Goal: Task Accomplishment & Management: Complete application form

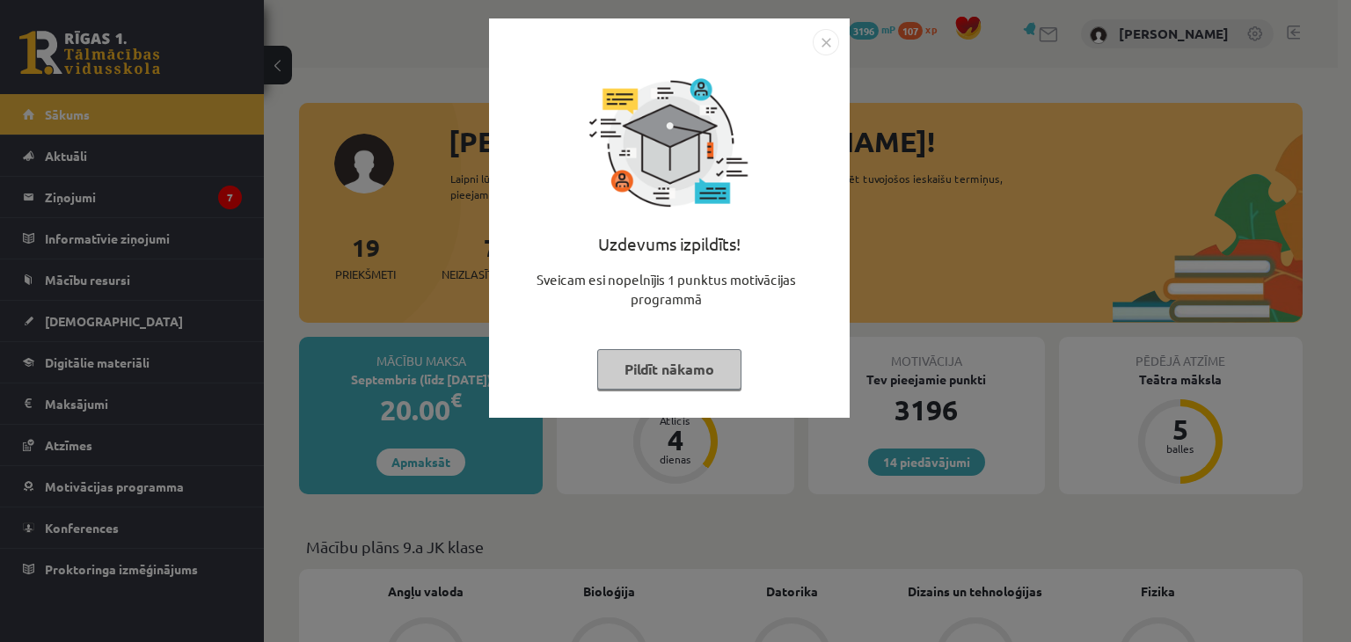
drag, startPoint x: 630, startPoint y: 365, endPoint x: 318, endPoint y: 339, distance: 313.4
click at [630, 366] on button "Pildīt nākamo" at bounding box center [669, 369] width 144 height 40
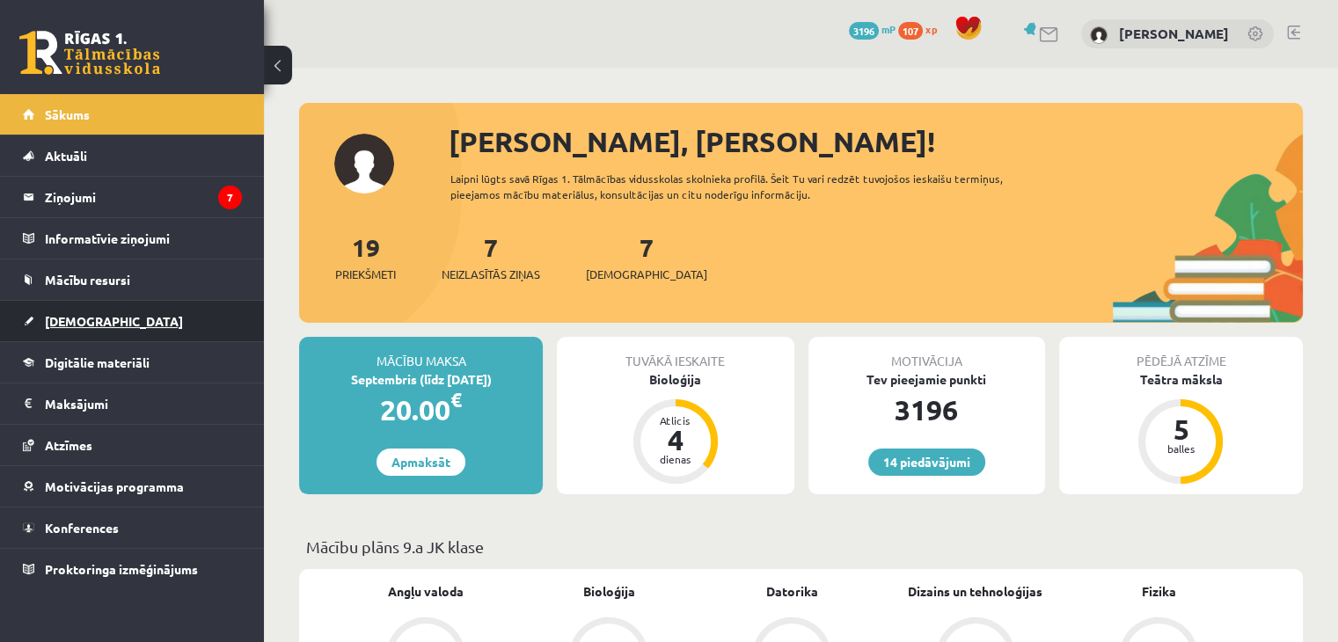
click at [37, 317] on link "[DEMOGRAPHIC_DATA]" at bounding box center [132, 321] width 219 height 40
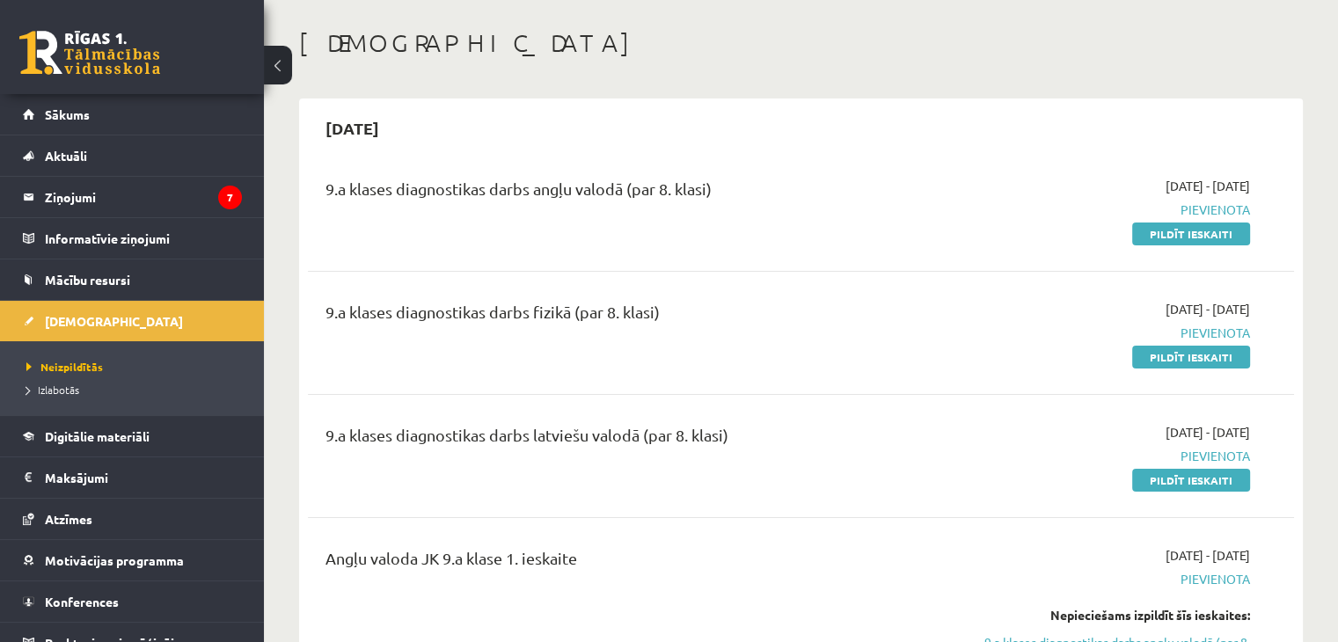
scroll to position [48, 0]
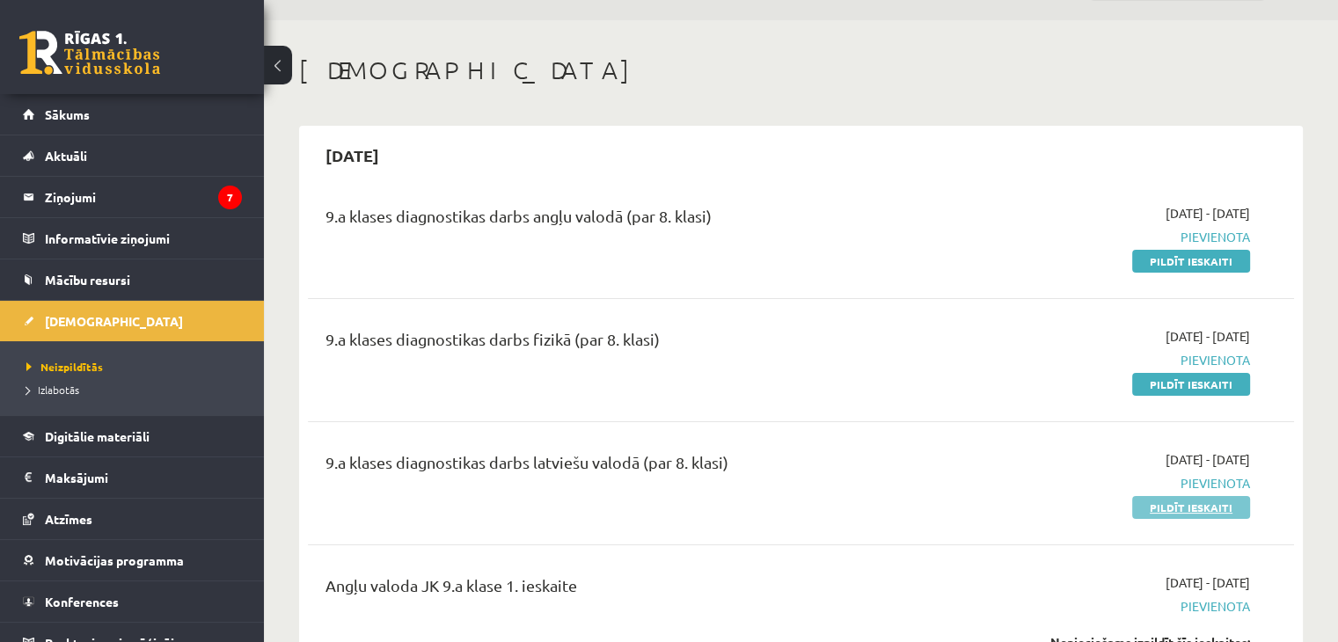
click at [1167, 512] on link "Pildīt ieskaiti" at bounding box center [1191, 507] width 118 height 23
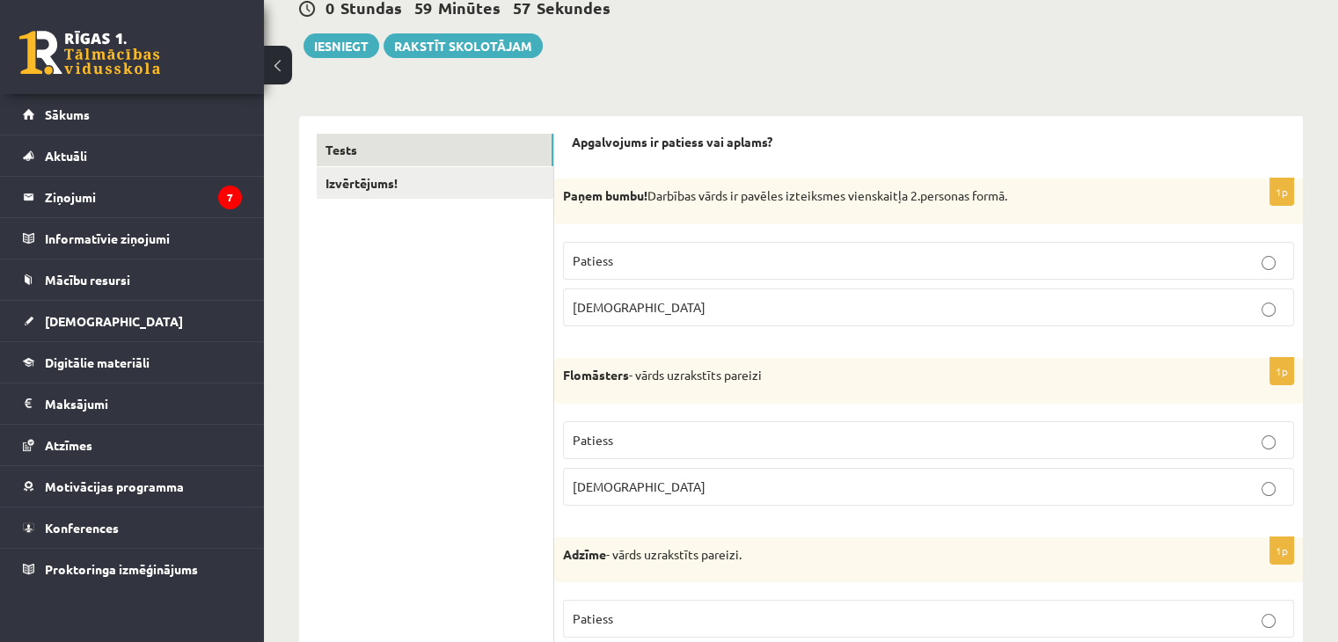
scroll to position [176, 0]
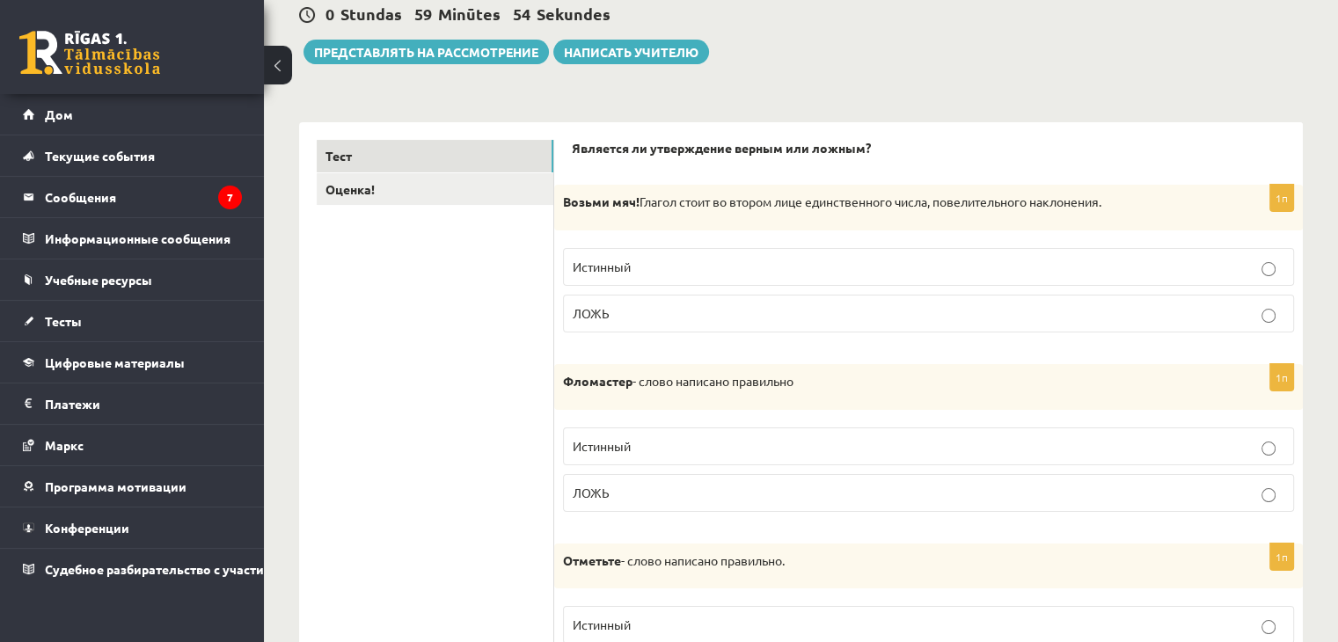
click at [704, 216] on div "Возьми мяч! Глагол стоит во втором лице единственного числа, повелительного нак…" at bounding box center [928, 208] width 749 height 46
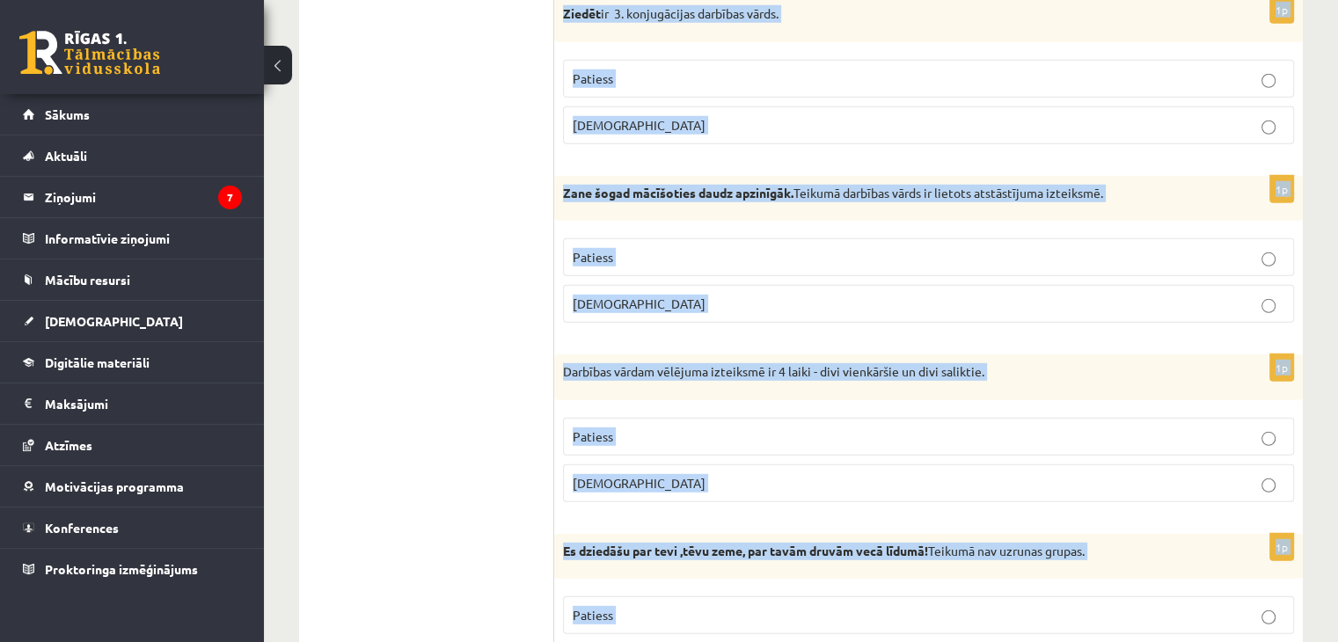
scroll to position [5141, 0]
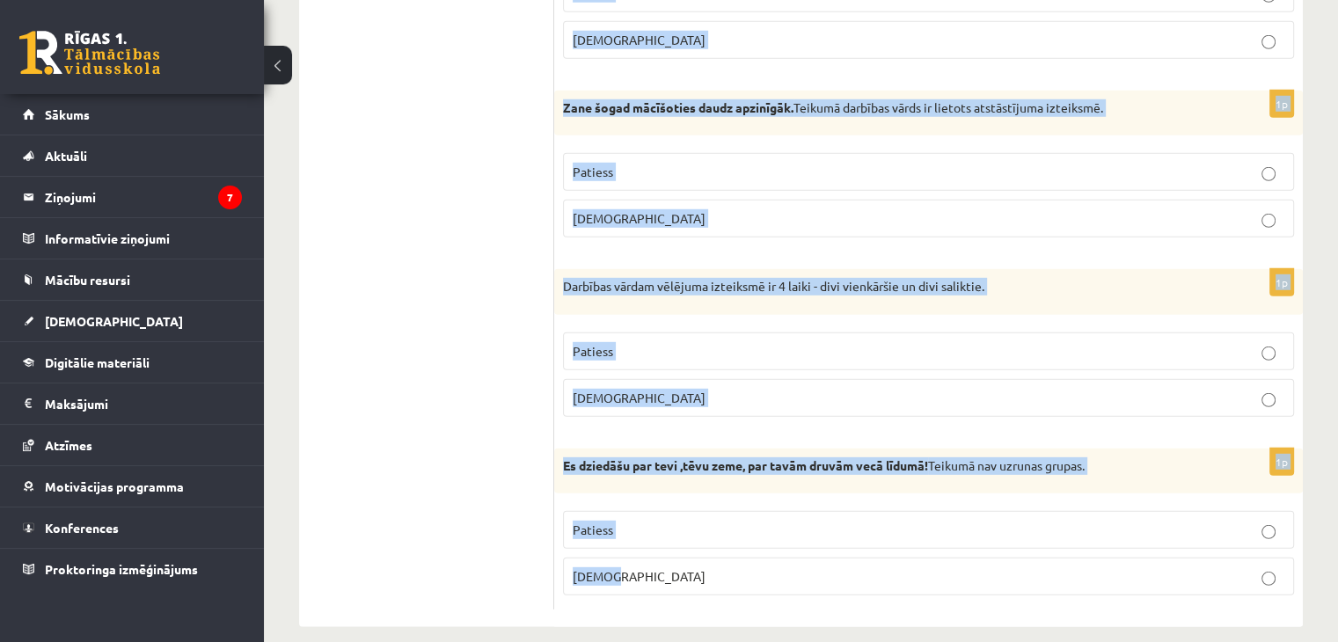
drag, startPoint x: 581, startPoint y: 138, endPoint x: 905, endPoint y: 562, distance: 534.1
copy form "pgalvojums ir patiess vai aplams? 1p Paņem bumbu! Darbības vārds ir pavēles izt…"
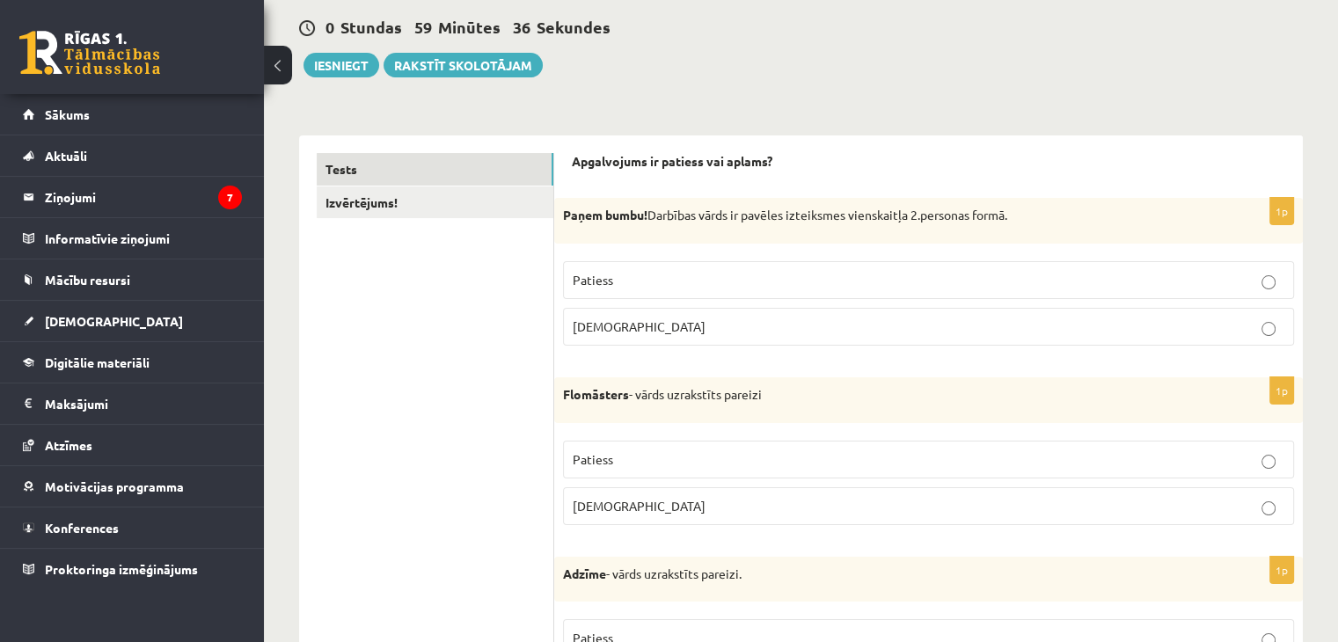
scroll to position [176, 0]
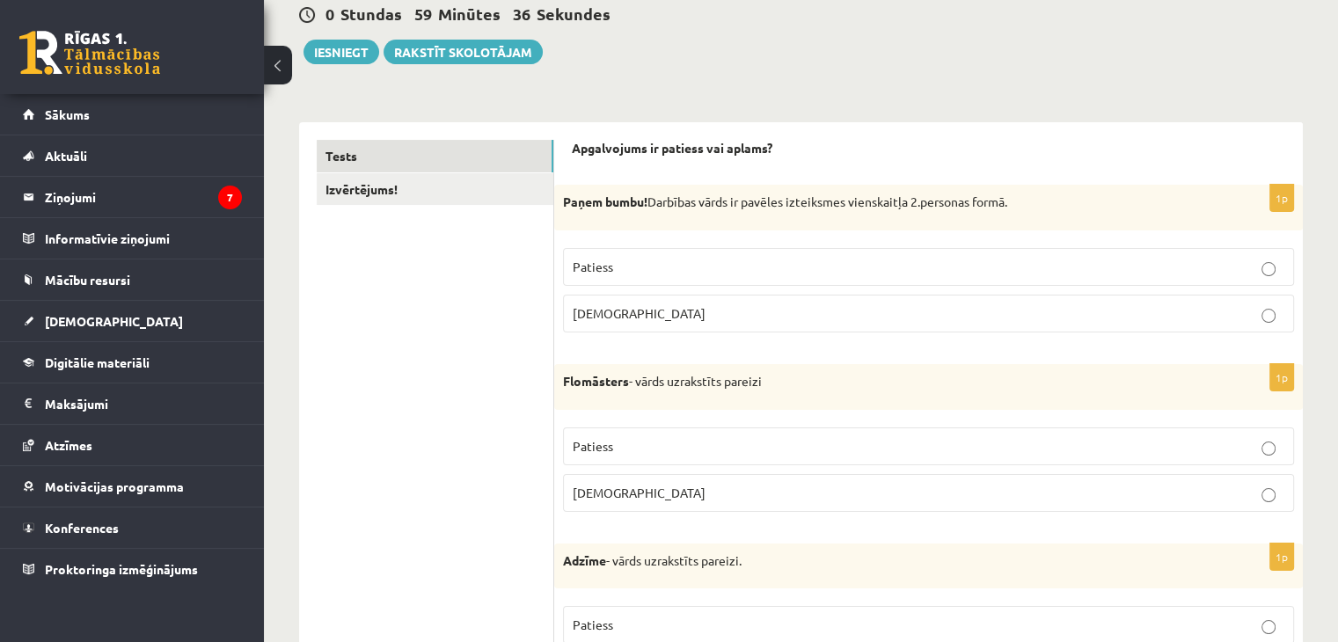
click at [622, 282] on label "Patiess" at bounding box center [928, 267] width 731 height 38
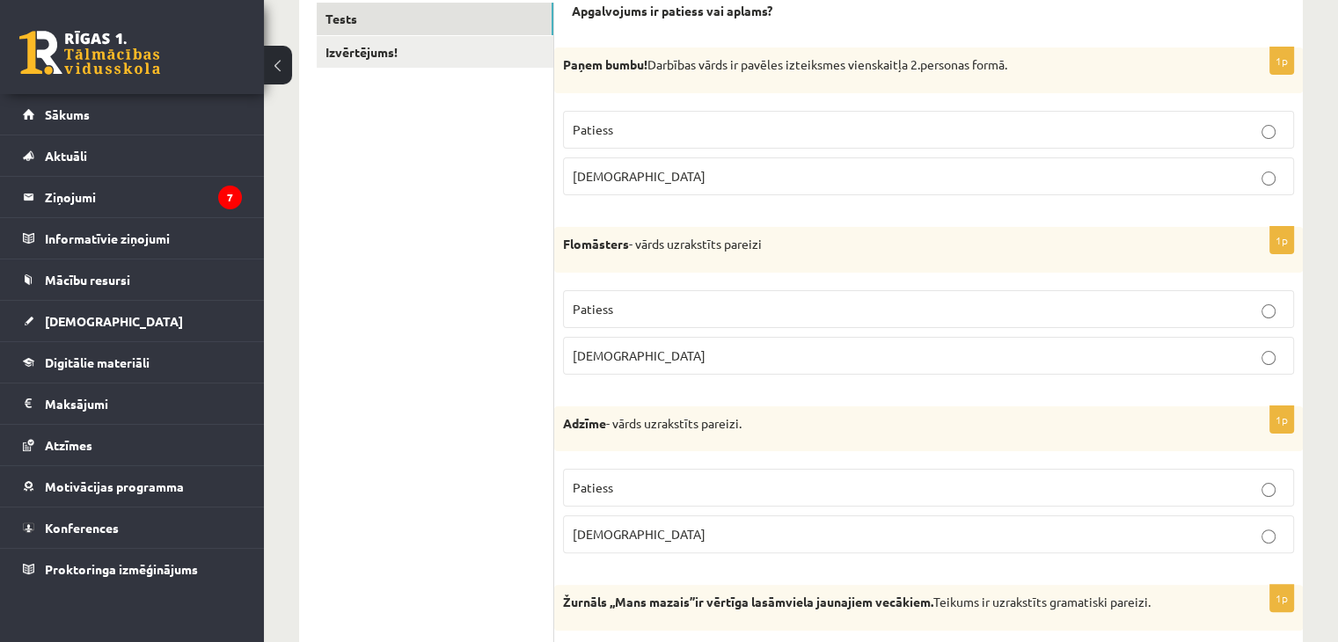
scroll to position [352, 0]
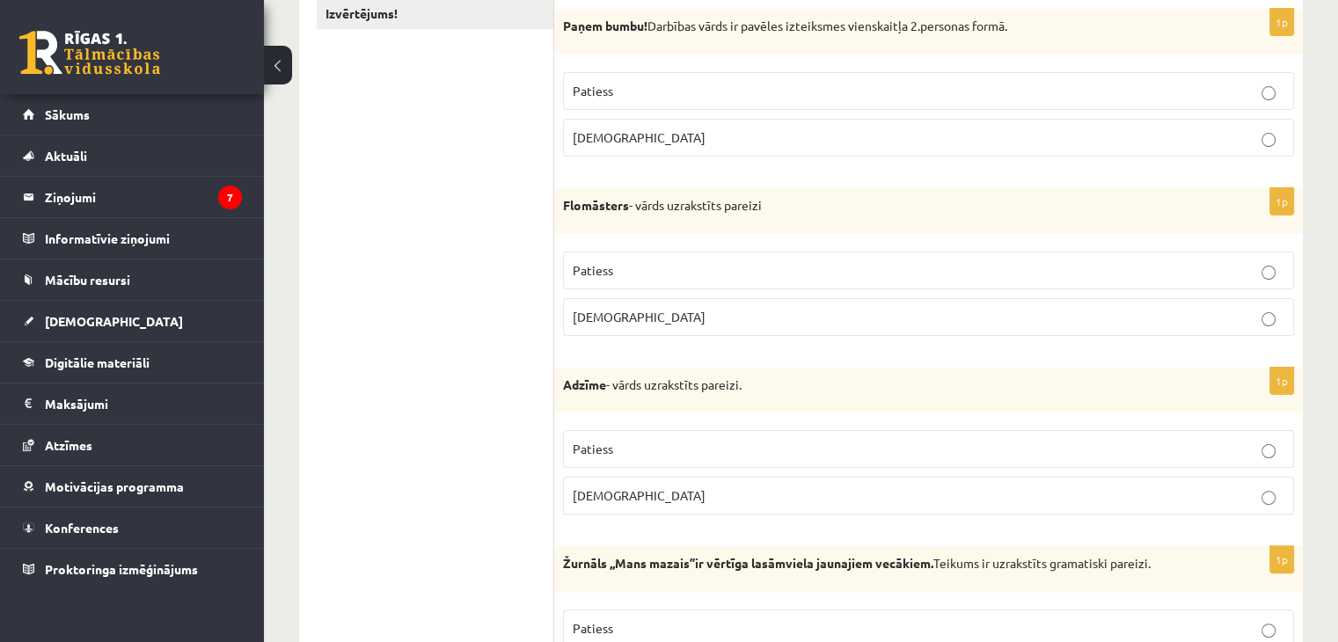
drag, startPoint x: 906, startPoint y: 268, endPoint x: 799, endPoint y: 349, distance: 134.4
click at [906, 268] on p "Patiess" at bounding box center [929, 270] width 712 height 18
click at [628, 449] on p "Patiess" at bounding box center [929, 449] width 712 height 18
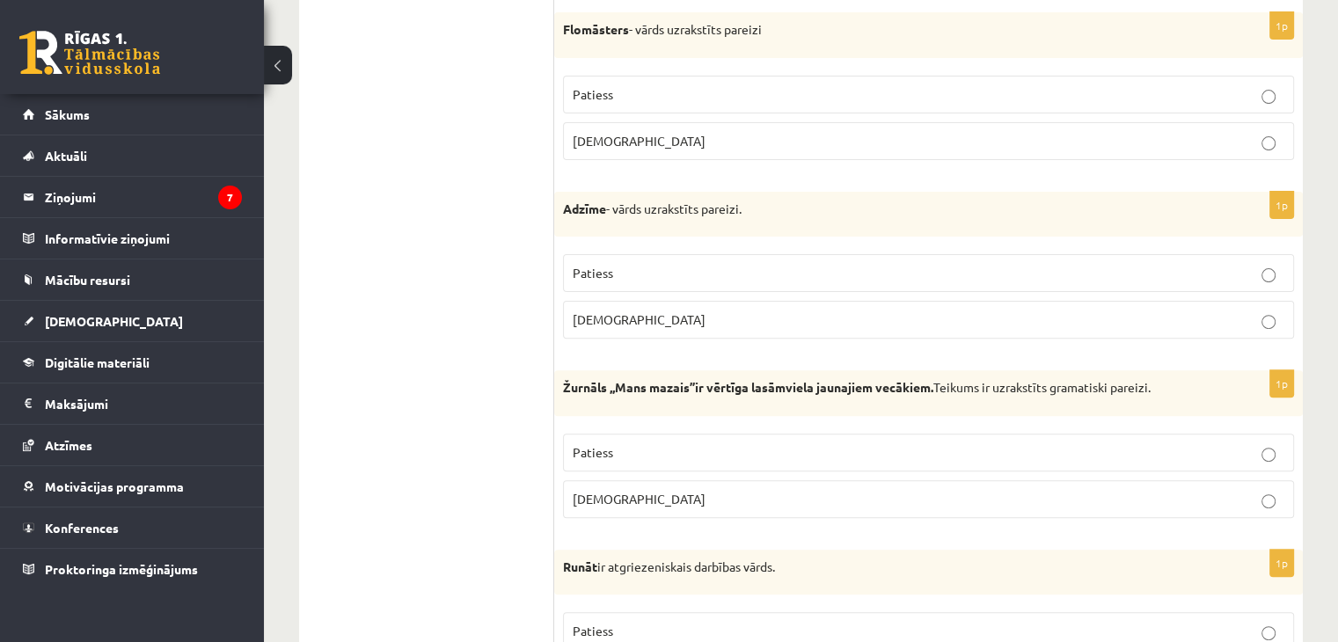
click at [1206, 453] on p "Patiess" at bounding box center [929, 452] width 712 height 18
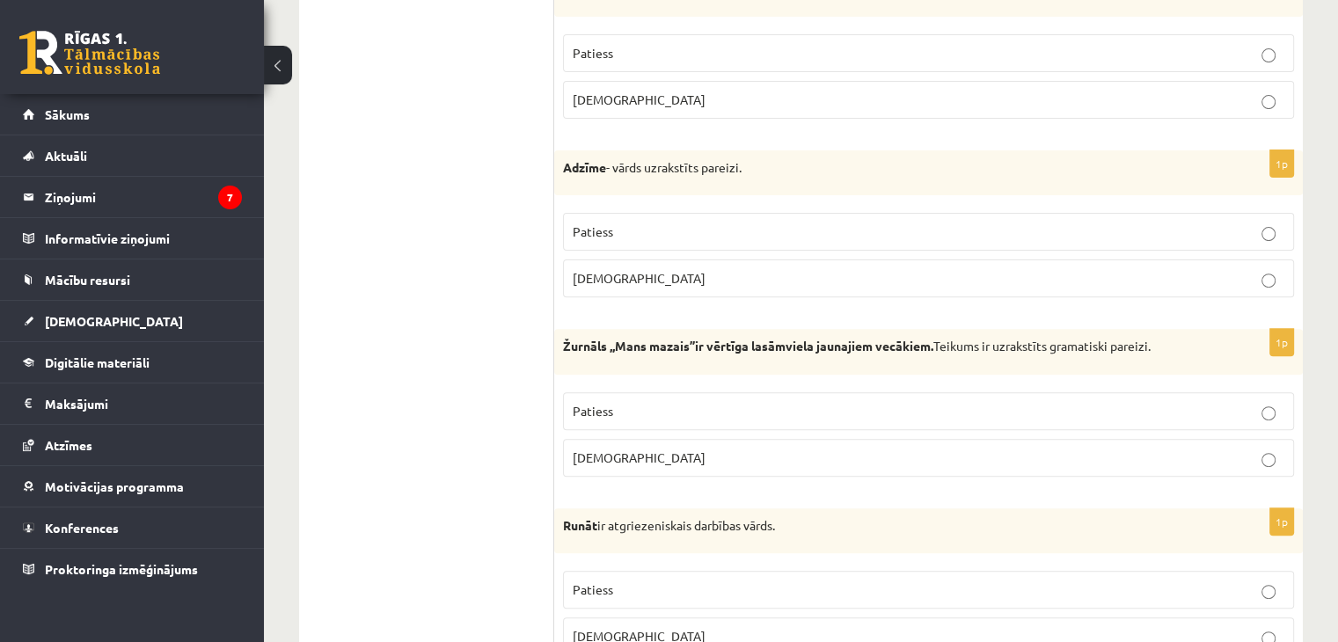
scroll to position [704, 0]
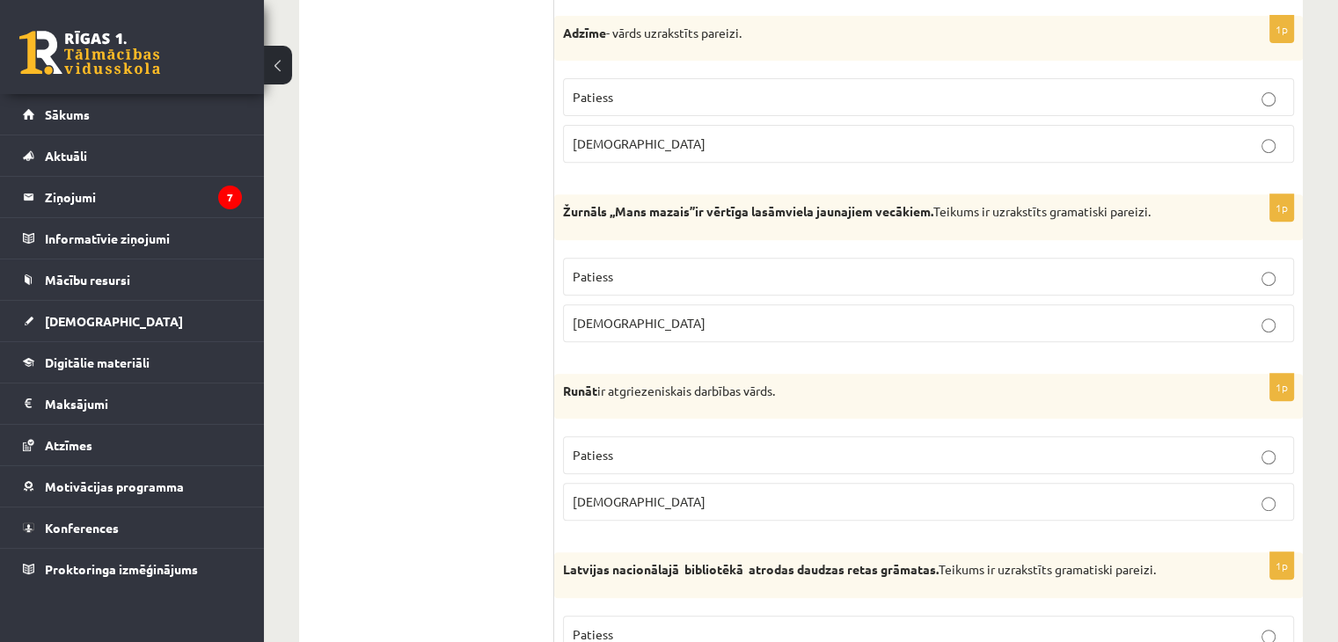
click at [1206, 494] on p "Aplams" at bounding box center [929, 502] width 712 height 18
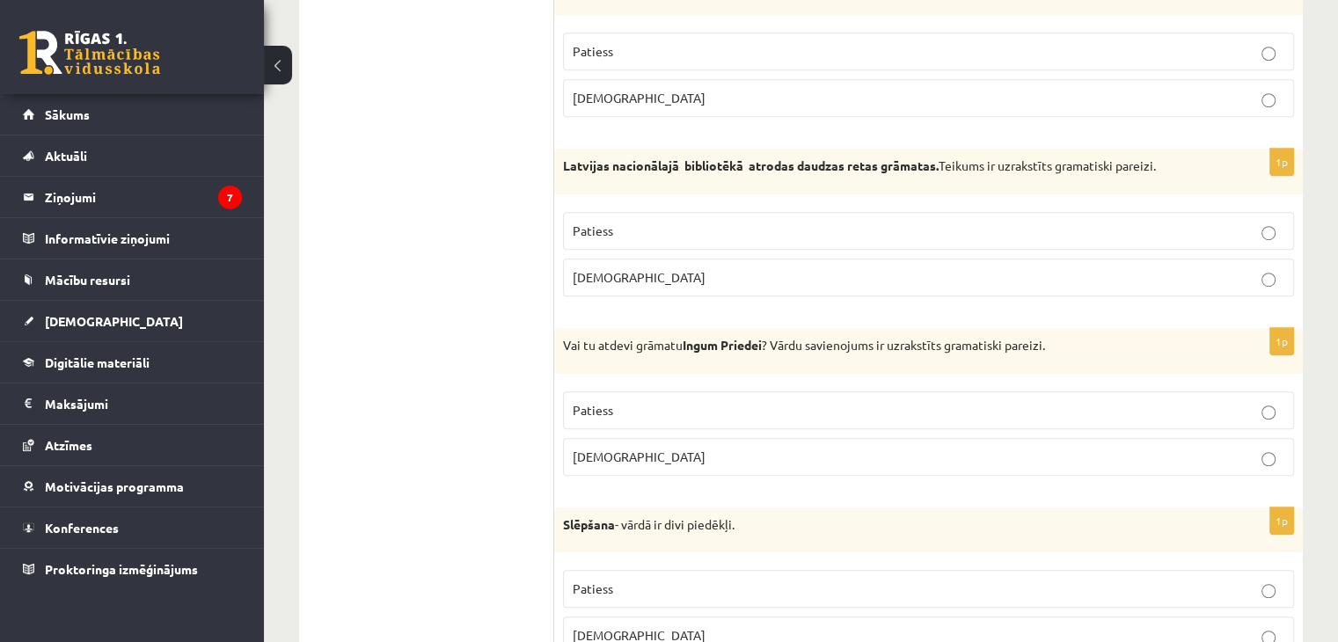
scroll to position [1144, 0]
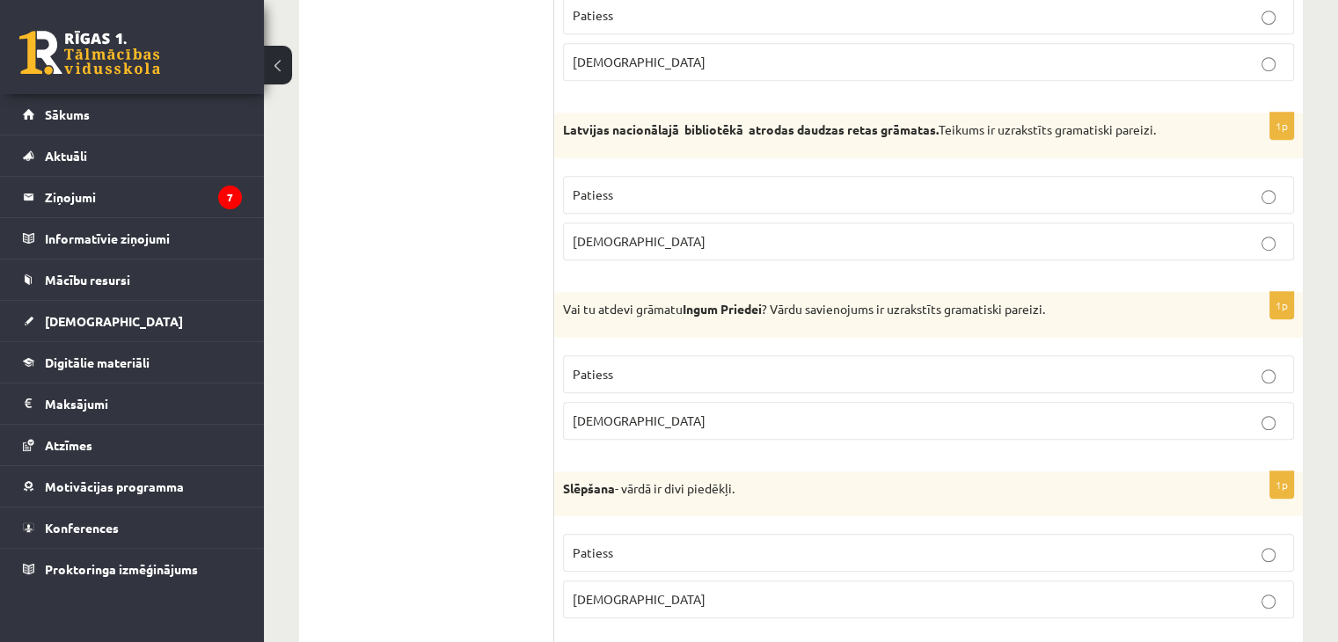
click at [1200, 208] on label "Patiess" at bounding box center [928, 195] width 731 height 38
click at [1189, 427] on label "Aplams" at bounding box center [928, 421] width 731 height 38
click at [1133, 370] on p "Patiess" at bounding box center [929, 374] width 712 height 18
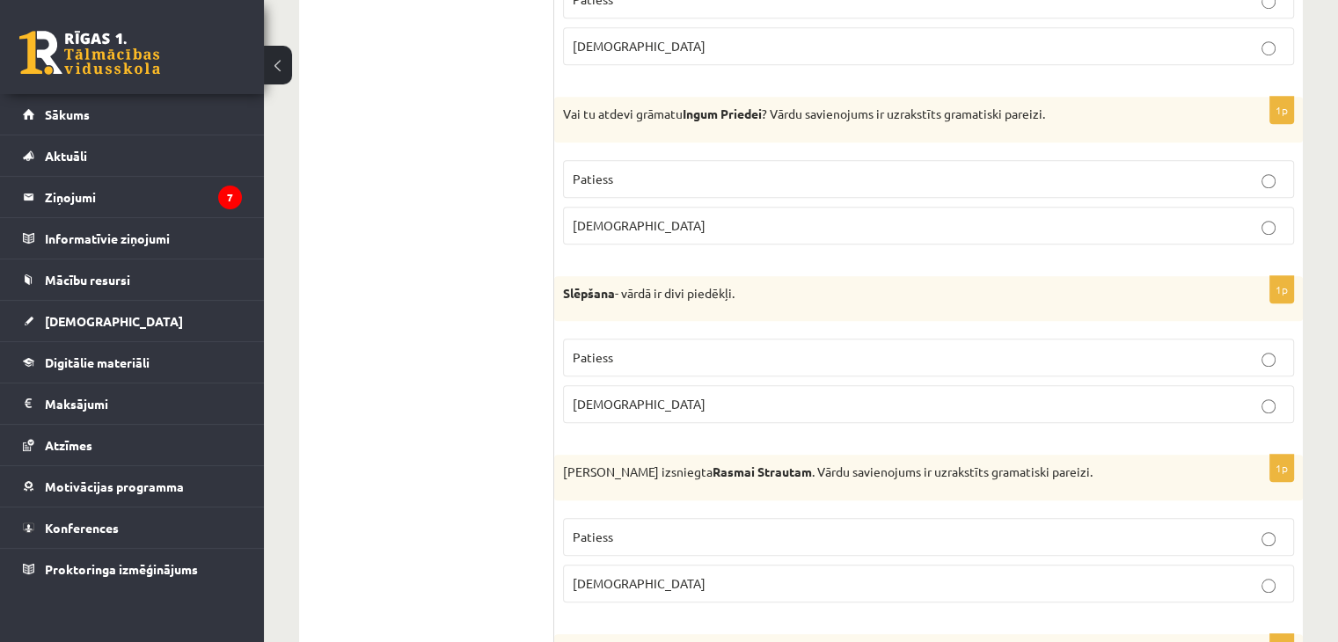
scroll to position [1320, 0]
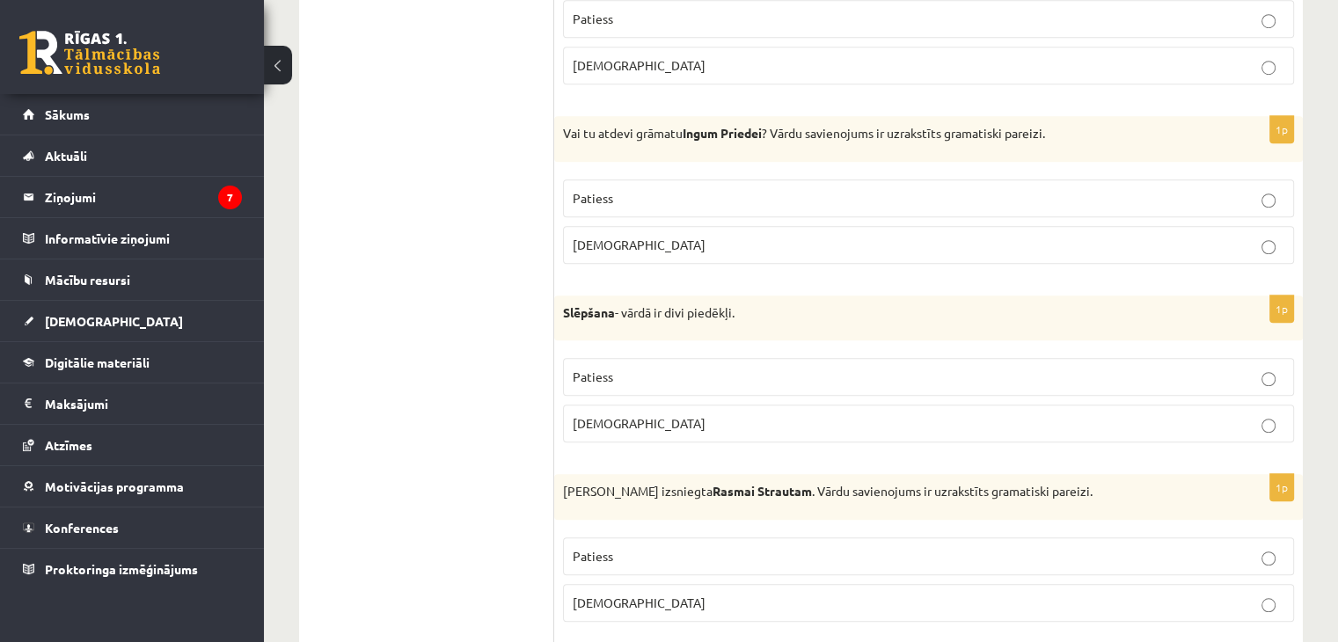
click at [1204, 443] on div "1p Slēpšana - vārdā ir divi piedēkļi. Patiess Aplams" at bounding box center [928, 377] width 749 height 162
click at [1182, 423] on p "Aplams" at bounding box center [929, 423] width 712 height 18
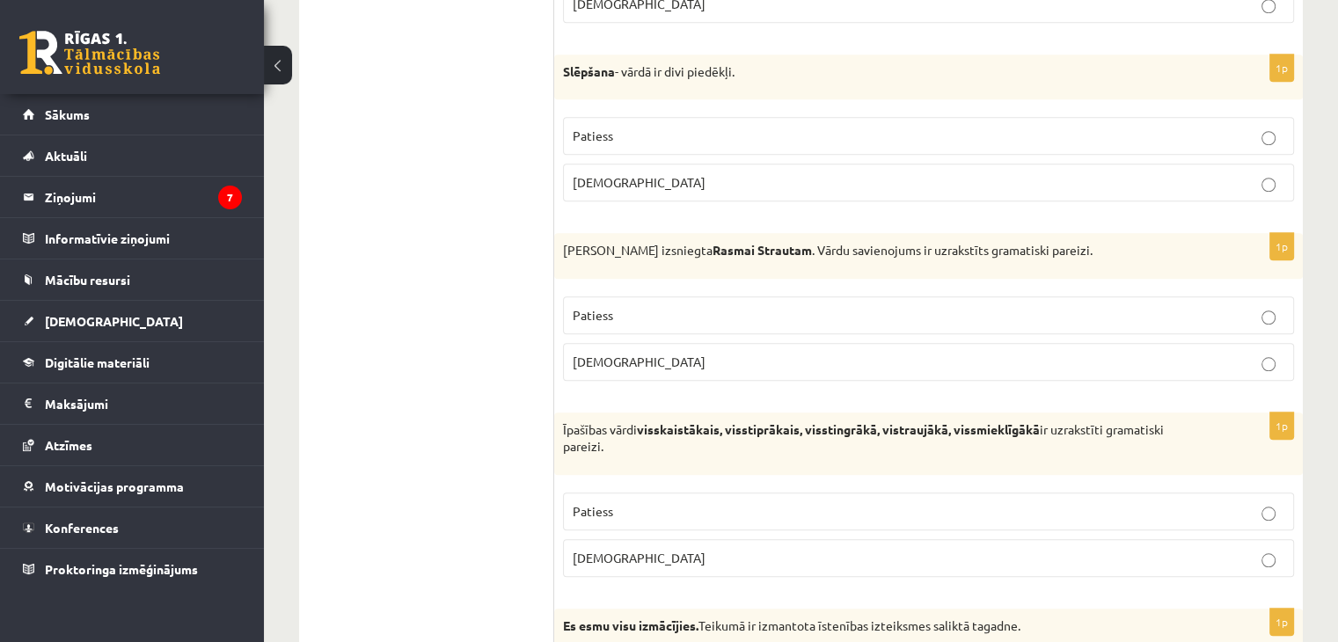
scroll to position [1584, 0]
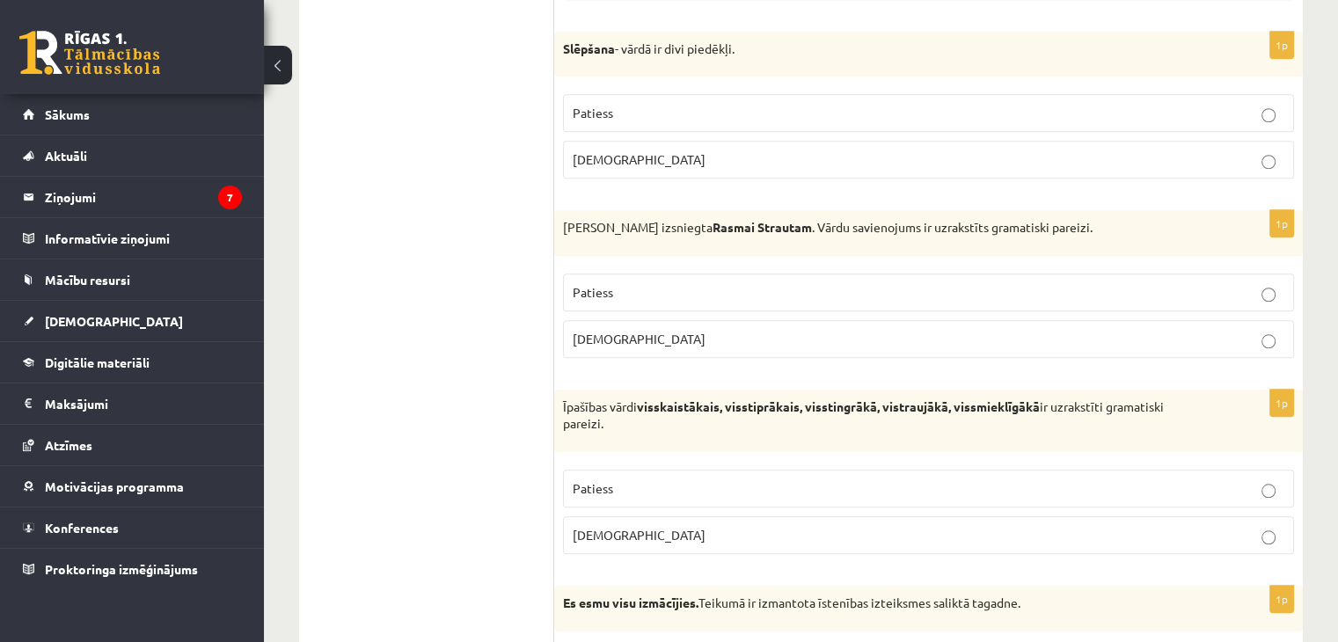
click at [1171, 291] on p "Patiess" at bounding box center [929, 292] width 712 height 18
click at [1237, 516] on label "Aplams" at bounding box center [928, 535] width 731 height 38
drag, startPoint x: 1118, startPoint y: 466, endPoint x: 1119, endPoint y: 478, distance: 11.5
click at [1119, 474] on label "Patiess" at bounding box center [928, 489] width 731 height 38
click at [1119, 479] on p "Patiess" at bounding box center [929, 488] width 712 height 18
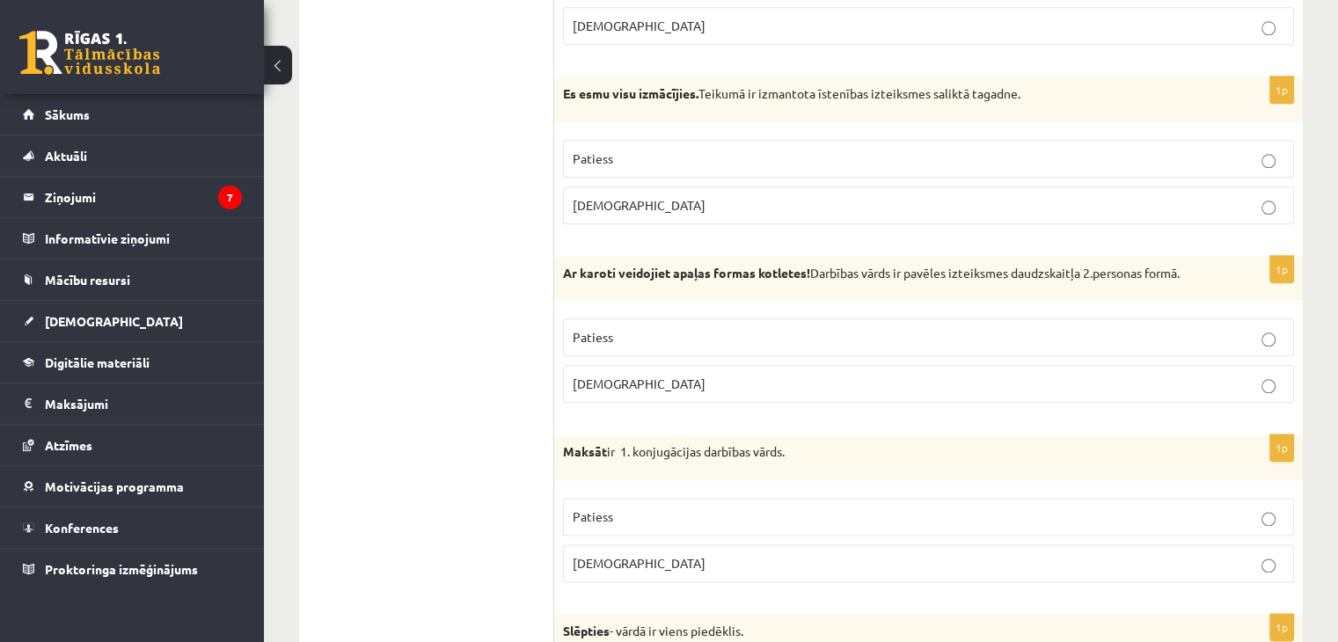
scroll to position [2111, 0]
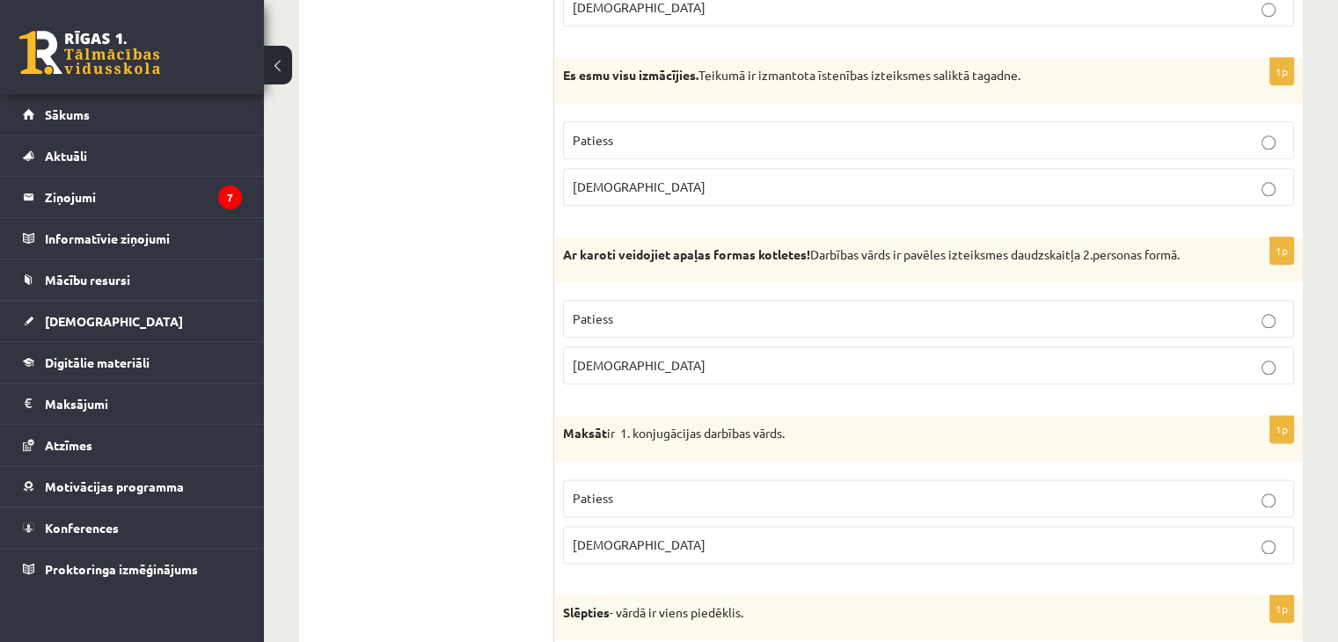
click at [1090, 131] on p "Patiess" at bounding box center [929, 140] width 712 height 18
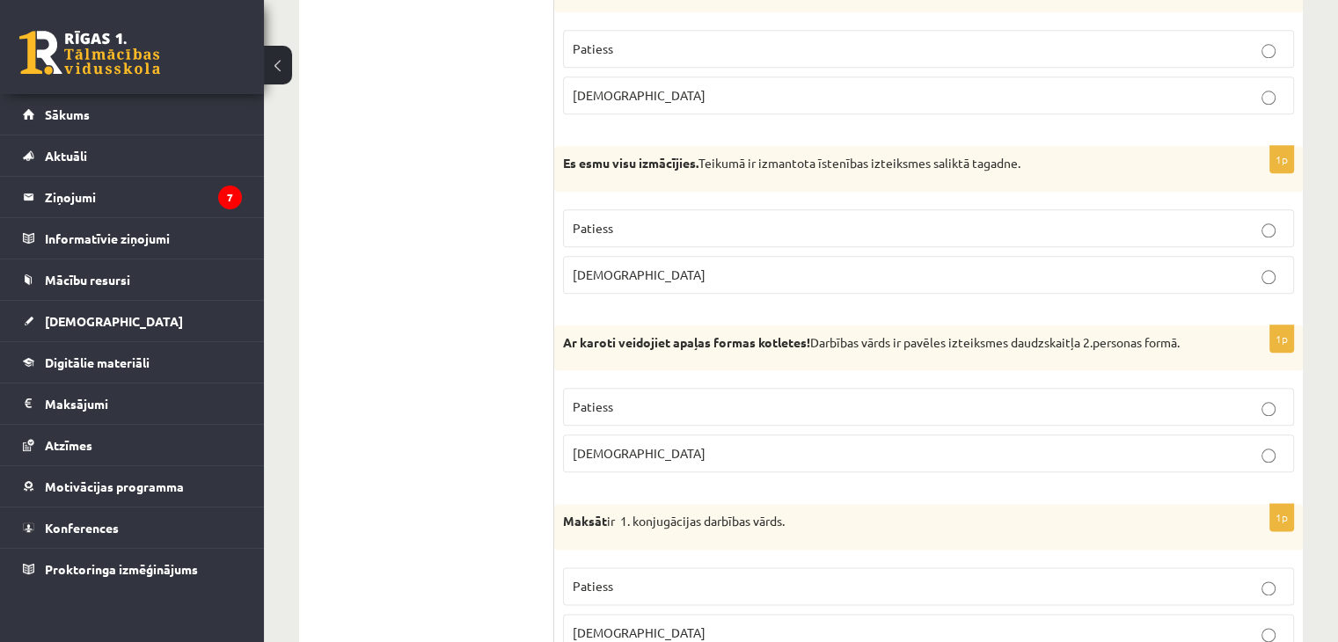
click at [1111, 398] on p "Patiess" at bounding box center [929, 407] width 712 height 18
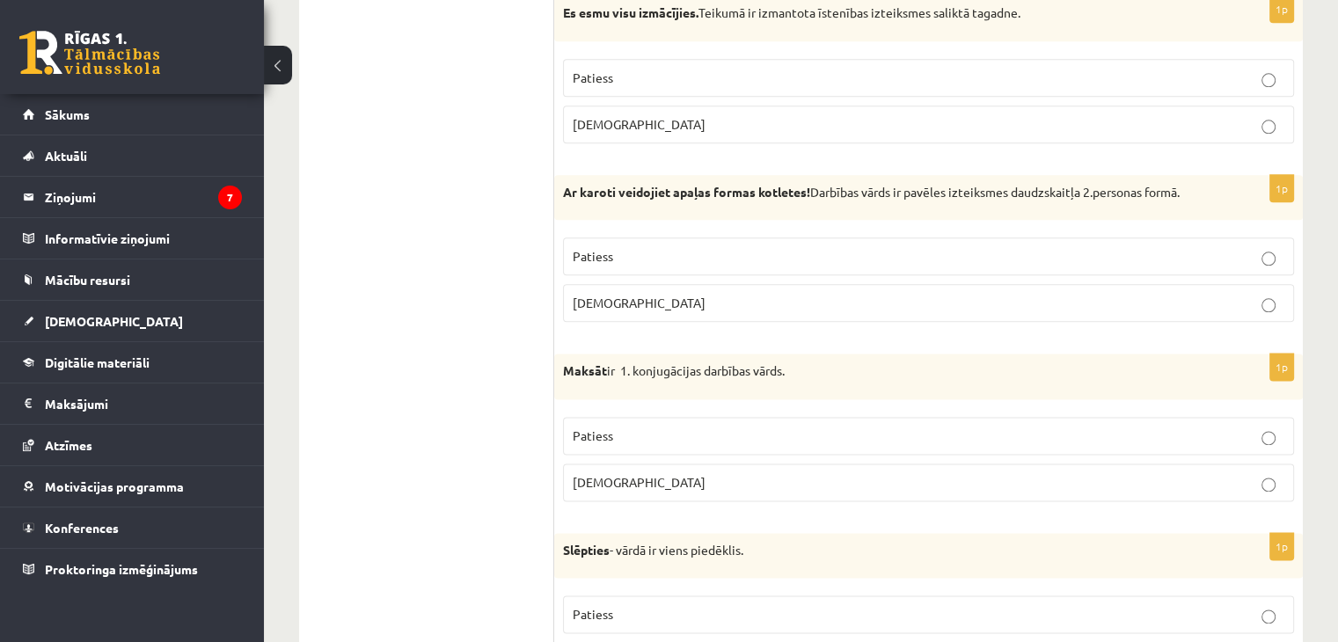
scroll to position [2199, 0]
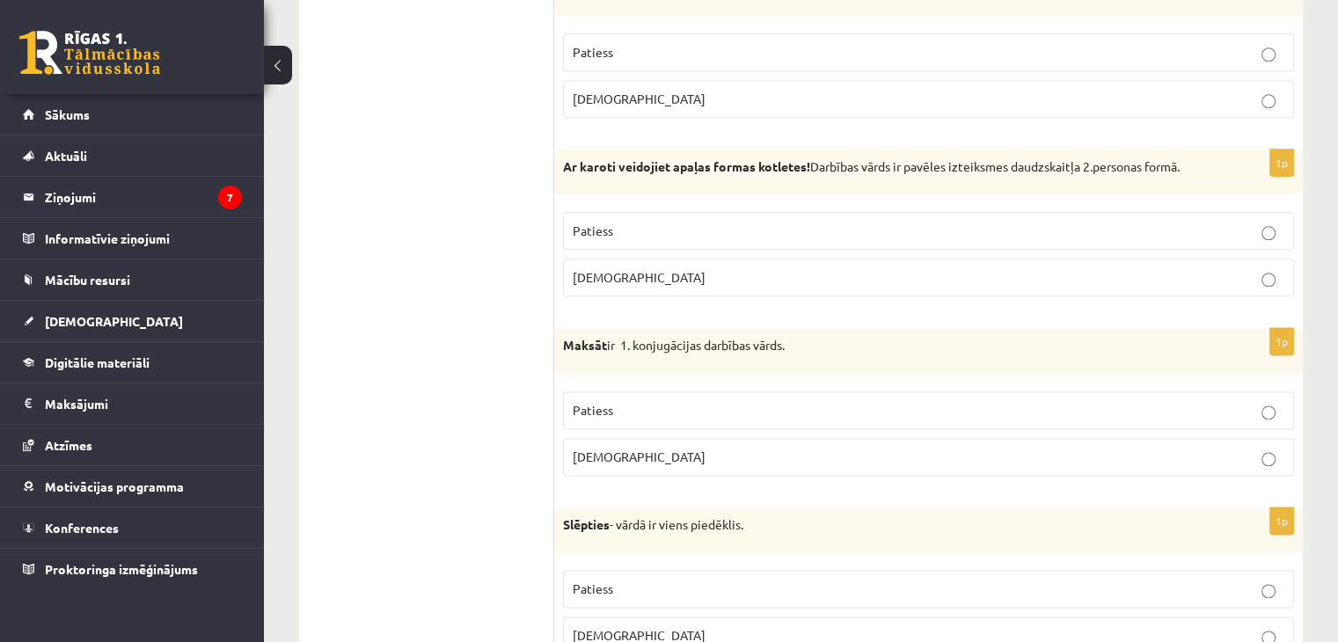
click at [1136, 395] on label "Patiess" at bounding box center [928, 411] width 731 height 38
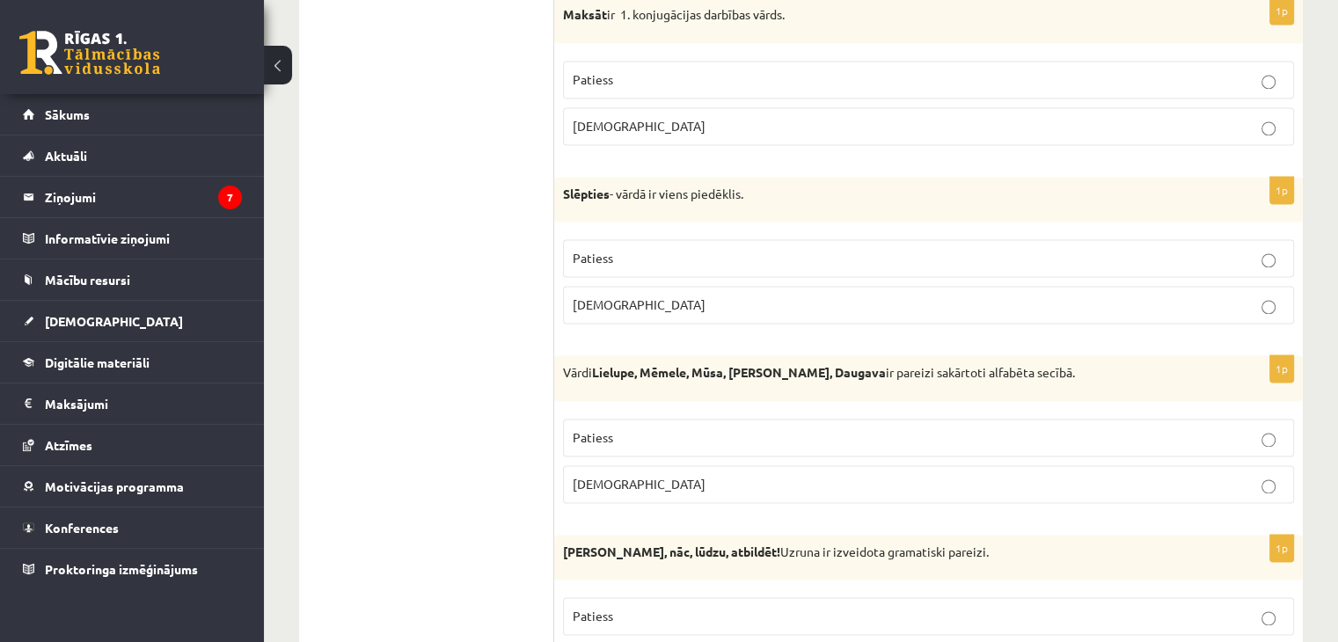
scroll to position [2551, 0]
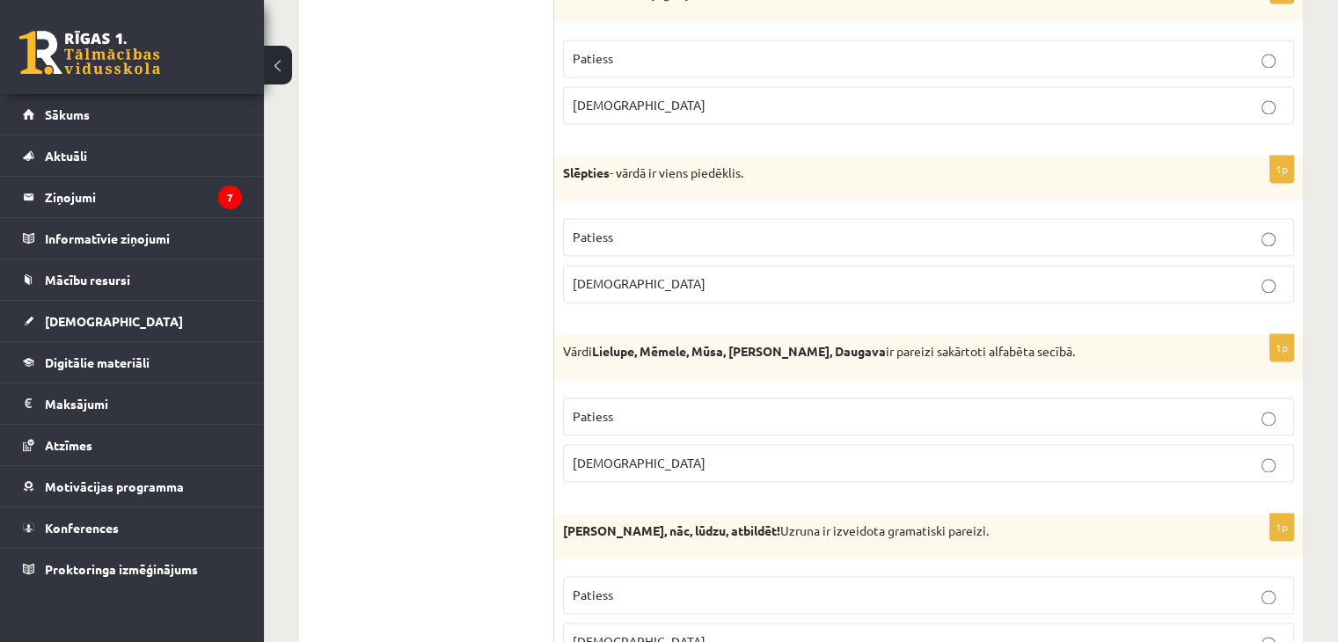
click at [1258, 294] on fieldset "Patiess Aplams" at bounding box center [928, 258] width 731 height 99
click at [1249, 289] on label "Aplams" at bounding box center [928, 284] width 731 height 38
click at [1254, 406] on label "Patiess" at bounding box center [928, 417] width 731 height 38
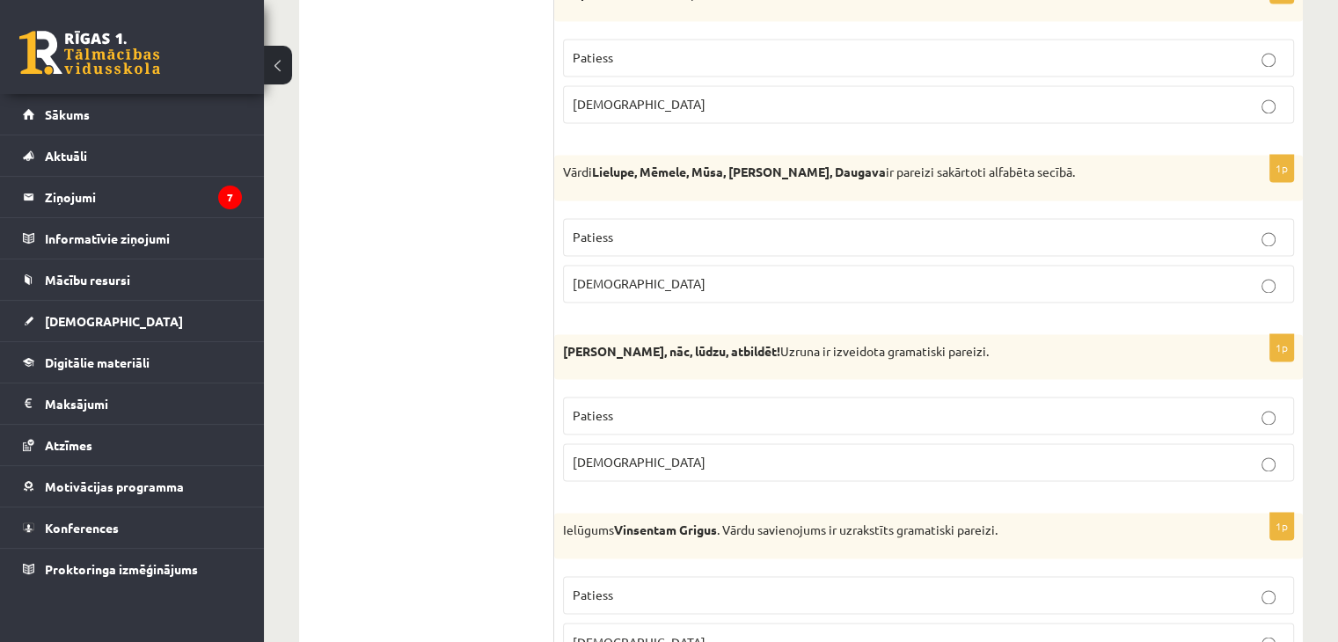
scroll to position [2727, 0]
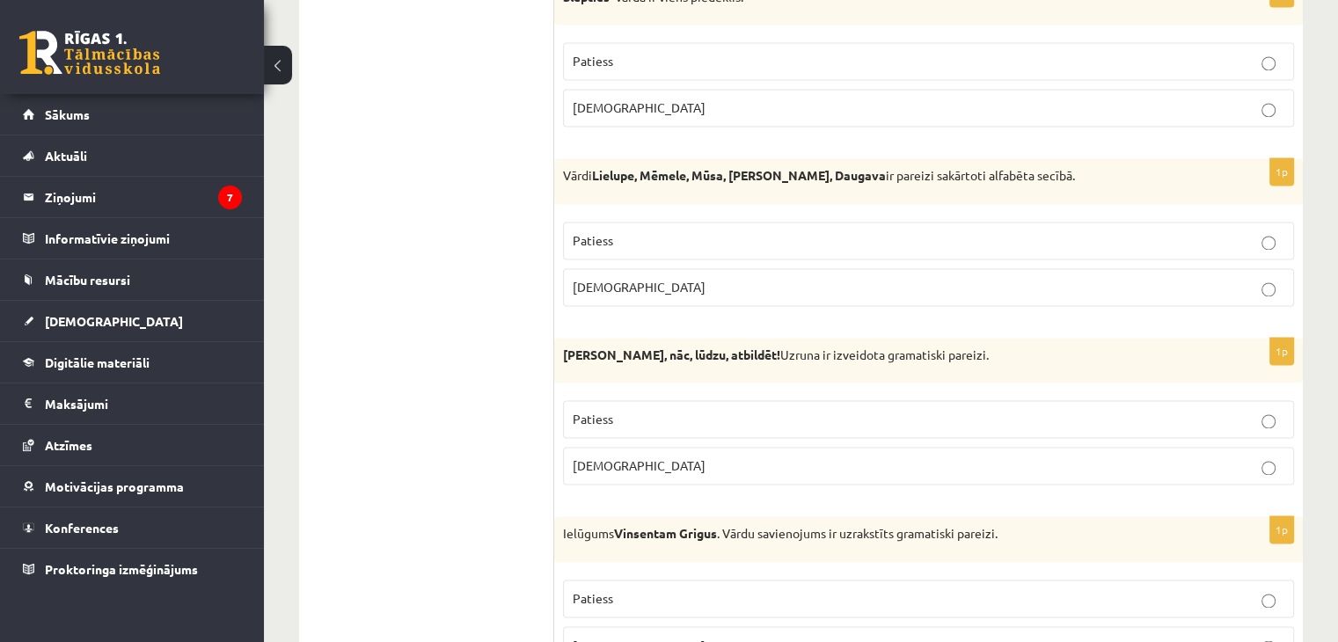
click at [1189, 282] on p "Aplams" at bounding box center [929, 287] width 712 height 18
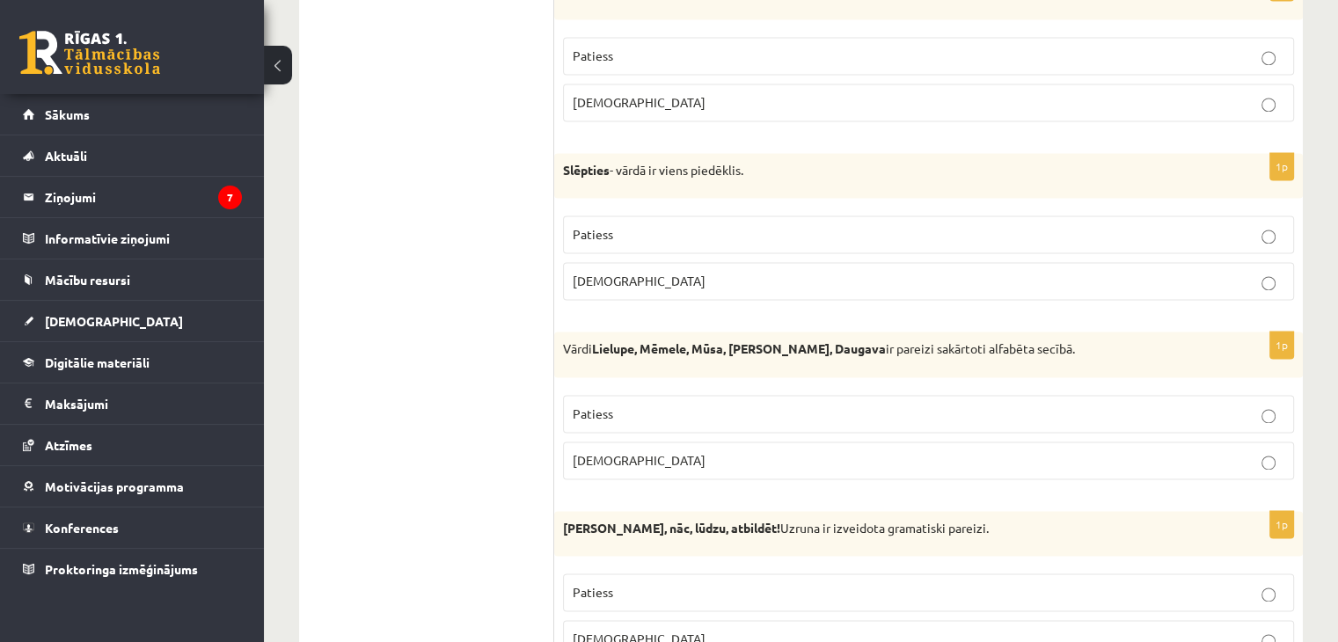
scroll to position [2551, 0]
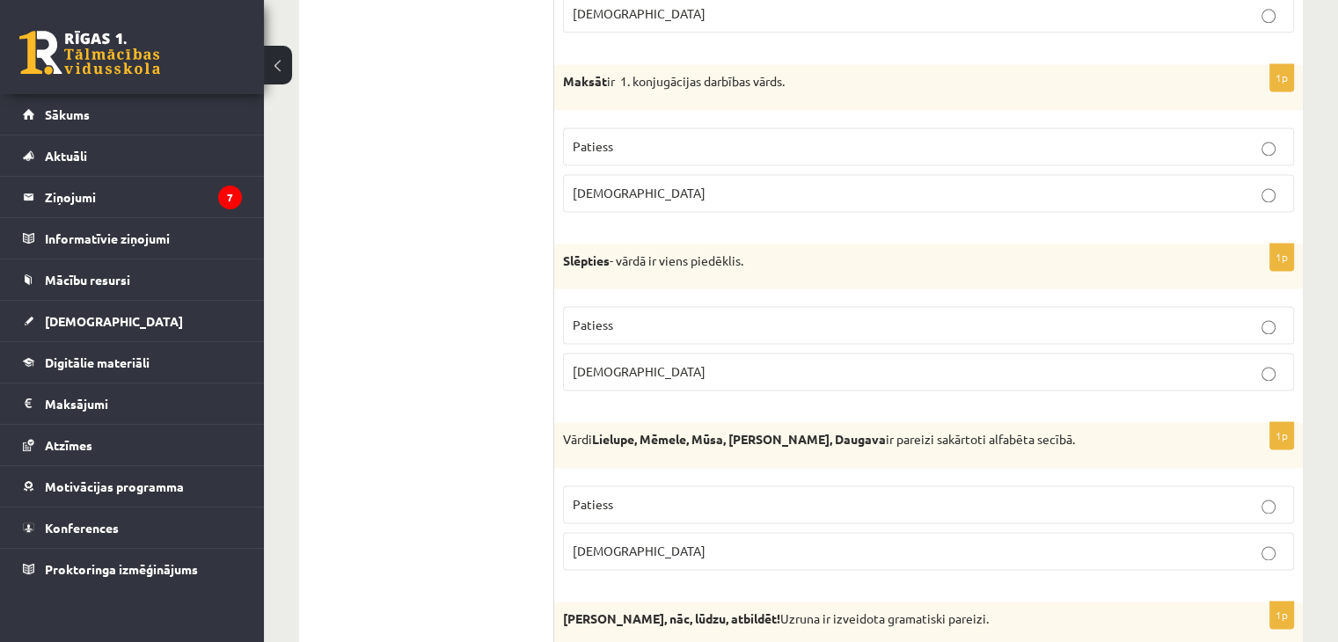
click at [1236, 316] on p "Patiess" at bounding box center [929, 325] width 712 height 18
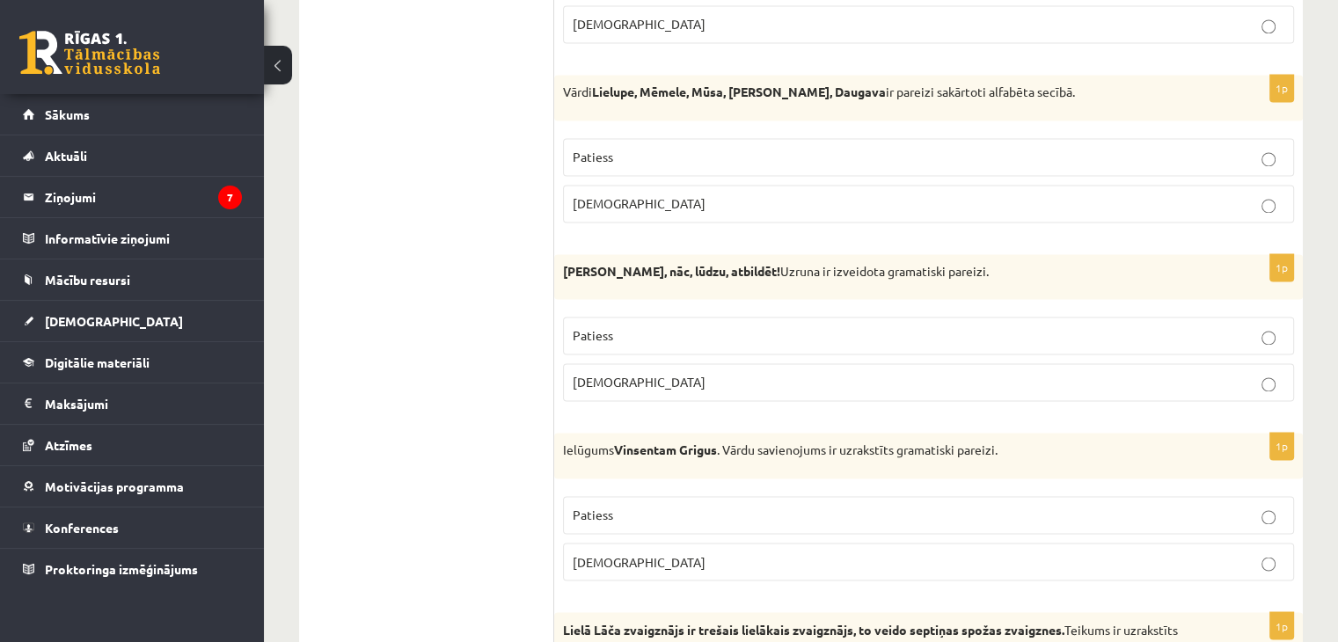
scroll to position [2815, 0]
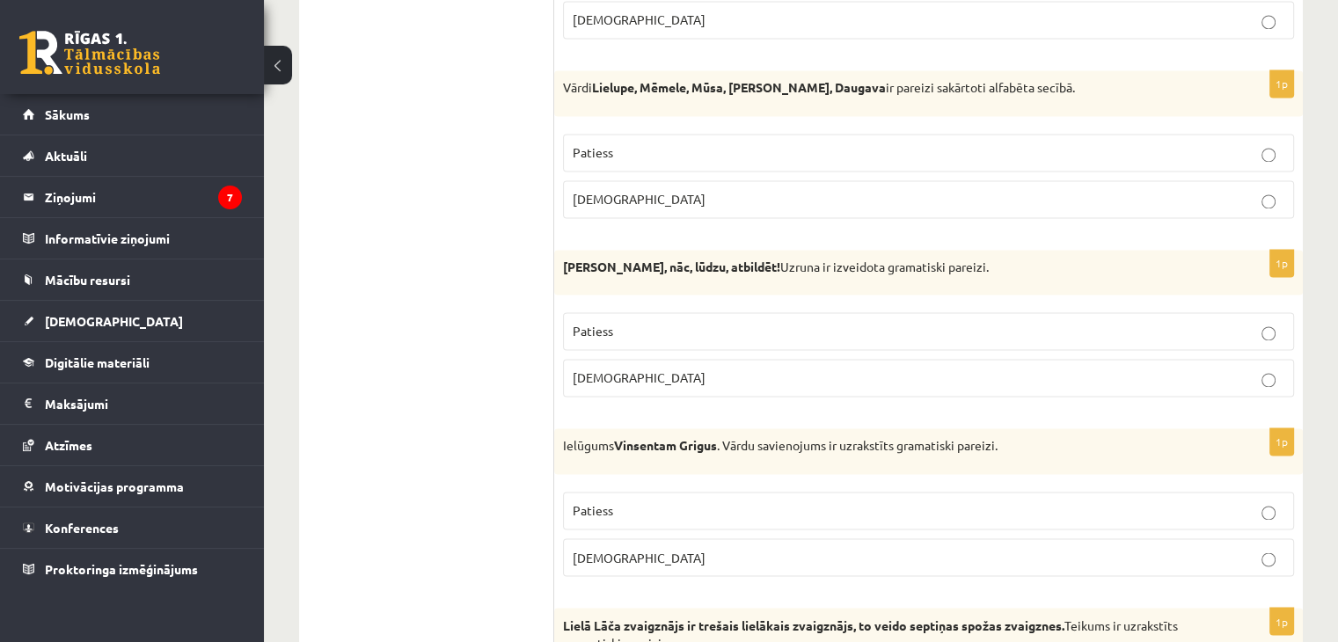
click at [1256, 323] on p "Patiess" at bounding box center [929, 331] width 712 height 18
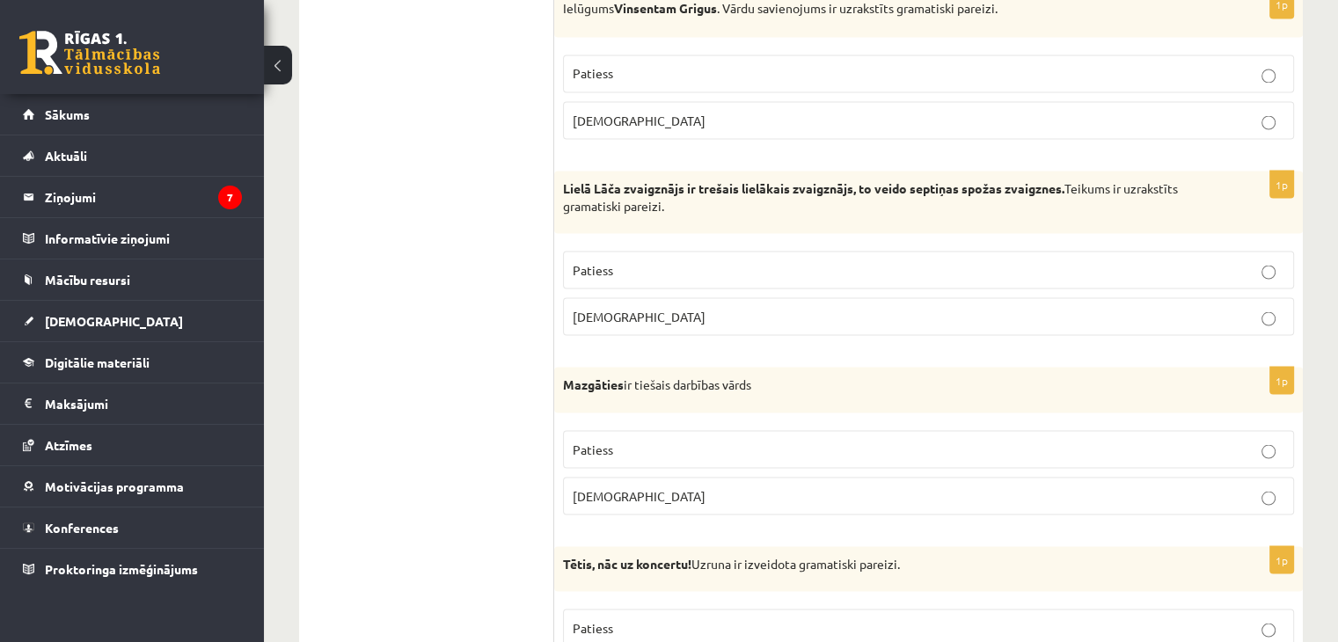
scroll to position [3255, 0]
drag, startPoint x: 1251, startPoint y: 267, endPoint x: 1249, endPoint y: 280, distance: 12.4
click at [1250, 267] on label "Patiess" at bounding box center [928, 267] width 731 height 38
drag, startPoint x: 1262, startPoint y: 499, endPoint x: 1252, endPoint y: 472, distance: 28.1
click at [1262, 497] on fieldset "Patiess Aplams" at bounding box center [928, 468] width 731 height 99
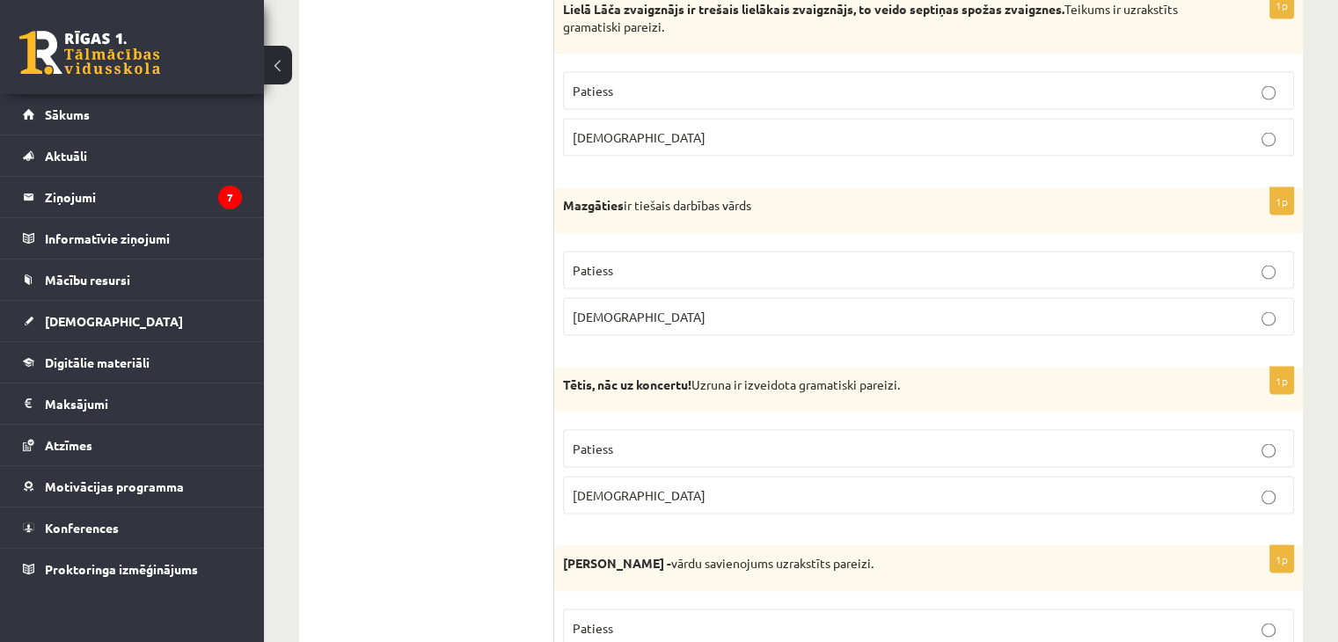
click at [1258, 298] on label "Aplams" at bounding box center [928, 317] width 731 height 38
drag, startPoint x: 1248, startPoint y: 434, endPoint x: 1141, endPoint y: 410, distance: 109.9
click at [1248, 440] on p "Patiess" at bounding box center [929, 449] width 712 height 18
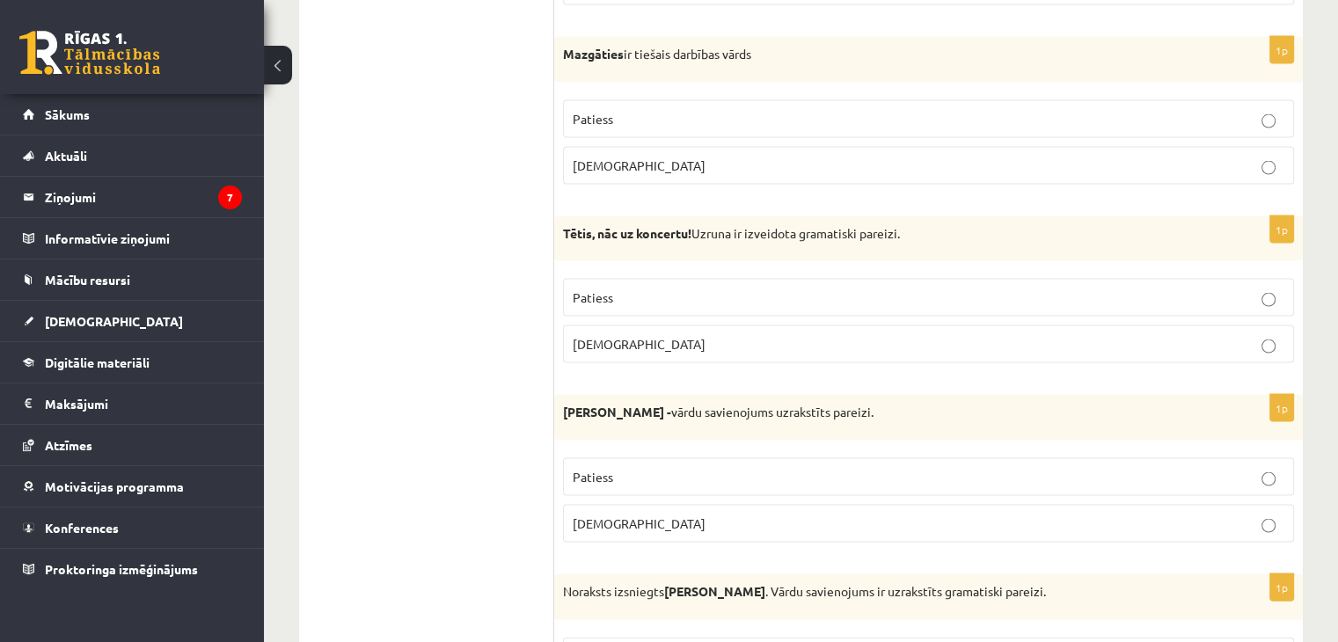
scroll to position [3607, 0]
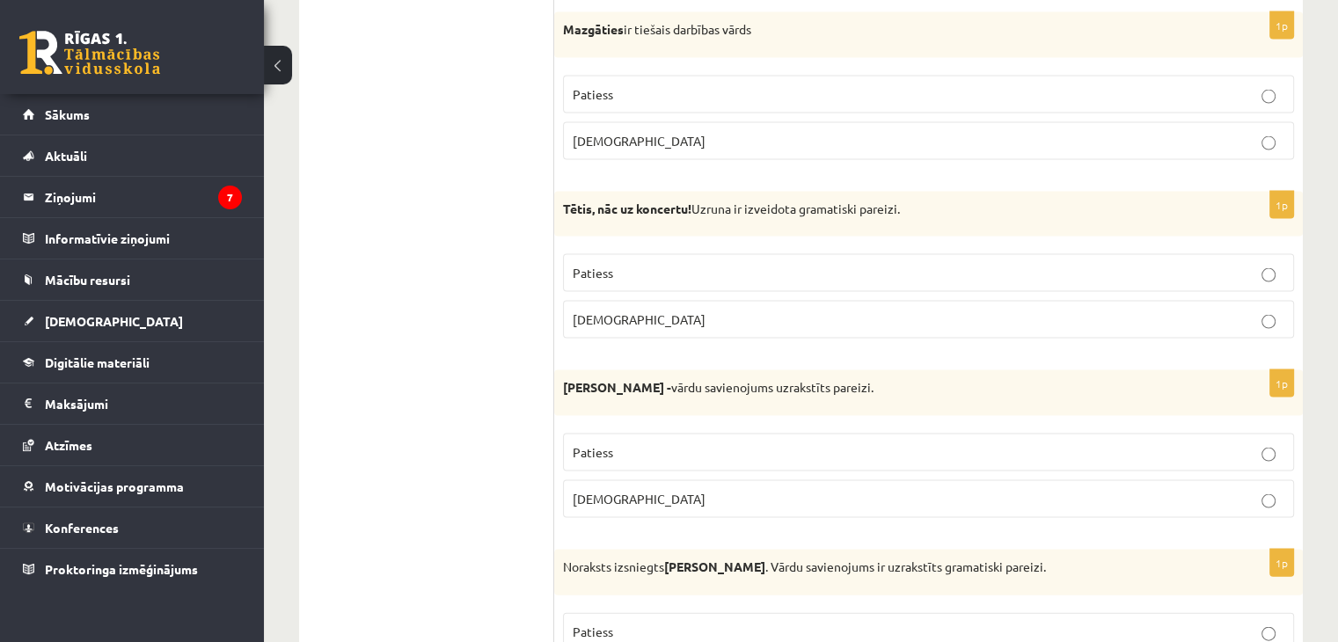
drag, startPoint x: 1236, startPoint y: 483, endPoint x: 1209, endPoint y: 484, distance: 27.3
click at [1235, 490] on p "Aplams" at bounding box center [929, 499] width 712 height 18
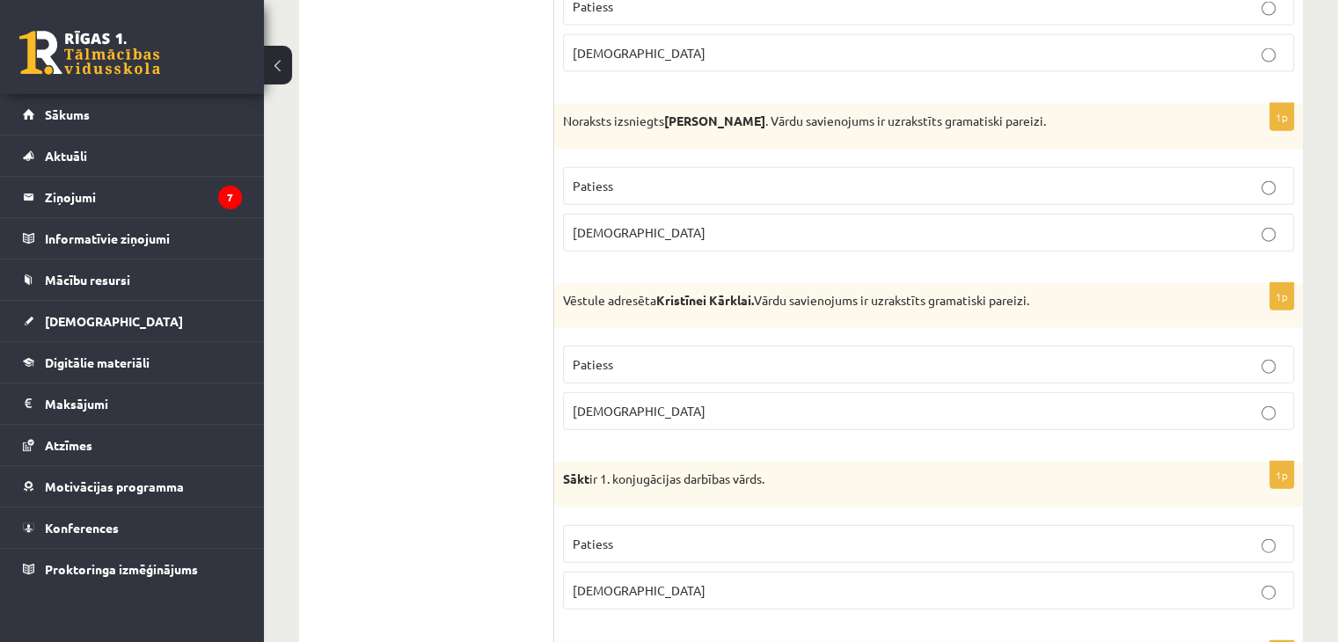
scroll to position [4047, 0]
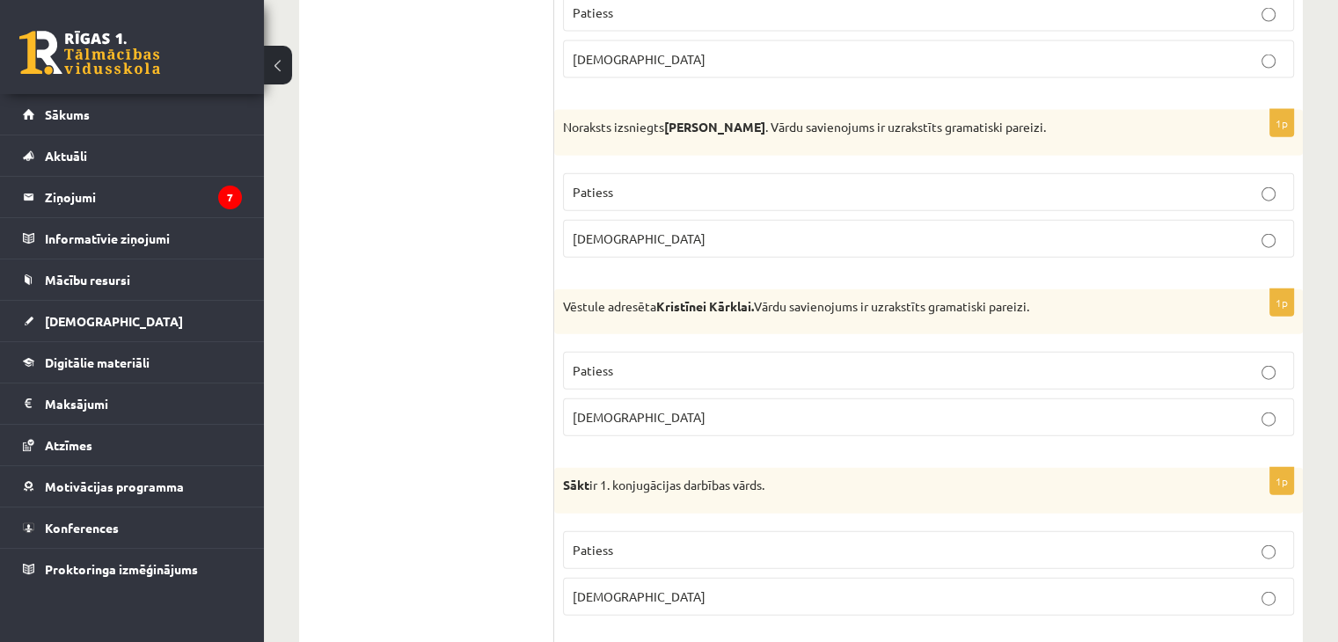
click at [1226, 187] on label "Patiess" at bounding box center [928, 192] width 731 height 38
click at [1248, 343] on fieldset "Patiess Aplams" at bounding box center [928, 392] width 731 height 99
click at [1246, 352] on label "Patiess" at bounding box center [928, 371] width 731 height 38
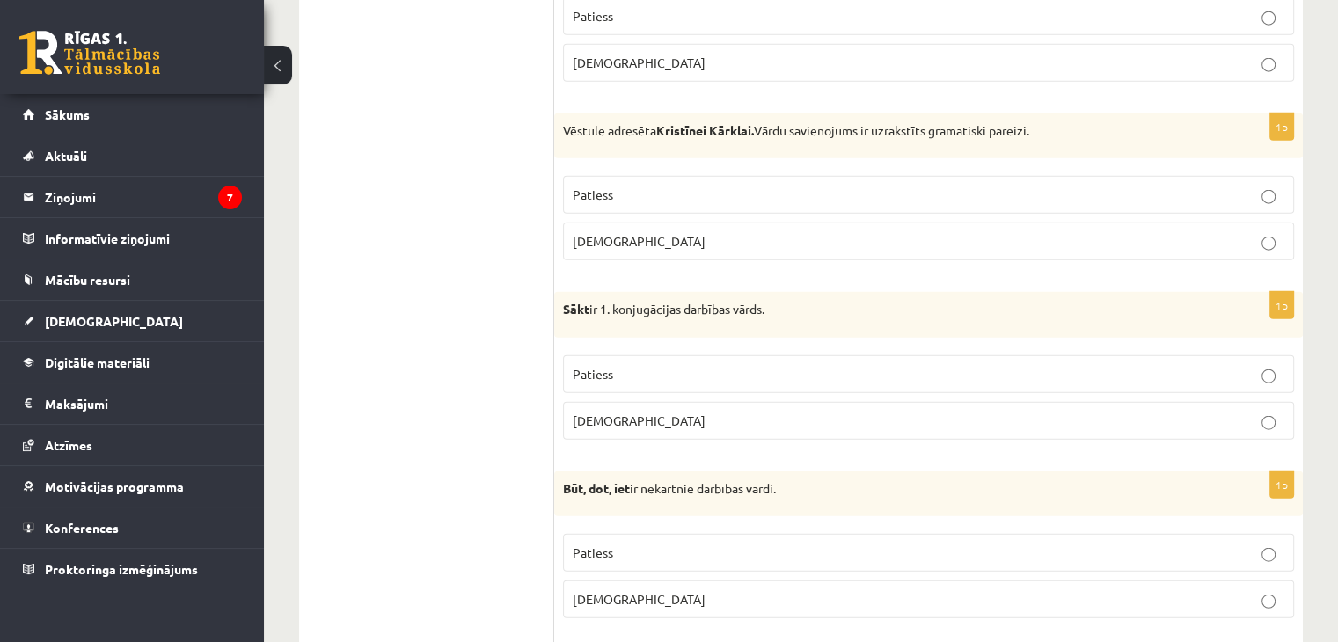
drag, startPoint x: 1168, startPoint y: 333, endPoint x: 1171, endPoint y: 348, distance: 15.2
click at [1170, 347] on fieldset "Patiess Aplams" at bounding box center [928, 396] width 731 height 99
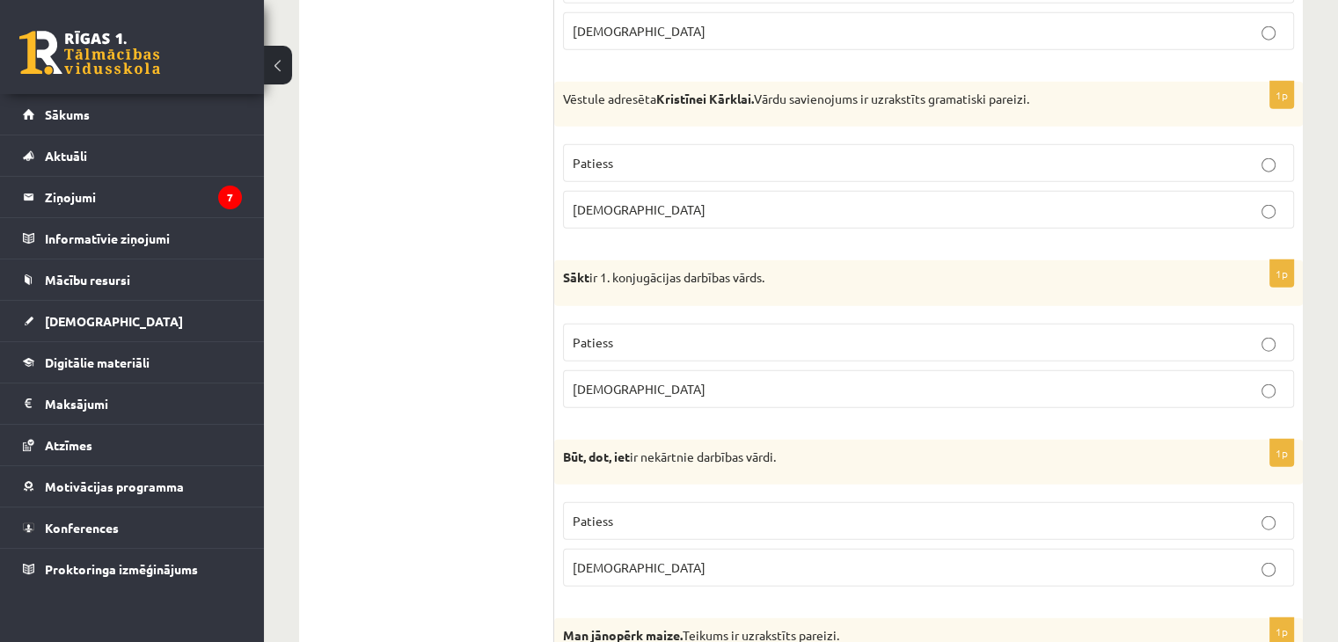
scroll to position [4487, 0]
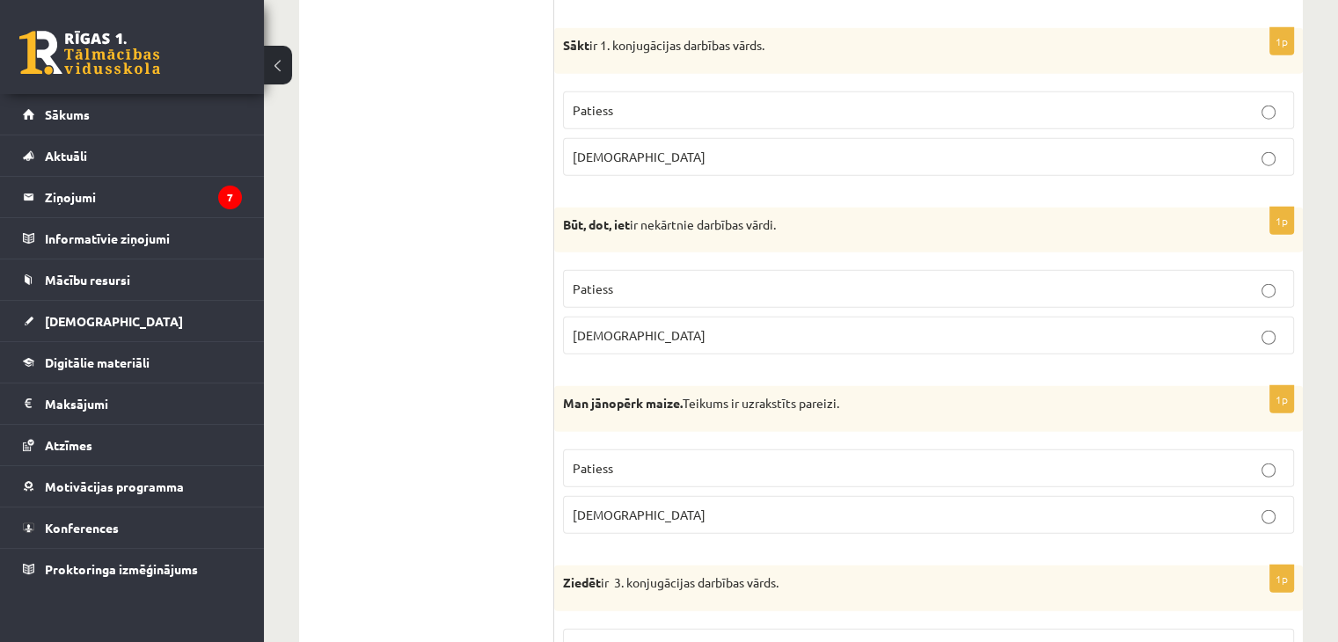
click at [1192, 91] on label "Patiess" at bounding box center [928, 110] width 731 height 38
click at [1211, 286] on label "Patiess" at bounding box center [928, 289] width 731 height 38
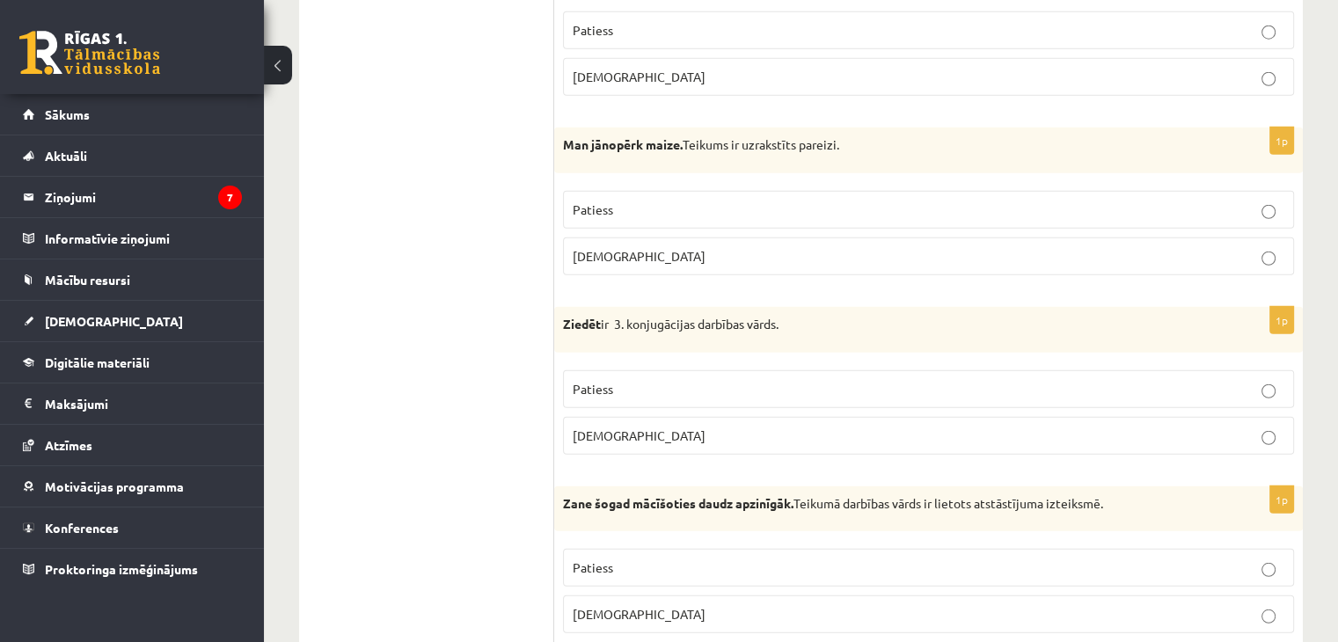
scroll to position [4751, 0]
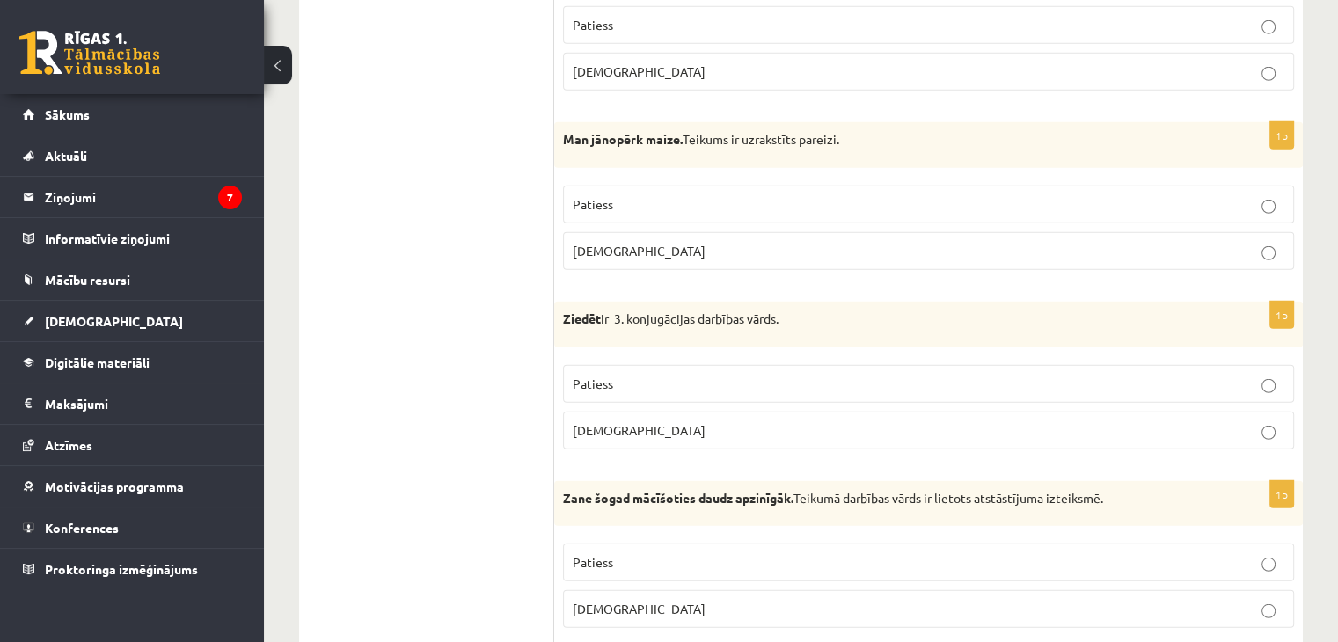
click at [1232, 195] on p "Patiess" at bounding box center [929, 204] width 712 height 18
click at [1232, 366] on label "Patiess" at bounding box center [928, 384] width 731 height 38
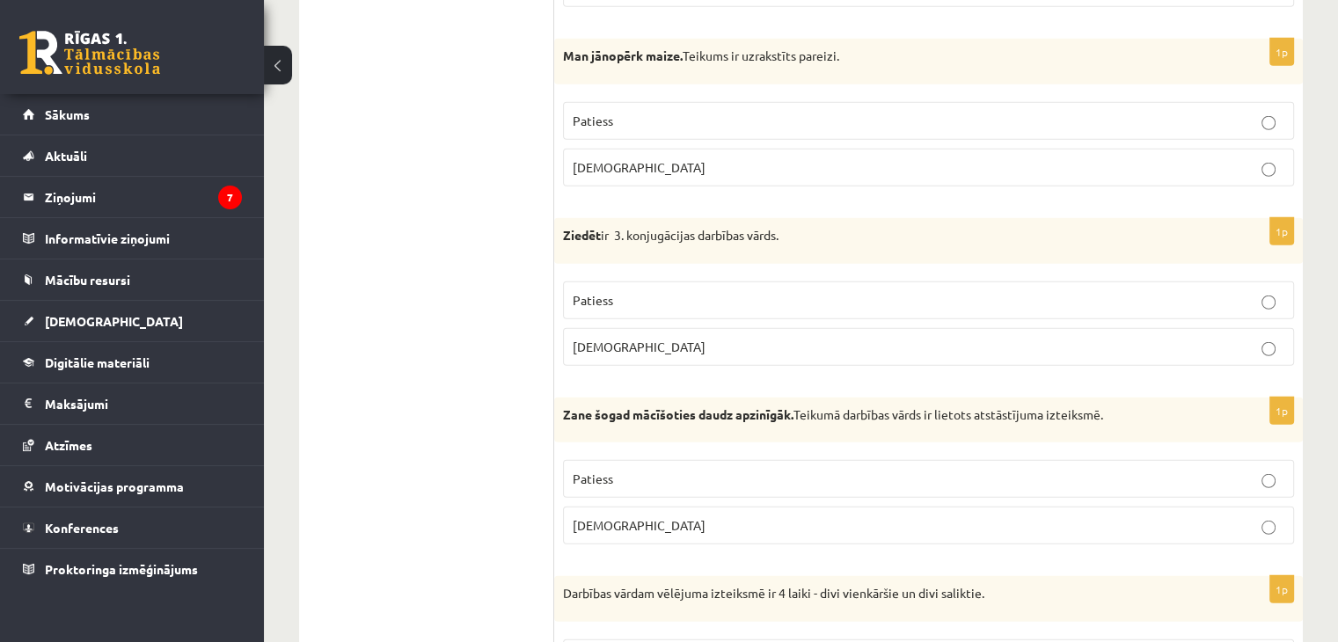
scroll to position [4839, 0]
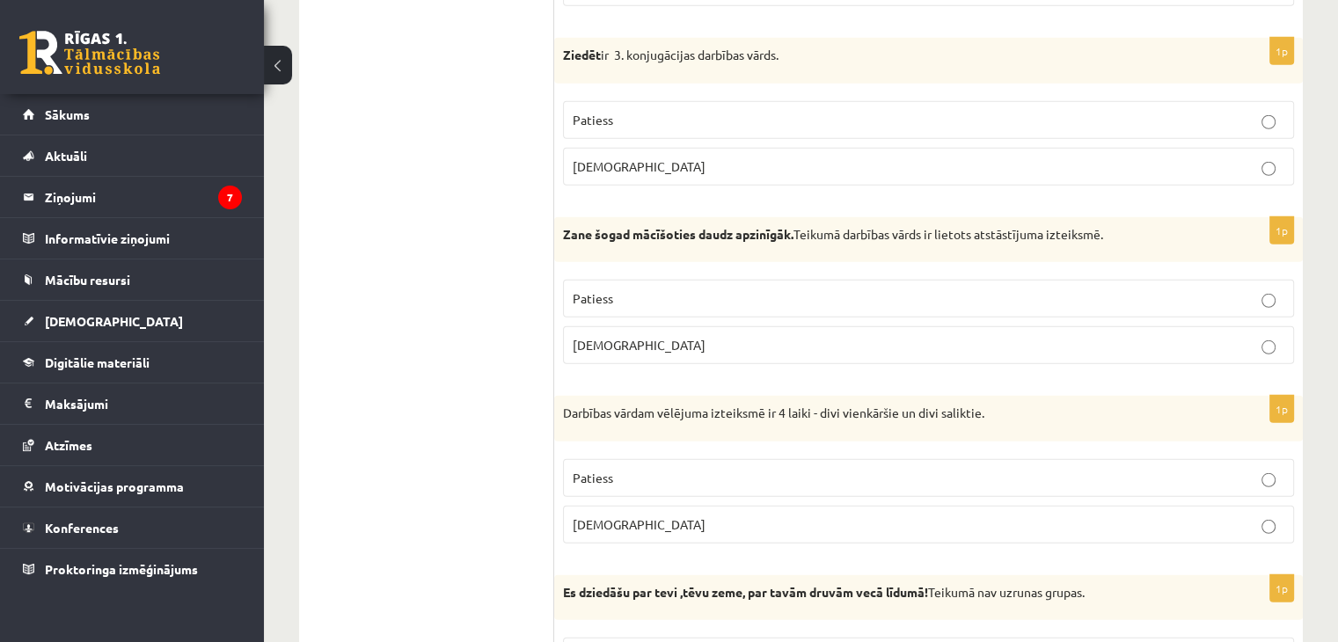
click at [1184, 289] on p "Patiess" at bounding box center [929, 298] width 712 height 18
drag, startPoint x: 1192, startPoint y: 465, endPoint x: 928, endPoint y: 385, distance: 275.6
click at [1191, 469] on p "Patiess" at bounding box center [929, 478] width 712 height 18
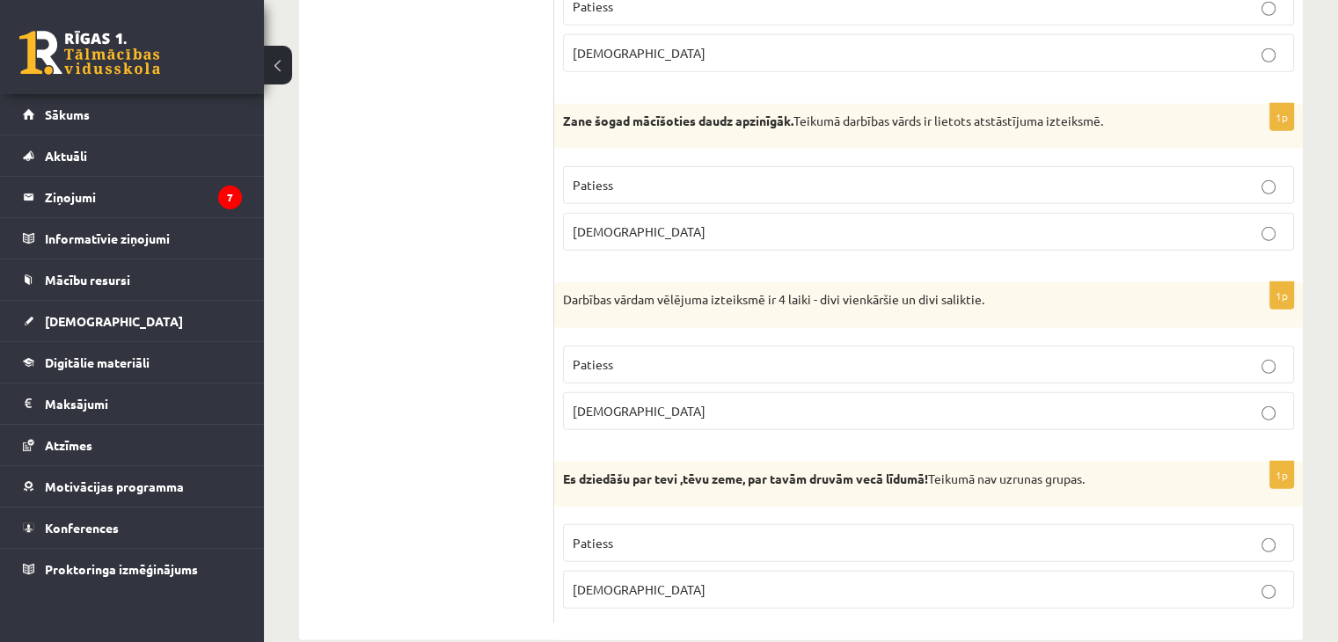
scroll to position [5141, 0]
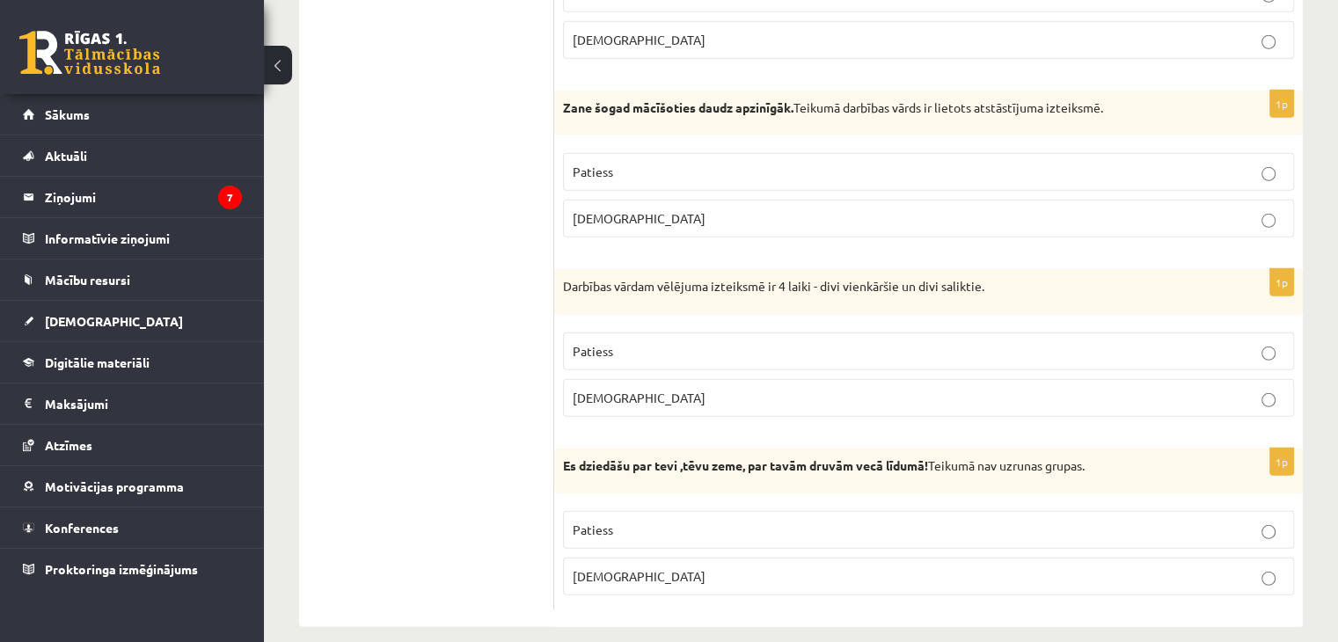
click at [929, 567] on p "Aplams" at bounding box center [929, 576] width 712 height 18
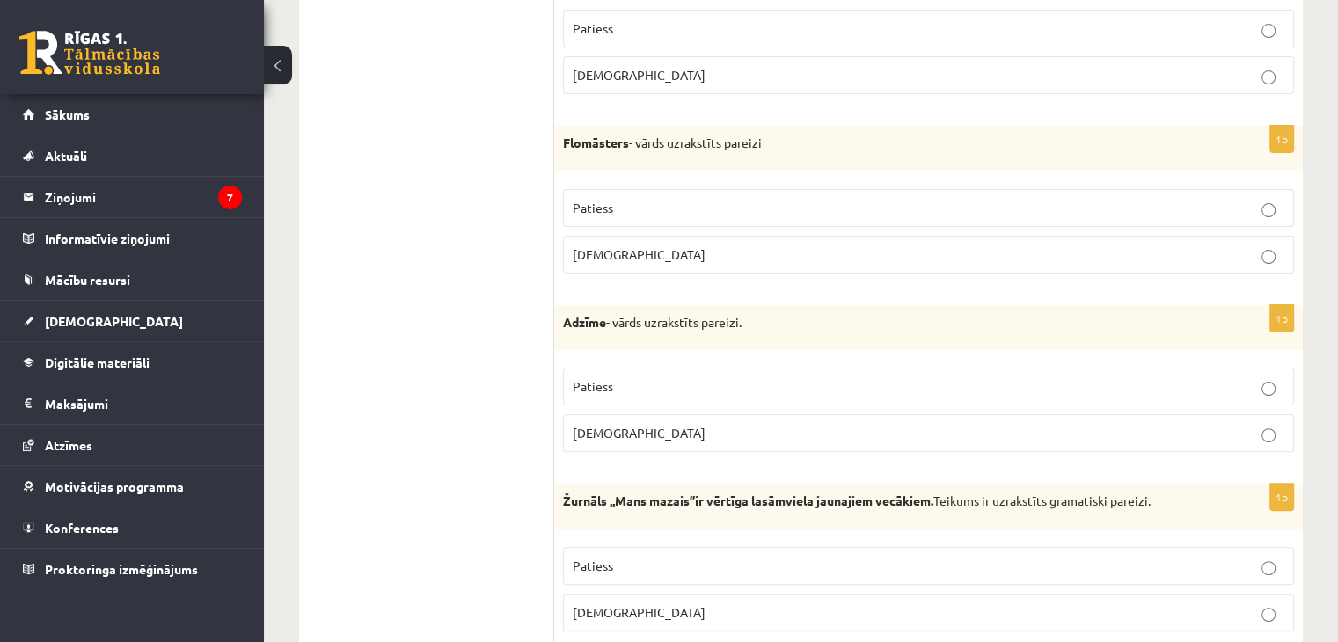
scroll to position [0, 0]
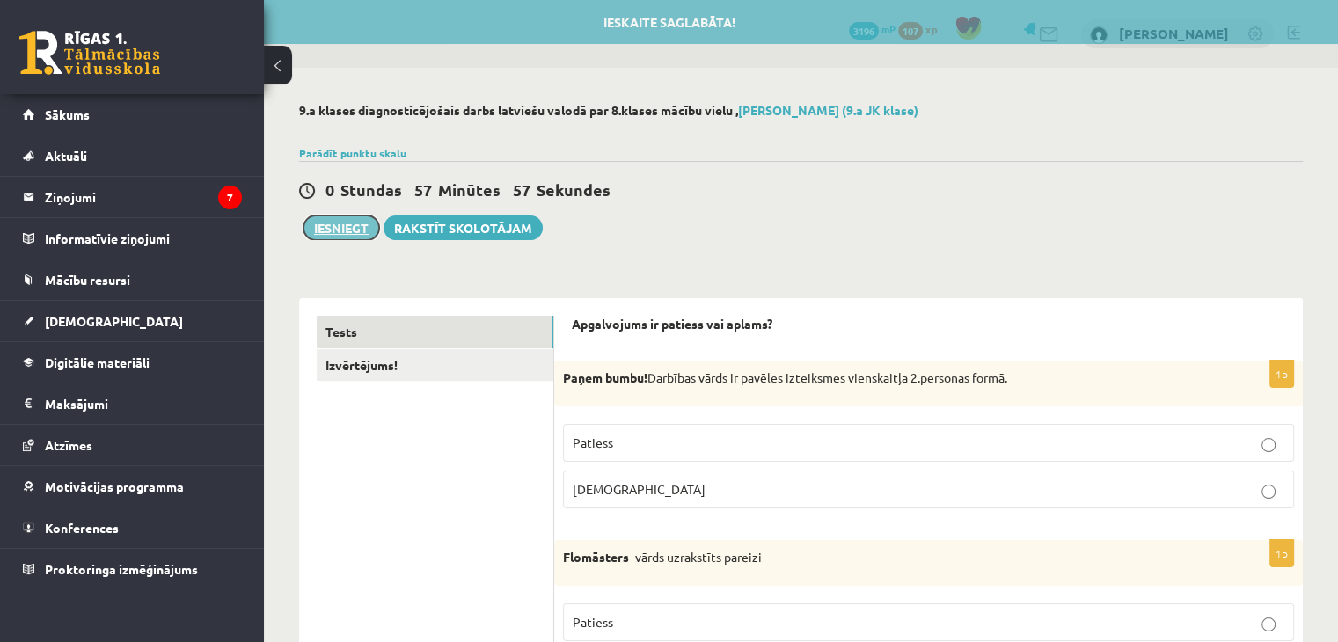
click at [353, 238] on button "Iesniegt" at bounding box center [342, 228] width 76 height 25
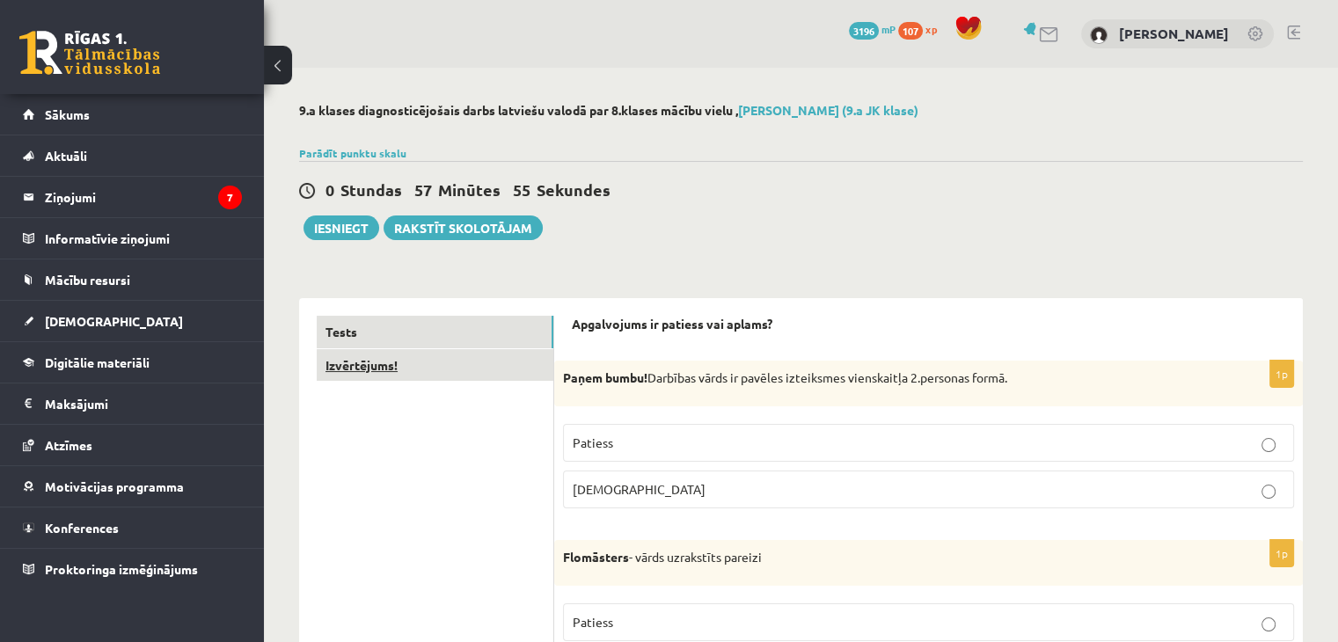
click at [421, 372] on link "Izvērtējums!" at bounding box center [435, 365] width 237 height 33
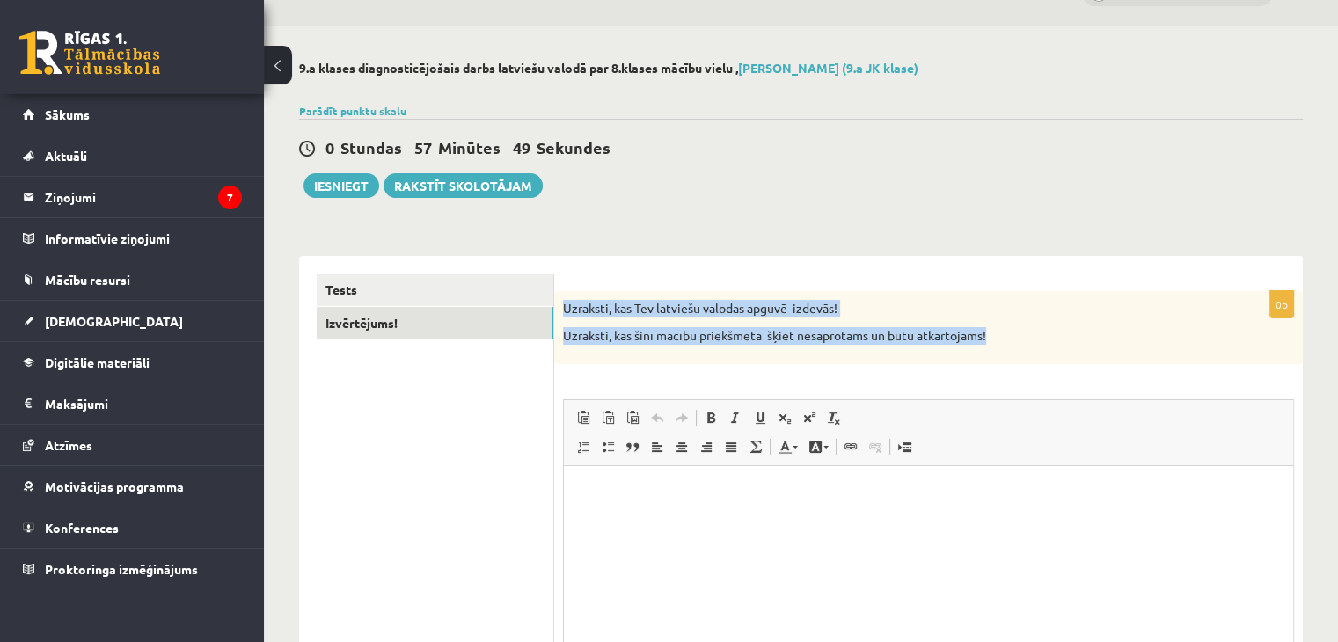
drag, startPoint x: 1013, startPoint y: 343, endPoint x: 570, endPoint y: 307, distance: 444.0
click at [558, 304] on div "Uzraksti, kas Tev latviešu valodas apguvē izdevās! Uzraksti, kas šinī mācību pr…" at bounding box center [928, 327] width 749 height 73
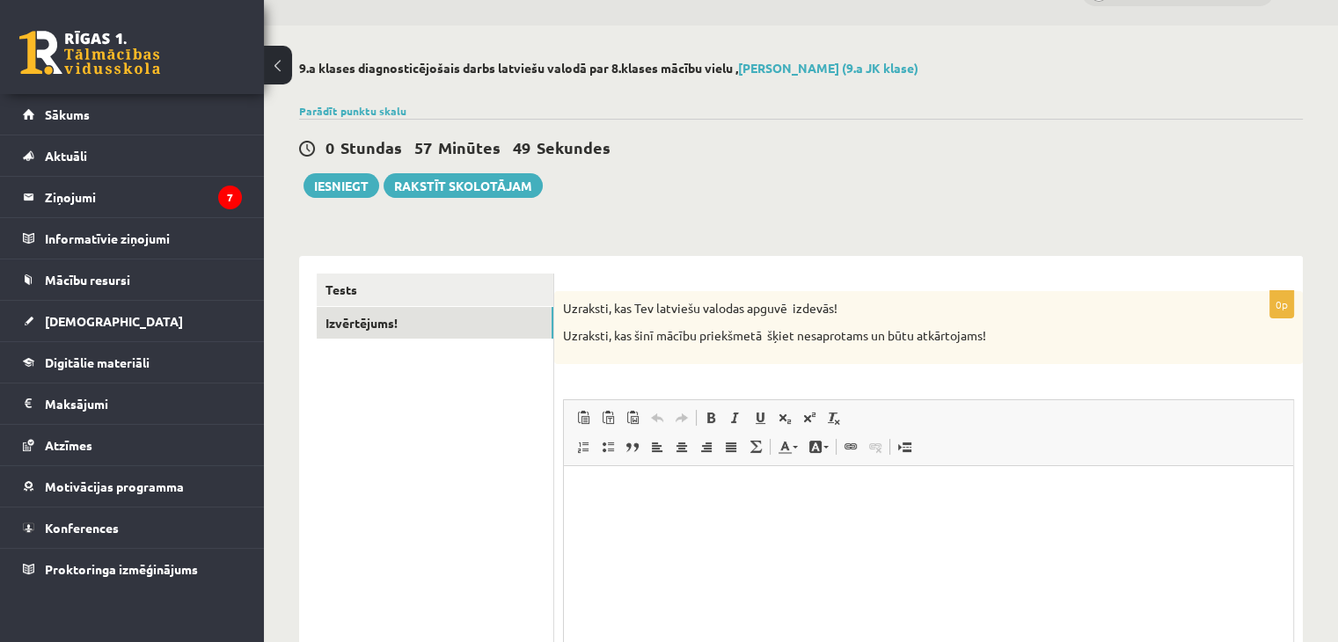
click at [436, 387] on ul "Tests Izvērtējums!" at bounding box center [436, 520] width 238 height 492
click at [345, 171] on div "0 Stundas 57 Minūtes 48 Sekundes Ieskaite saglabāta! Iesniegt Rakstīt skolotājam" at bounding box center [801, 158] width 1004 height 79
click at [350, 181] on button "Iesniegt" at bounding box center [342, 185] width 76 height 25
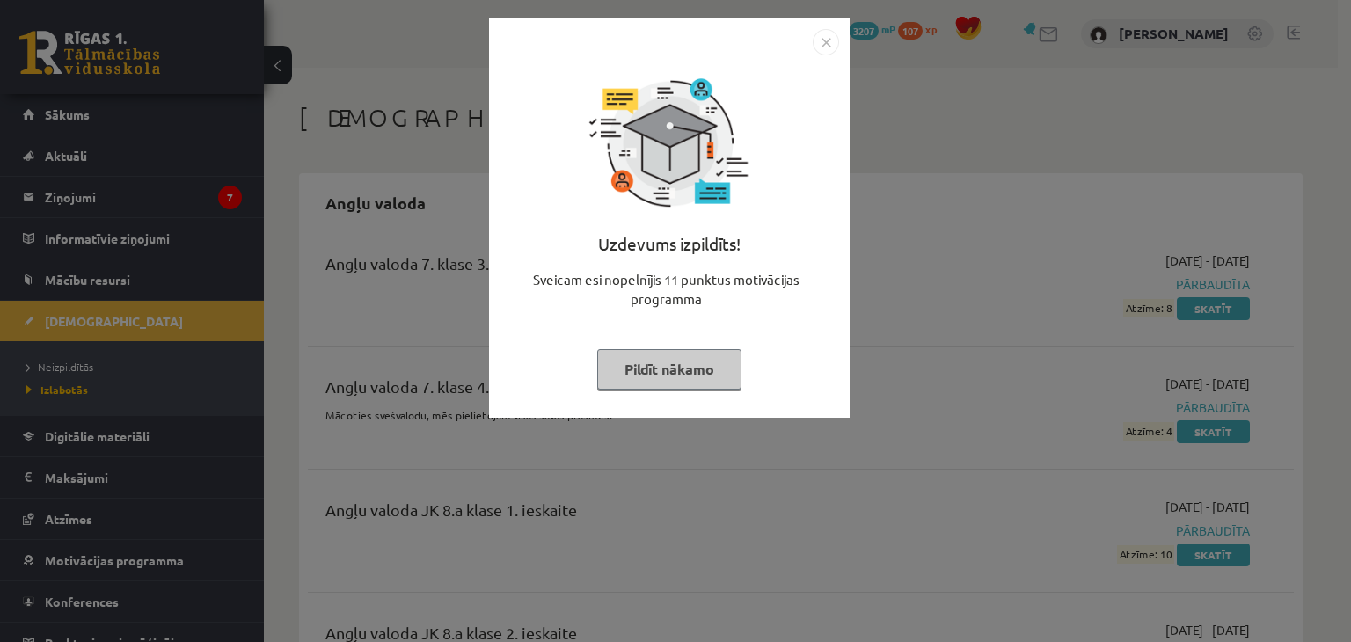
click at [659, 390] on div "Uzdevums izpildīts! Sveicam esi nopelnījis 11 punktus motivācijas programmā Pil…" at bounding box center [670, 231] width 340 height 352
click at [771, 340] on div "Uzdevums izpildīts! Sveicam esi nopelnījis 11 punktus motivācijas programmā Pil…" at bounding box center [670, 231] width 340 height 352
click at [693, 367] on button "Pildīt nākamo" at bounding box center [669, 369] width 144 height 40
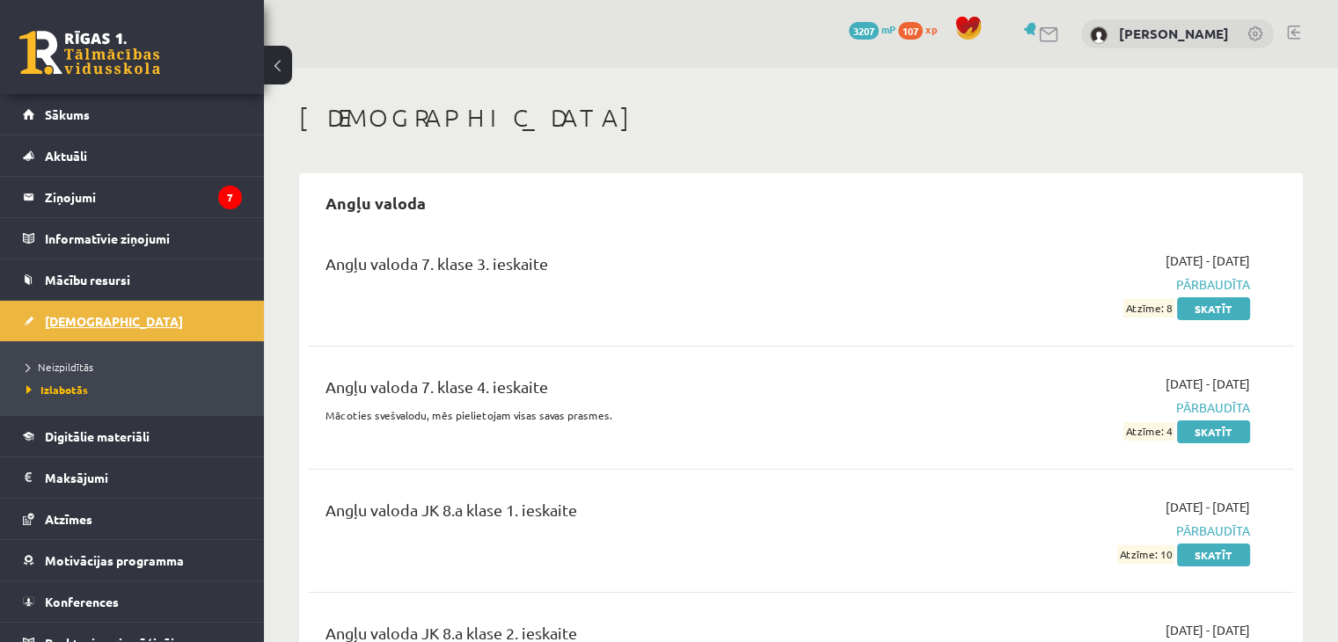
click at [142, 314] on link "[DEMOGRAPHIC_DATA]" at bounding box center [132, 321] width 219 height 40
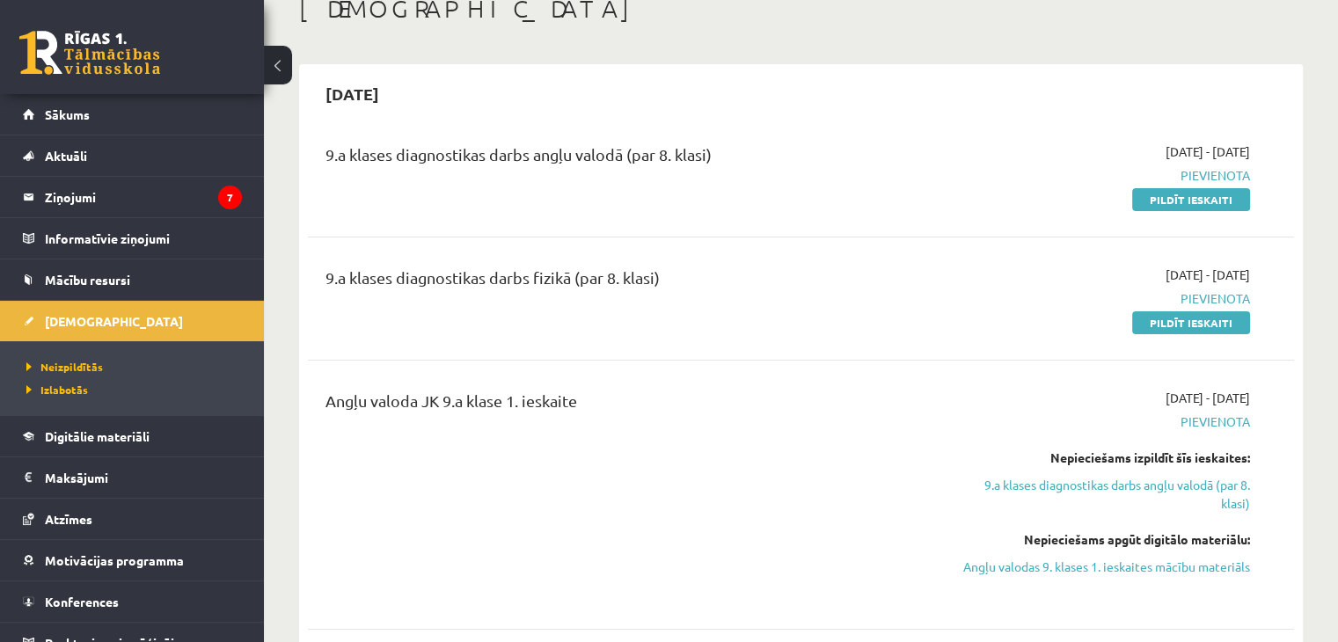
scroll to position [88, 0]
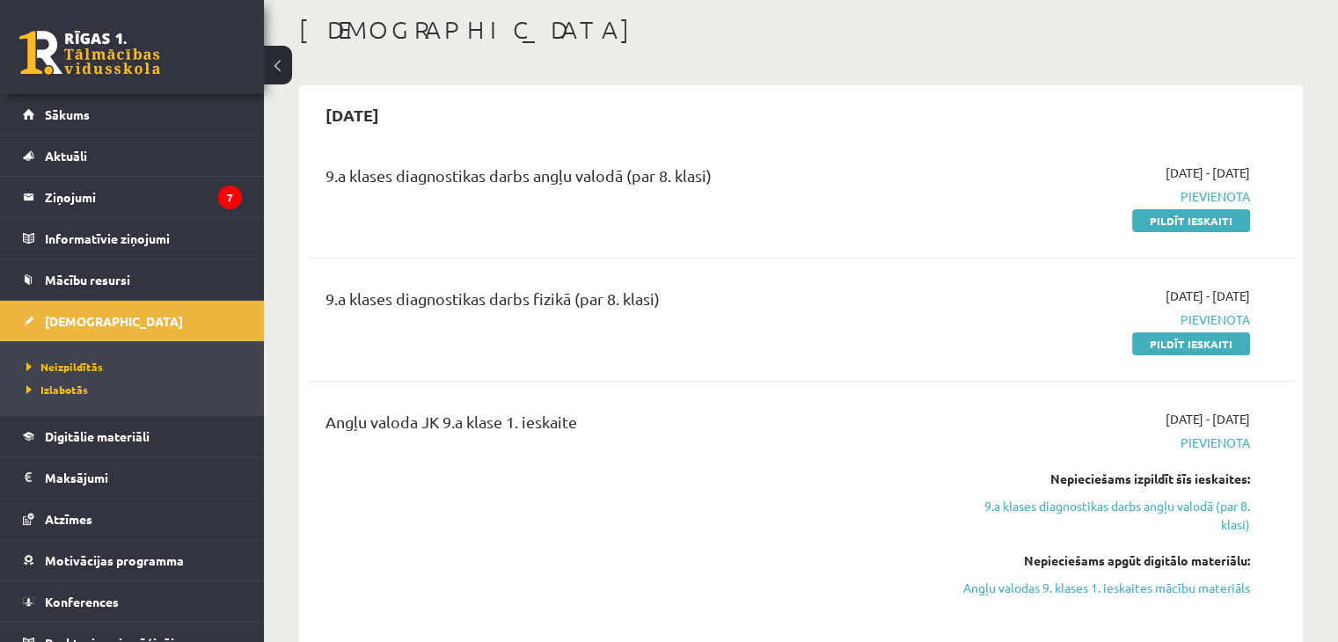
drag, startPoint x: 1204, startPoint y: 222, endPoint x: 758, endPoint y: 87, distance: 465.1
click at [1204, 222] on link "Pildīt ieskaiti" at bounding box center [1191, 220] width 118 height 23
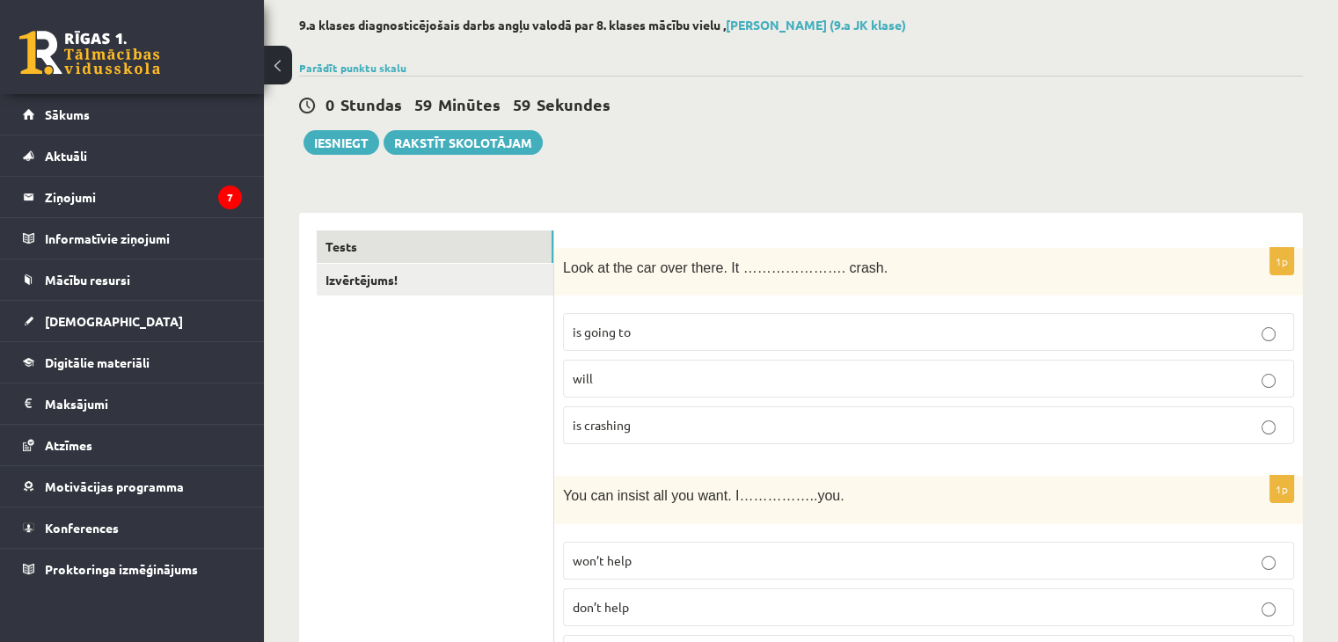
scroll to position [88, 0]
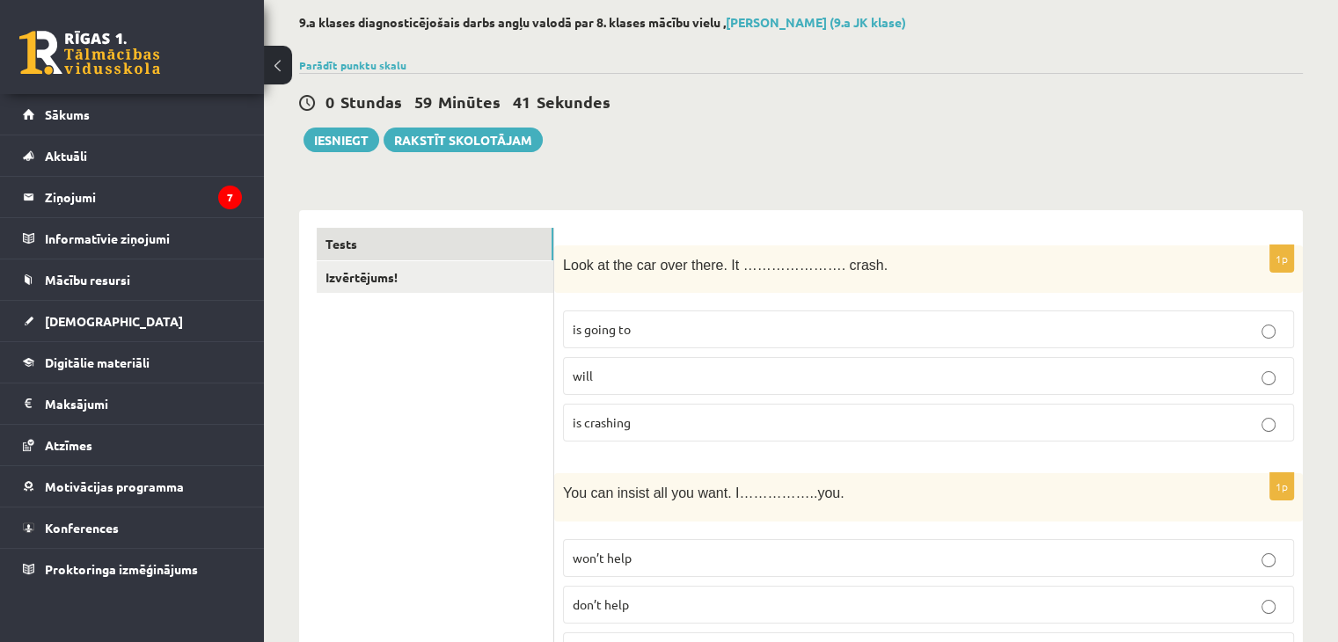
click at [631, 375] on p "will" at bounding box center [929, 376] width 712 height 18
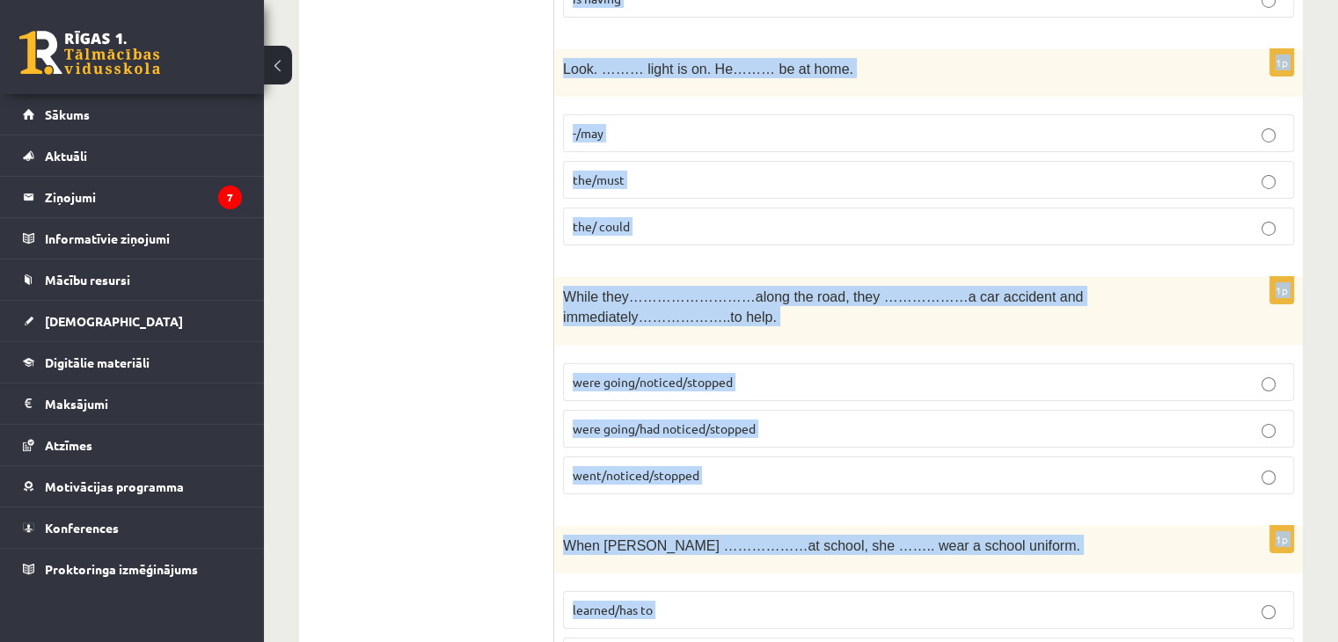
scroll to position [6325, 0]
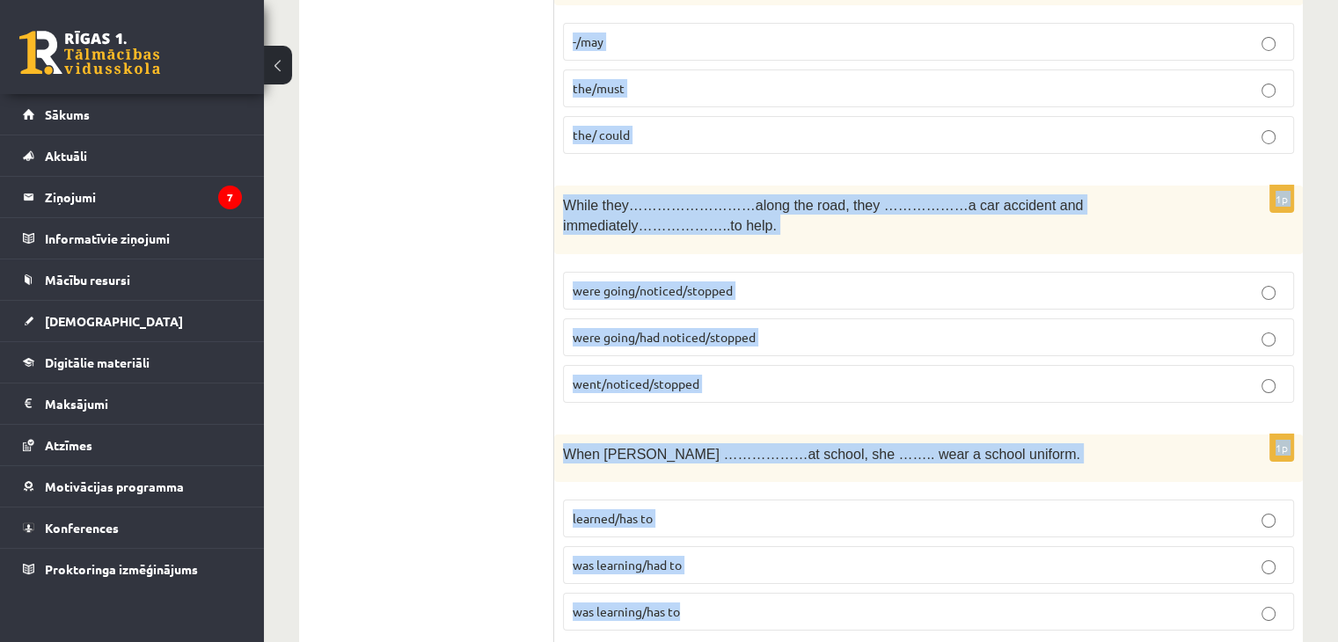
drag, startPoint x: 680, startPoint y: 152, endPoint x: 867, endPoint y: 561, distance: 449.6
copy form "lor ip dol sit amet conse. Ad …………………. elits. do eiusm te inci ut laboreet 7d M…"
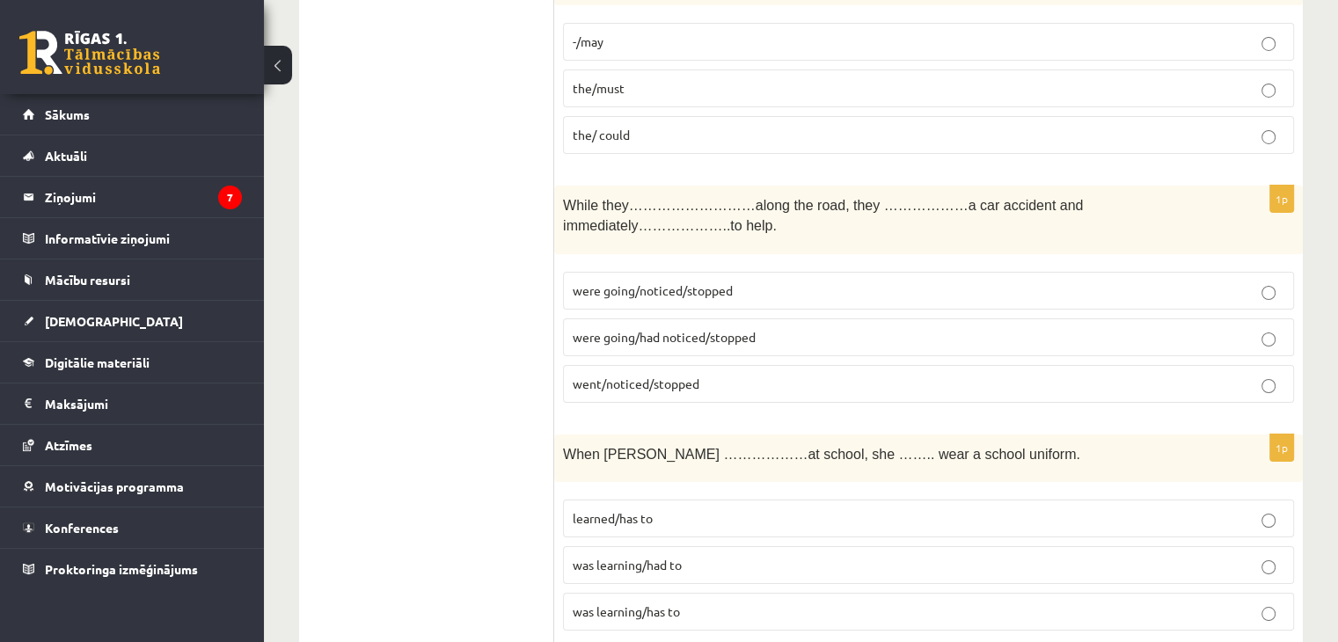
drag, startPoint x: 503, startPoint y: 377, endPoint x: 598, endPoint y: 96, distance: 297.1
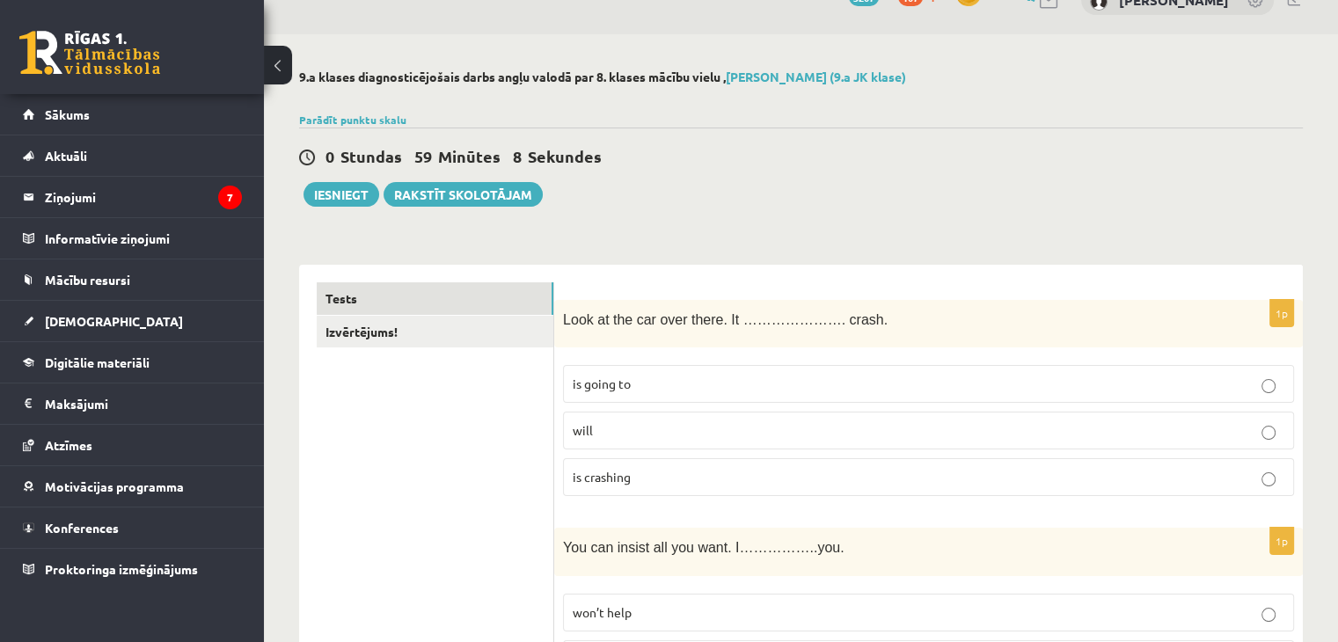
scroll to position [82, 0]
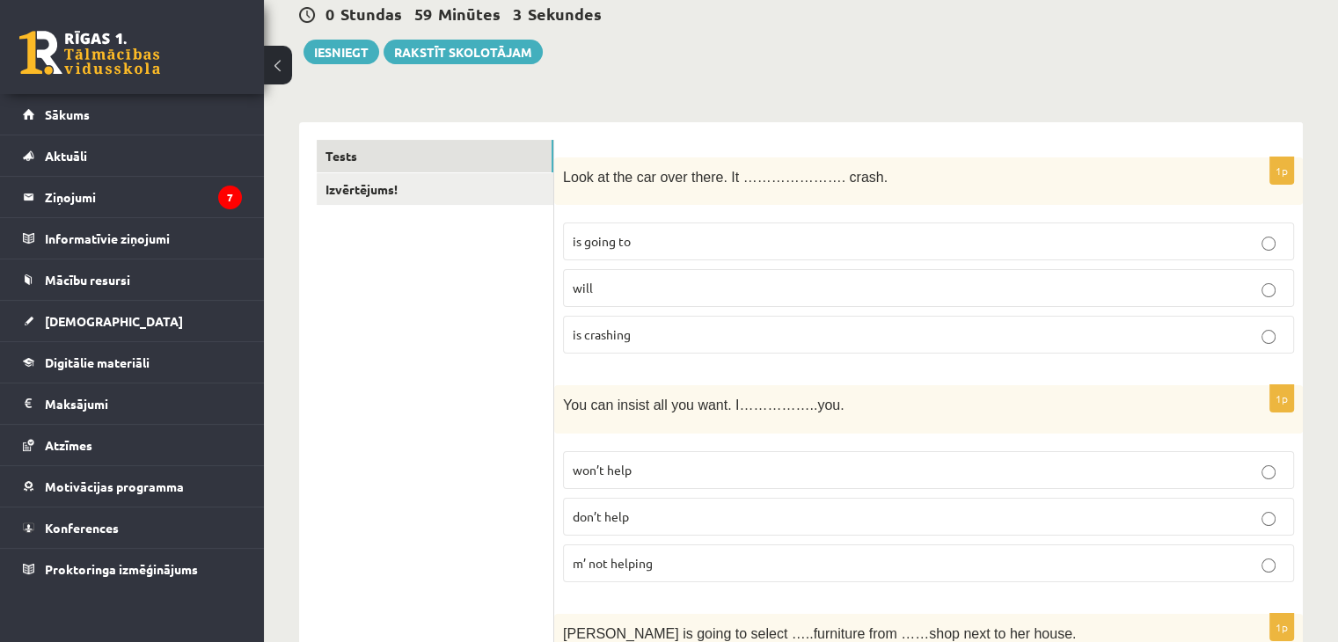
click at [617, 221] on fieldset "is going to will is crashing" at bounding box center [928, 286] width 731 height 145
click at [609, 254] on label "is going to" at bounding box center [928, 242] width 731 height 38
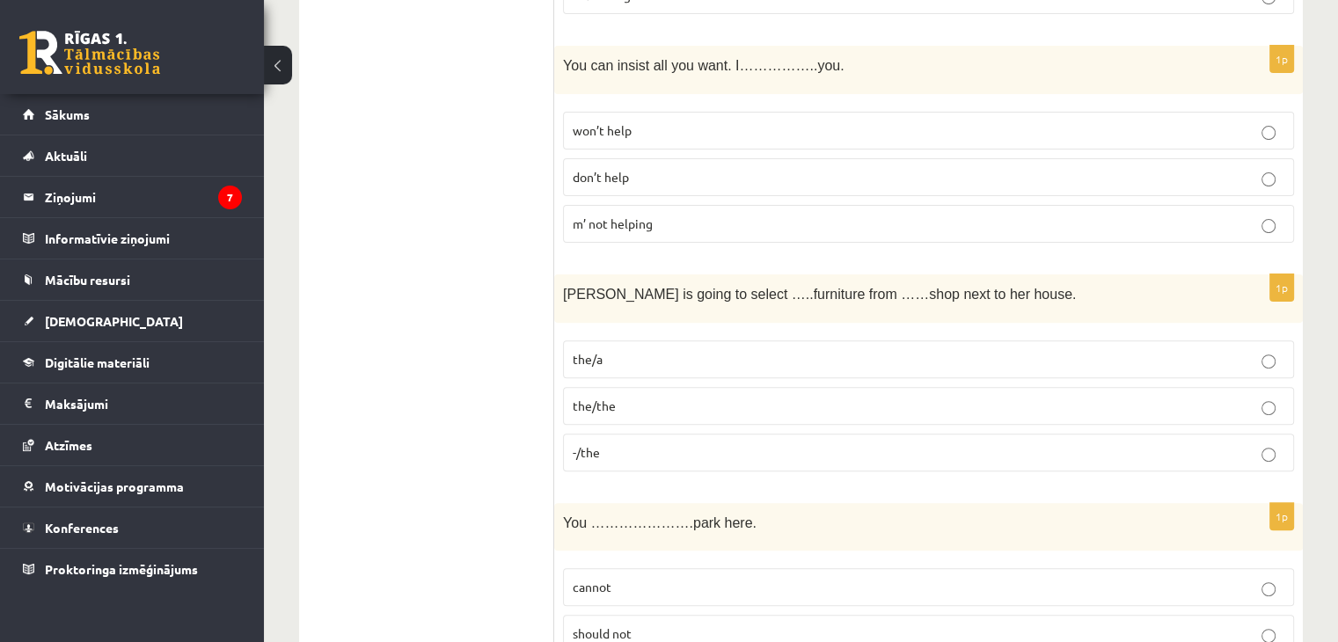
scroll to position [528, 0]
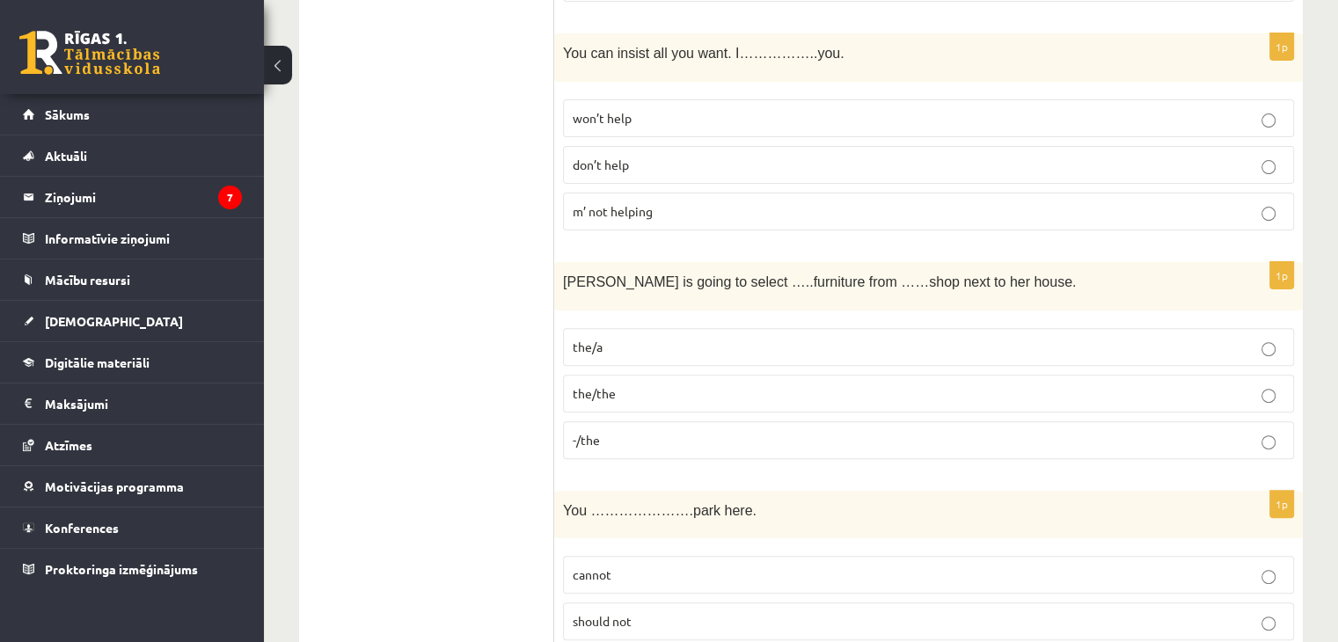
click at [622, 150] on label "don’t help" at bounding box center [928, 165] width 731 height 38
click at [620, 109] on p "won’t help" at bounding box center [929, 118] width 712 height 18
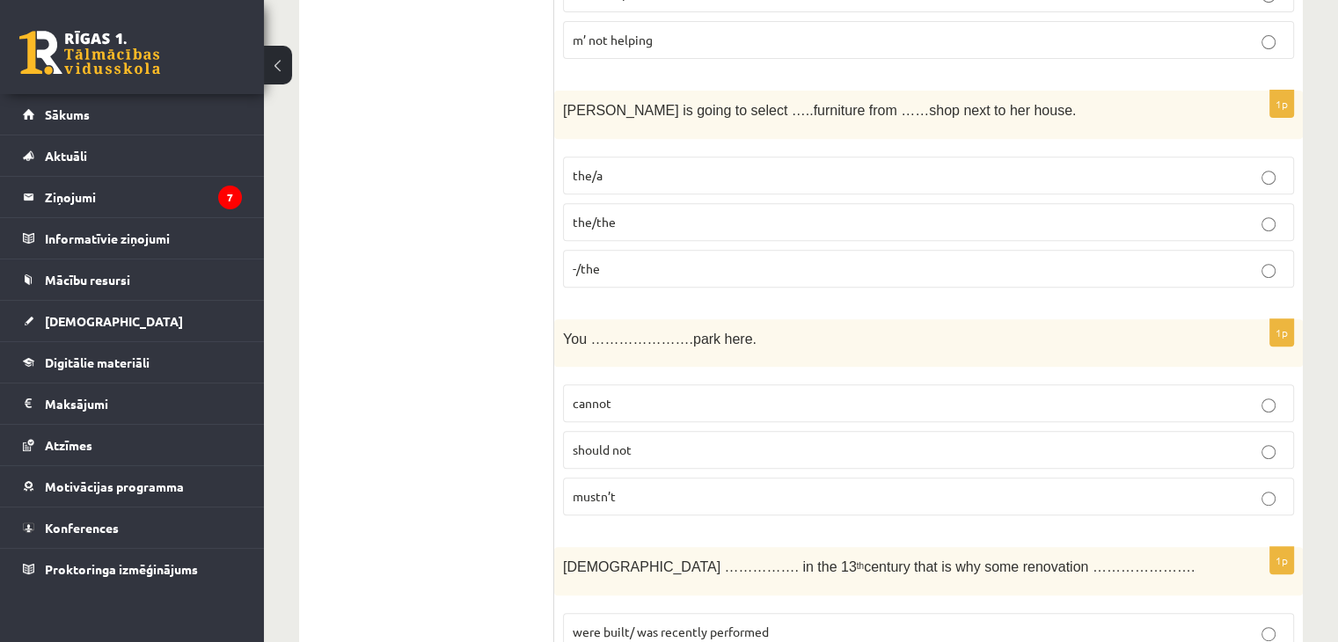
scroll to position [704, 0]
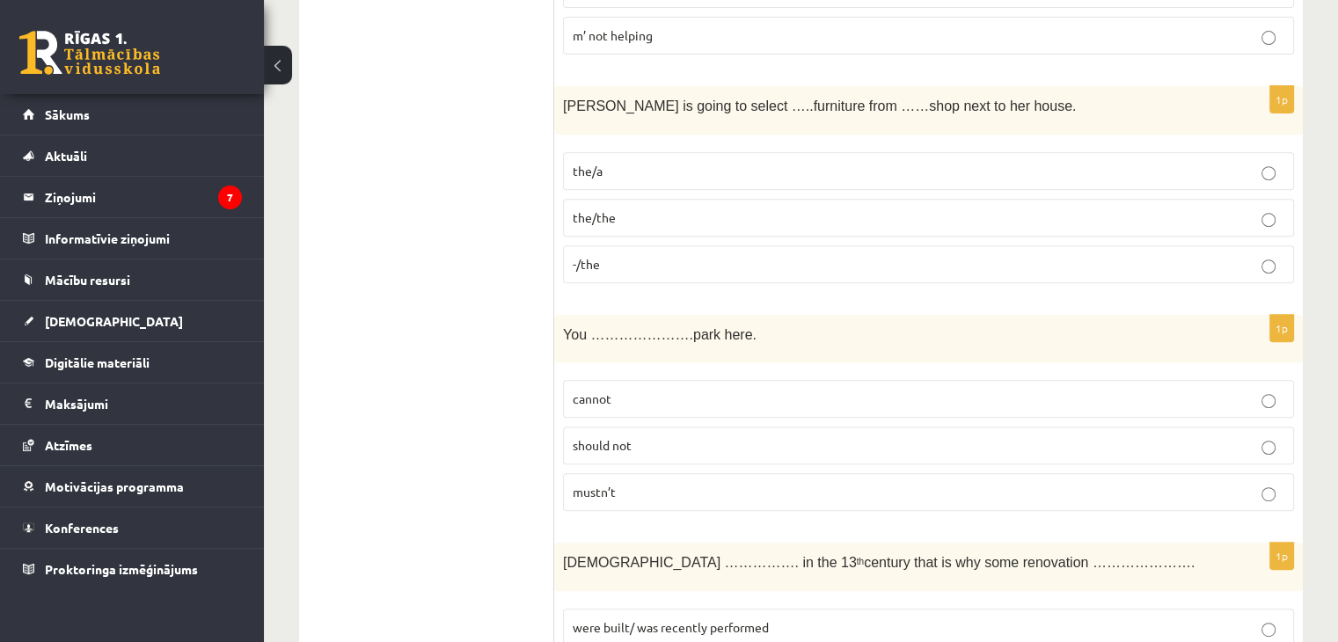
click at [635, 215] on p "the/the" at bounding box center [929, 218] width 712 height 18
click at [606, 487] on span "mustn’t" at bounding box center [594, 492] width 43 height 16
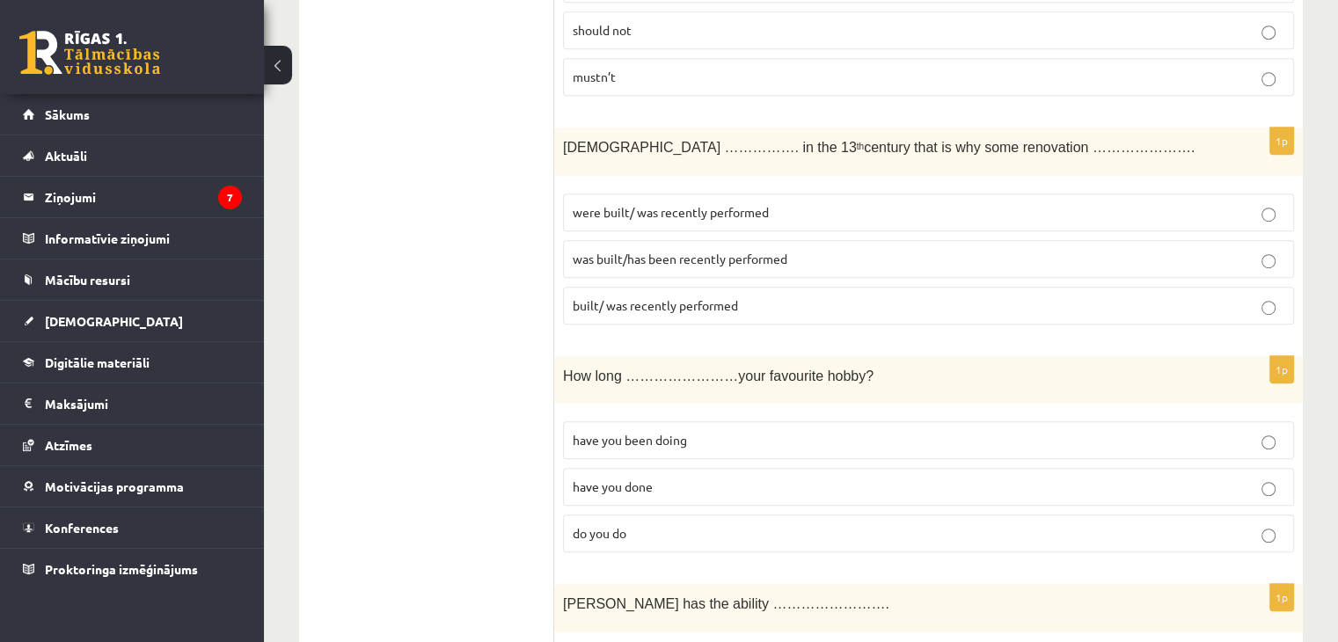
scroll to position [1144, 0]
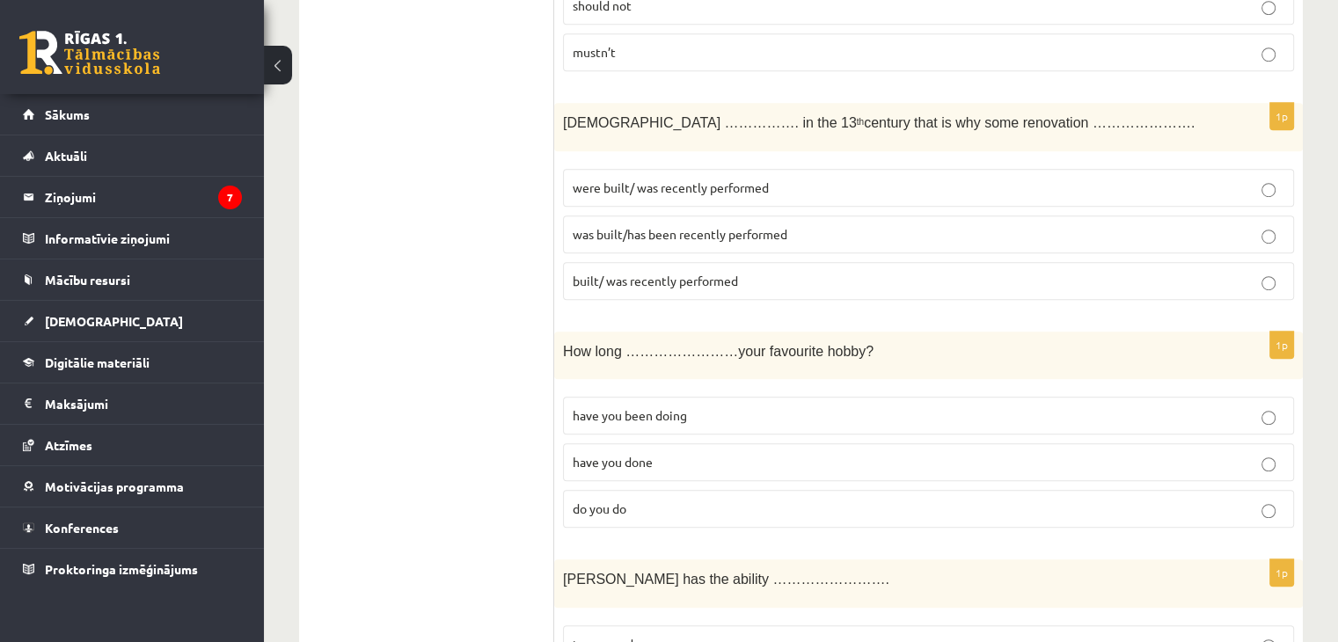
drag, startPoint x: 611, startPoint y: 278, endPoint x: 515, endPoint y: 255, distance: 98.6
click at [609, 277] on span "built/ was recently performed" at bounding box center [655, 281] width 165 height 16
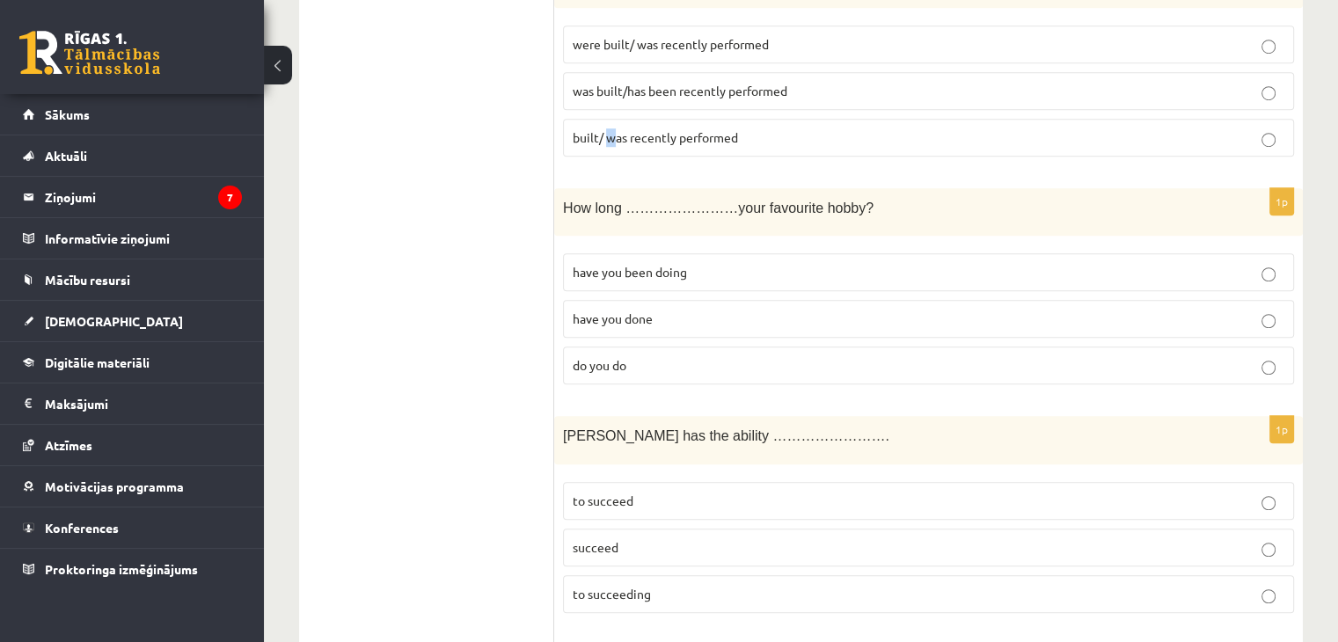
scroll to position [1232, 0]
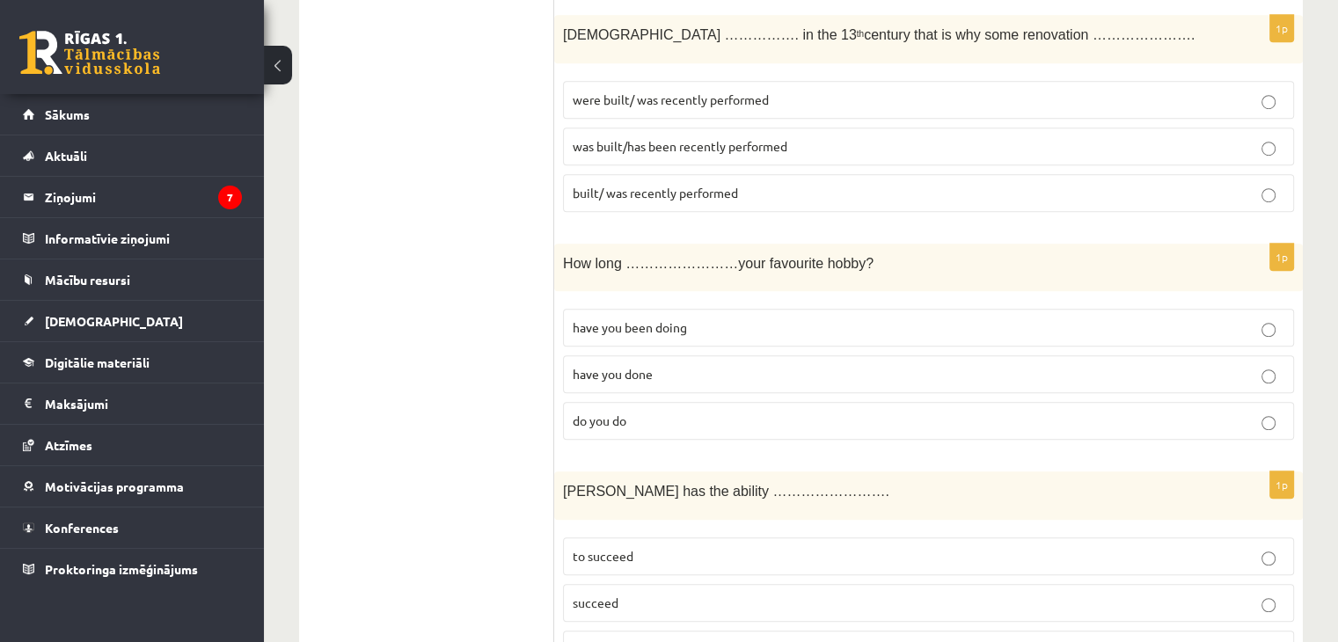
click at [676, 128] on label "was built/has been recently performed" at bounding box center [928, 147] width 731 height 38
click at [589, 311] on label "have you been doing" at bounding box center [928, 328] width 731 height 38
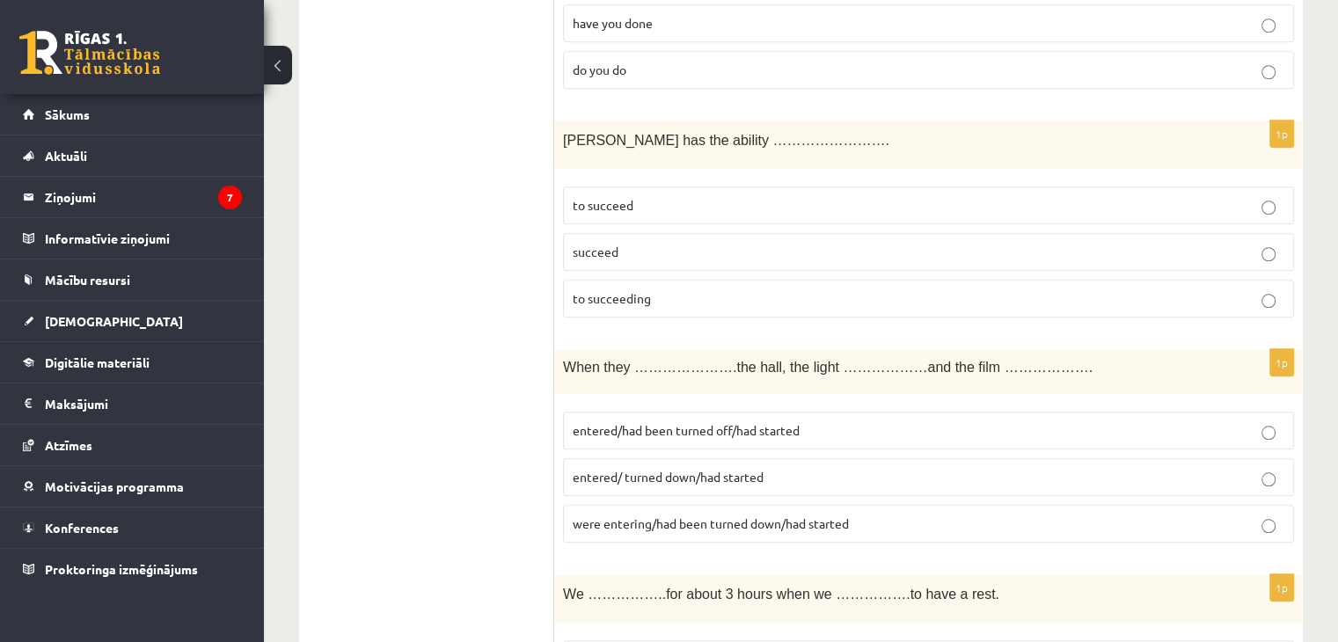
scroll to position [1584, 0]
click at [624, 242] on p "succeed" at bounding box center [929, 251] width 712 height 18
click at [584, 289] on span "to succeeding" at bounding box center [612, 297] width 78 height 16
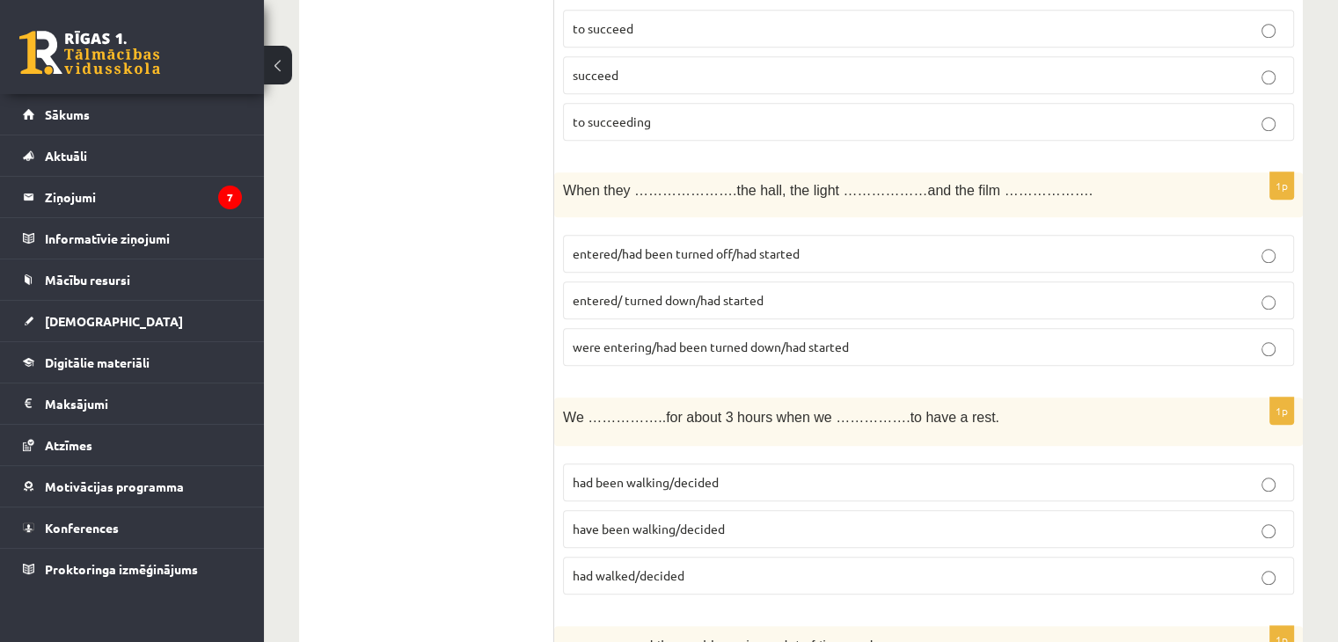
click at [625, 20] on span "to succeed" at bounding box center [603, 28] width 61 height 16
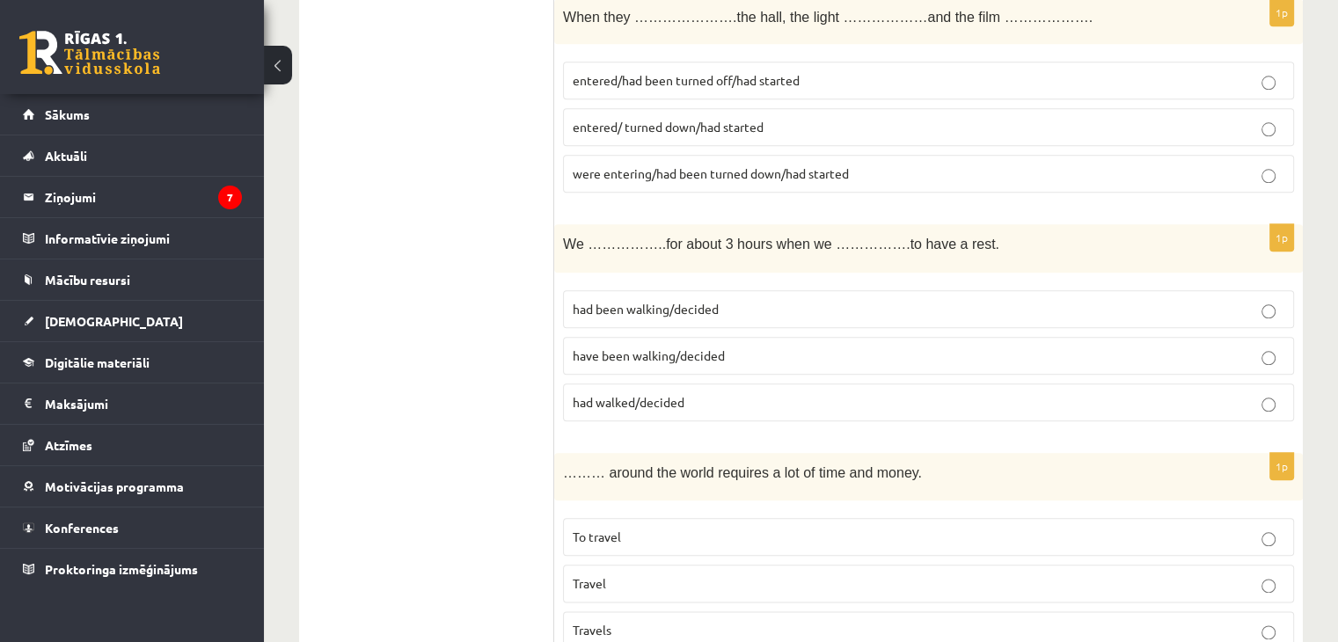
scroll to position [1936, 0]
click at [603, 116] on span "entered/ turned down/had started" at bounding box center [668, 124] width 191 height 16
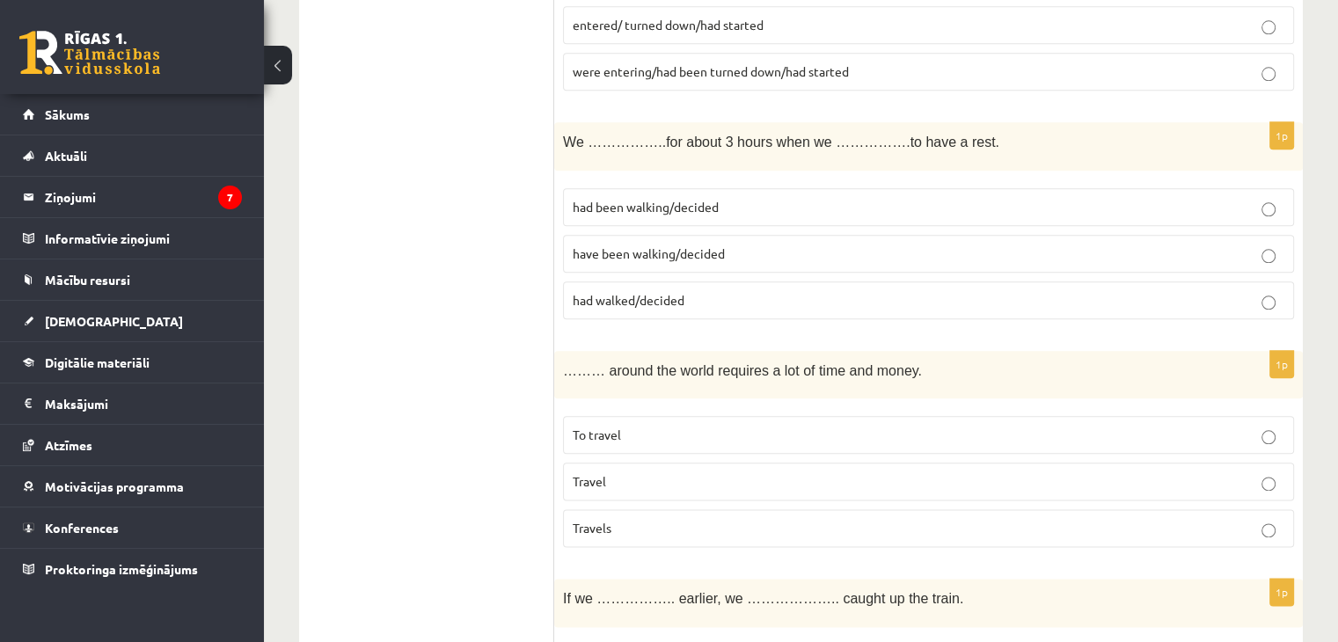
scroll to position [2024, 0]
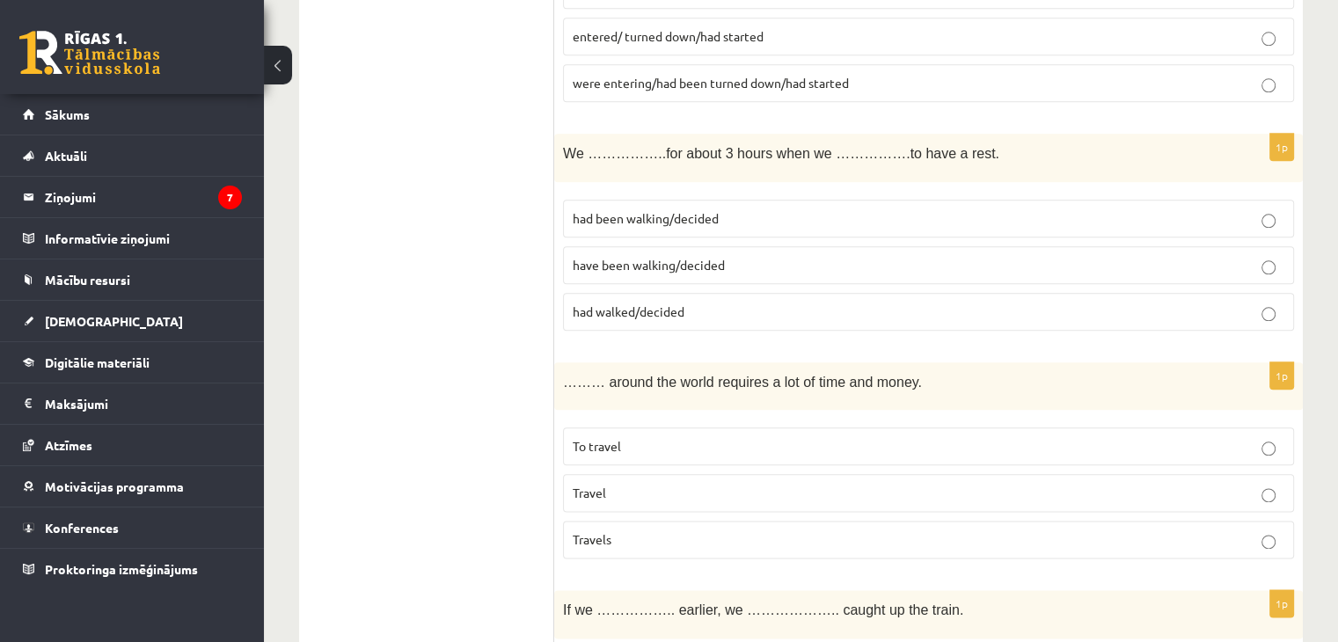
click at [648, 210] on span "had been walking/decided" at bounding box center [646, 218] width 146 height 16
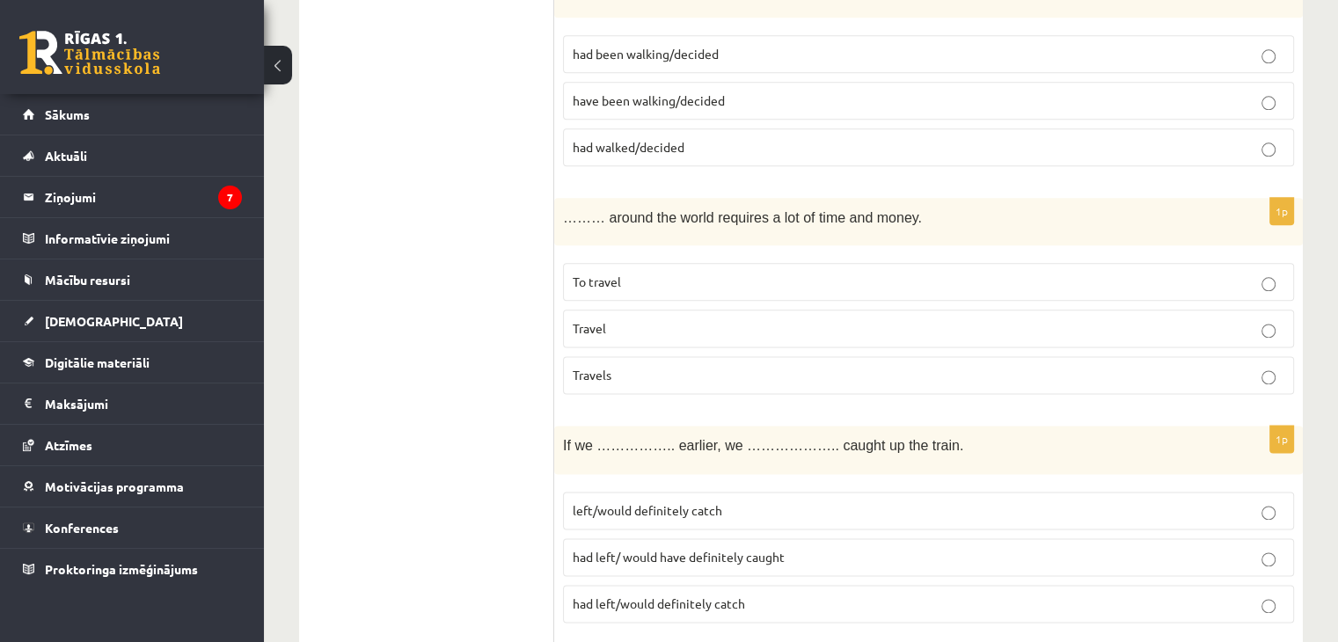
scroll to position [2199, 0]
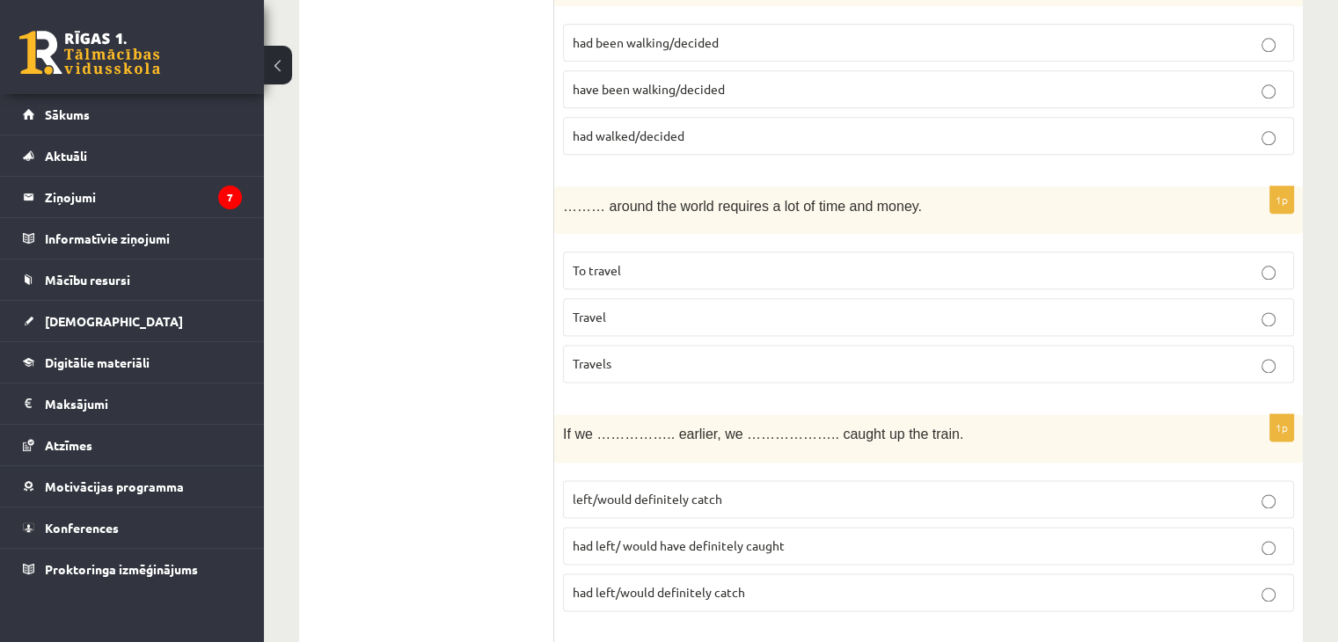
click at [619, 308] on p "Travel" at bounding box center [929, 317] width 712 height 18
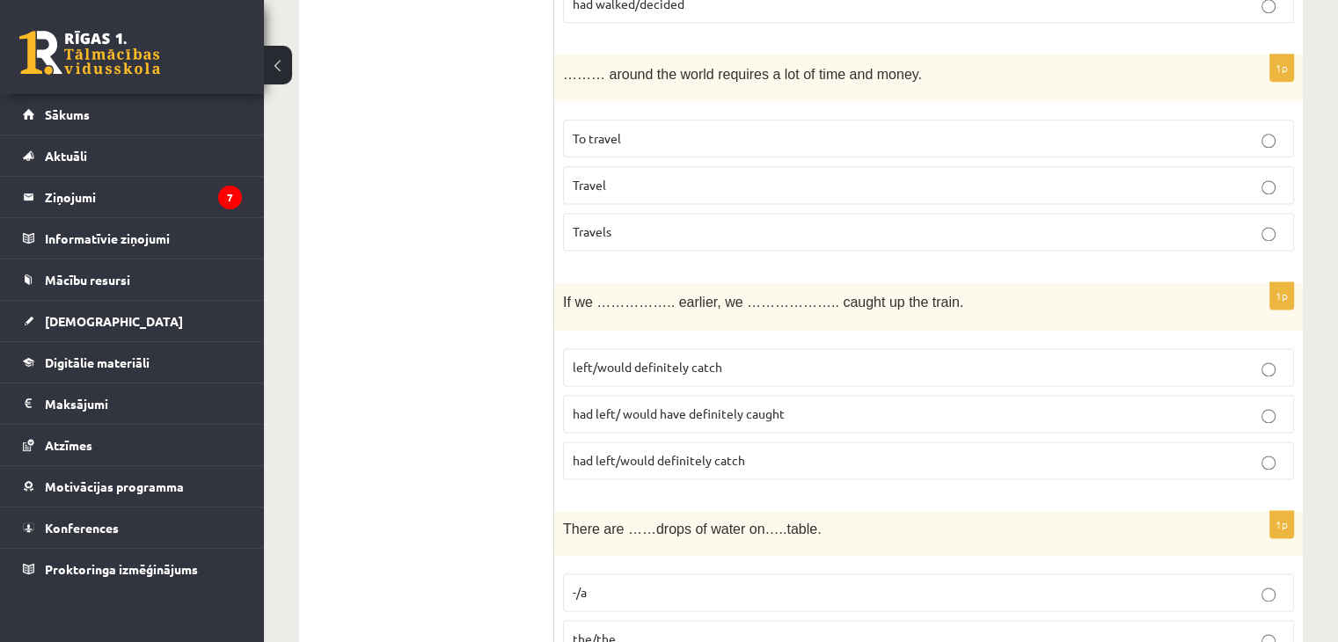
scroll to position [2375, 0]
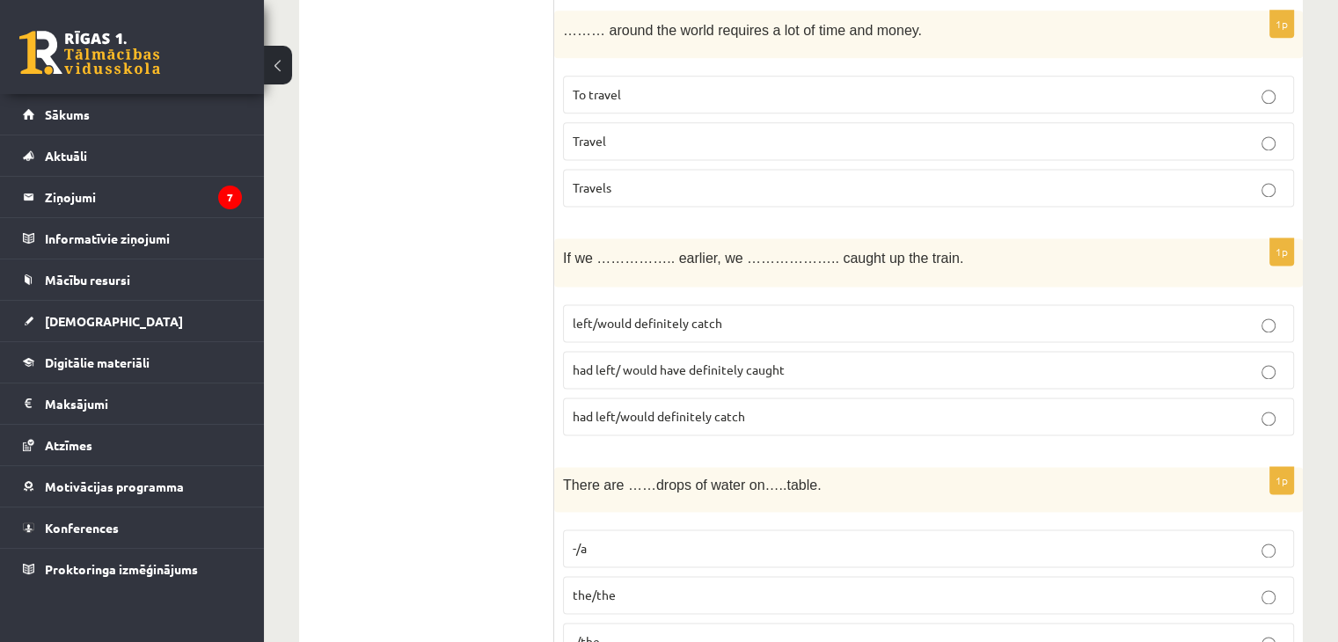
click at [660, 362] on span "had left/ would have definitely caught" at bounding box center [679, 370] width 212 height 16
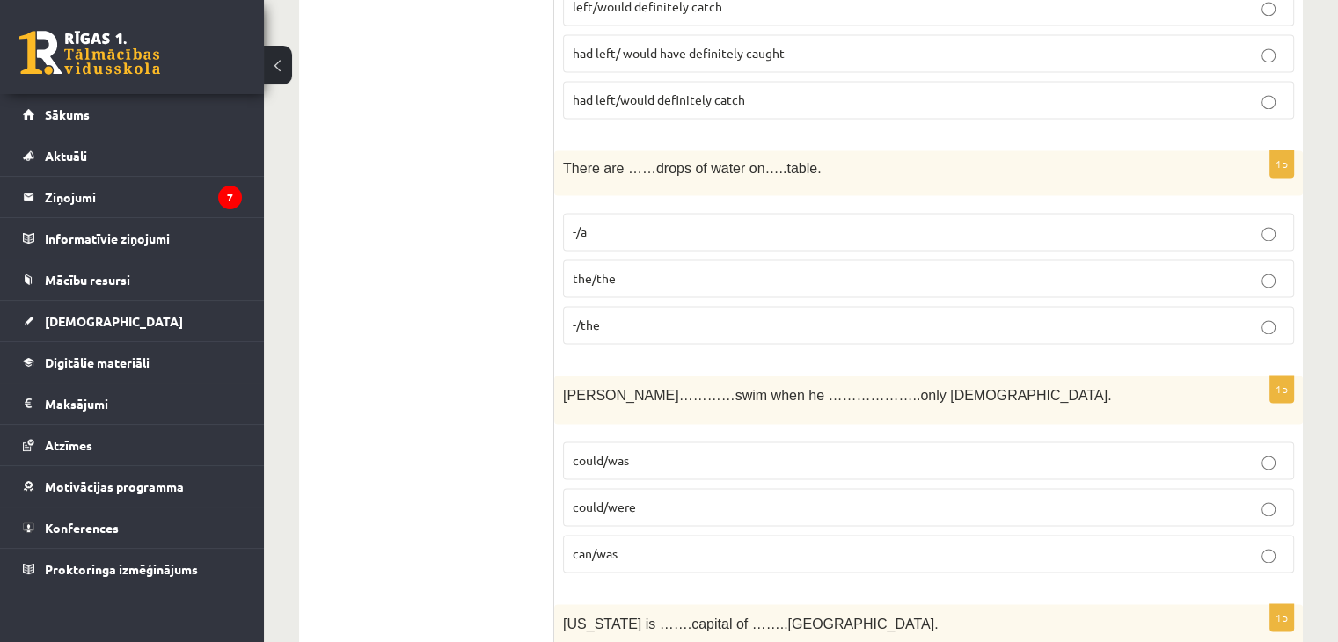
scroll to position [2727, 0]
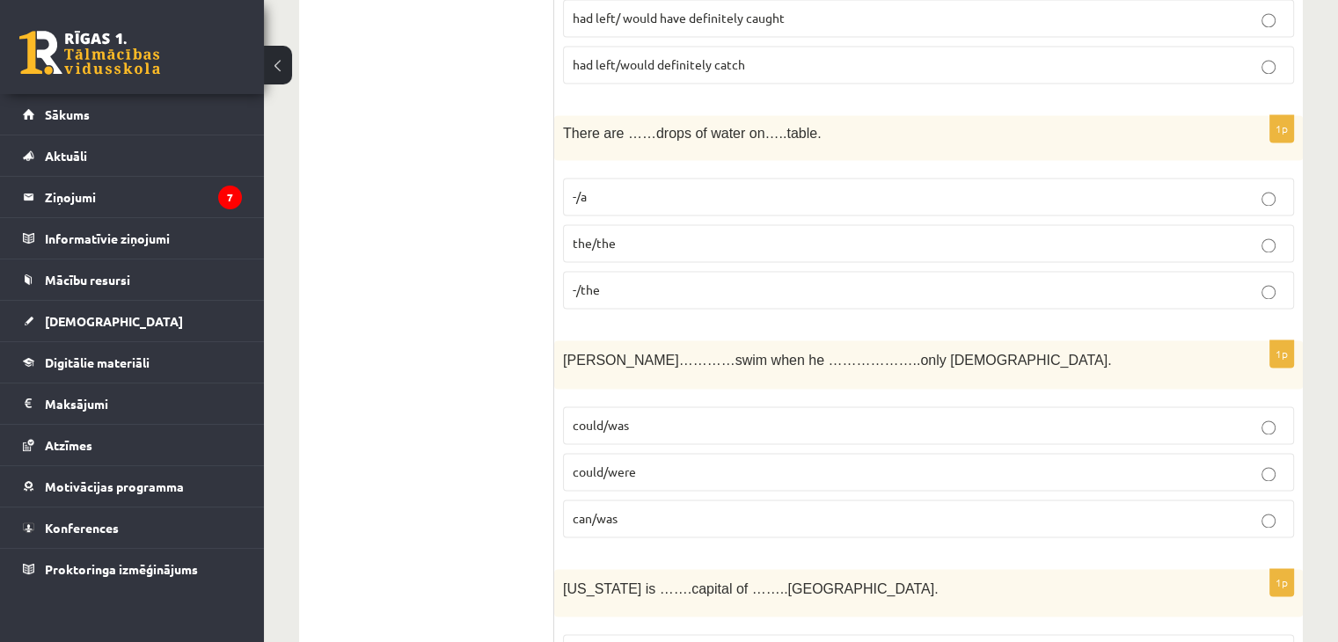
drag, startPoint x: 651, startPoint y: 285, endPoint x: 535, endPoint y: 261, distance: 118.5
click at [651, 283] on label "-/the" at bounding box center [928, 290] width 731 height 38
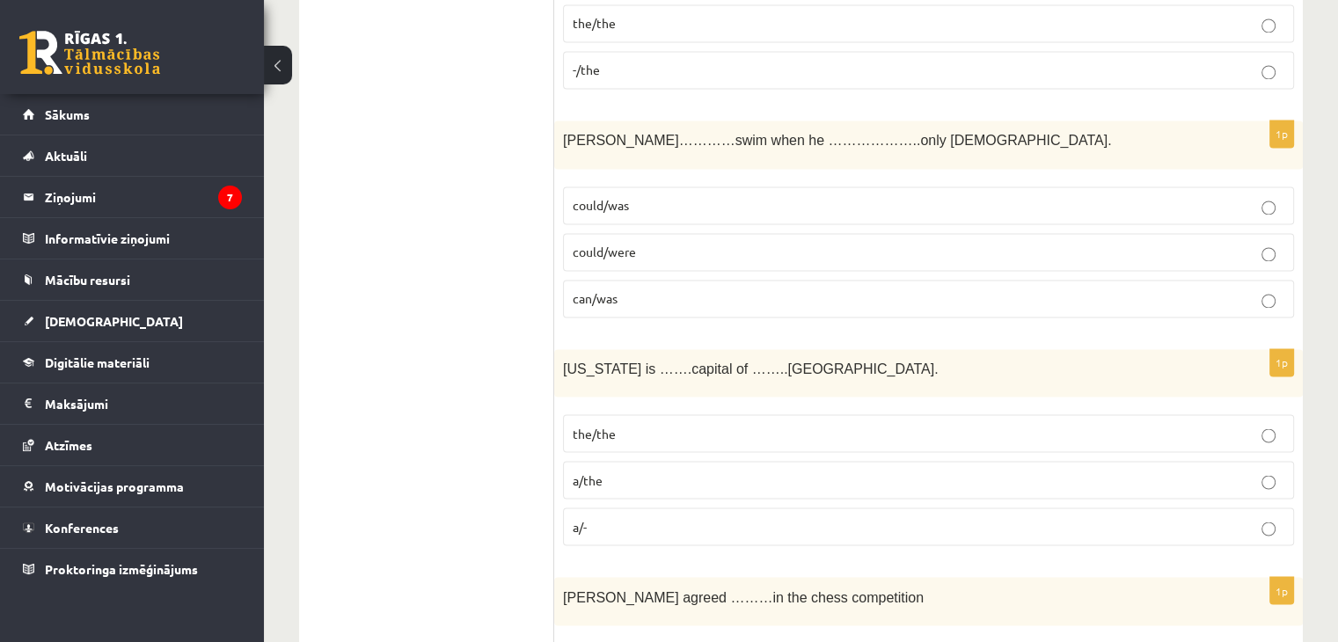
scroll to position [2991, 0]
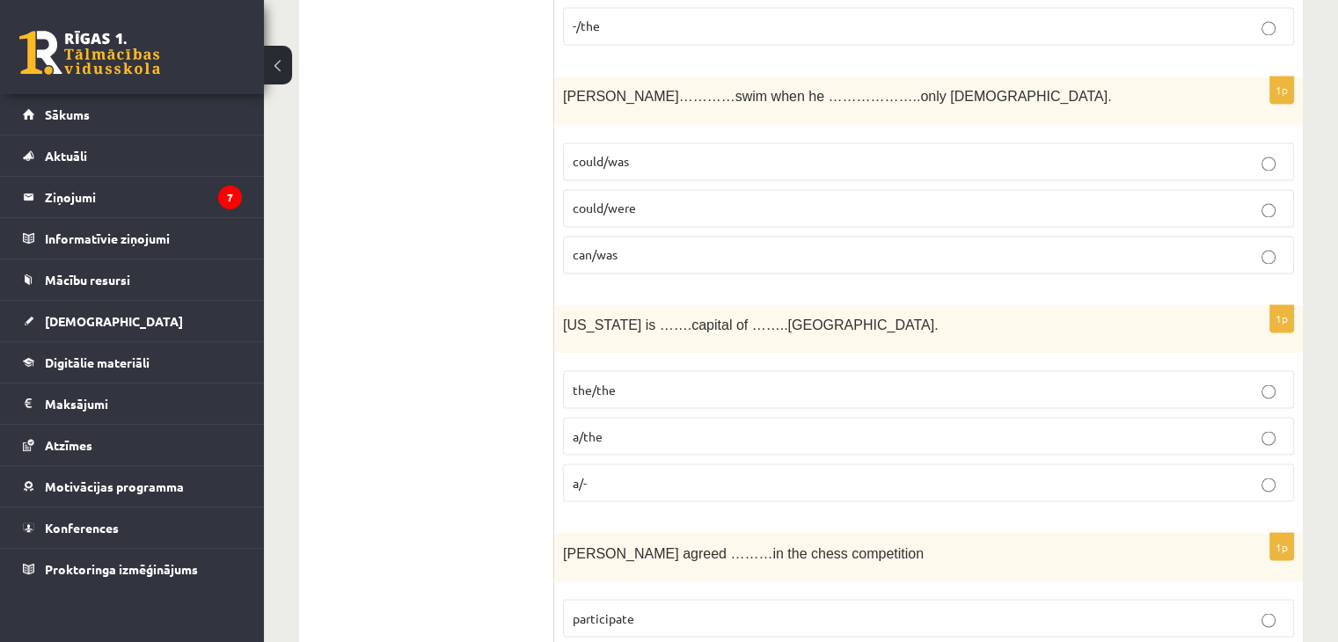
click at [609, 153] on span "could/was" at bounding box center [601, 161] width 56 height 16
click at [604, 417] on label "a/the" at bounding box center [928, 436] width 731 height 38
drag, startPoint x: 591, startPoint y: 386, endPoint x: 567, endPoint y: 370, distance: 29.0
click at [591, 384] on label "the/the" at bounding box center [928, 389] width 731 height 38
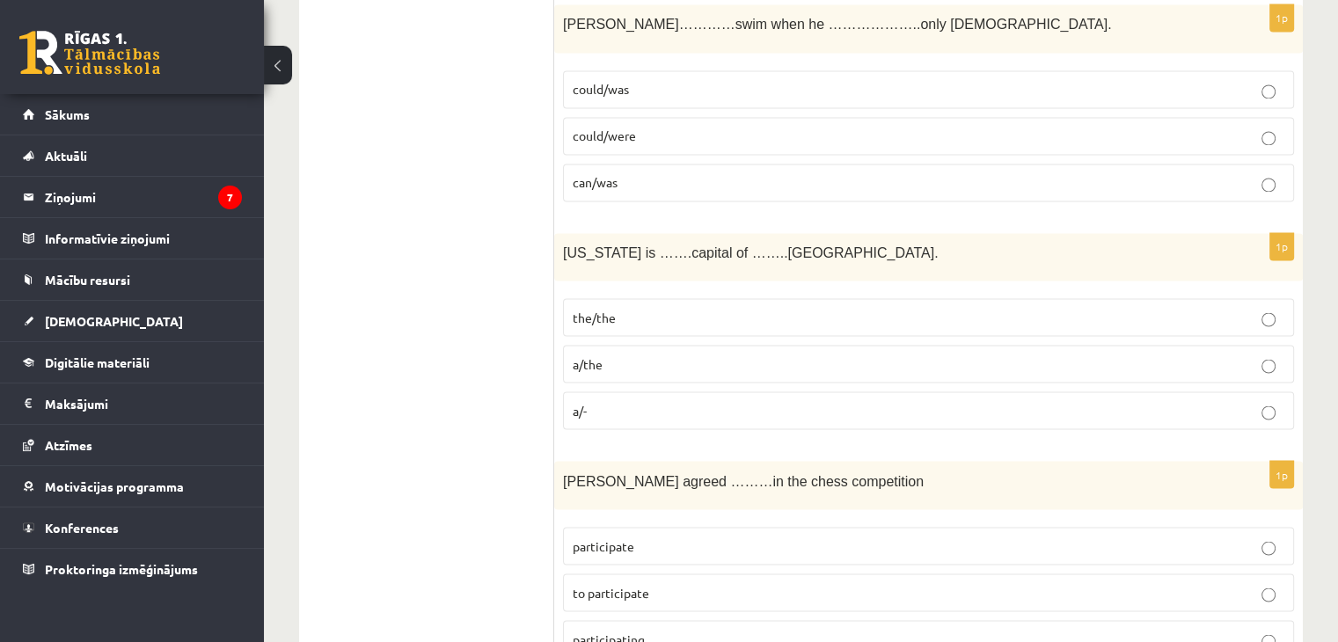
scroll to position [3167, 0]
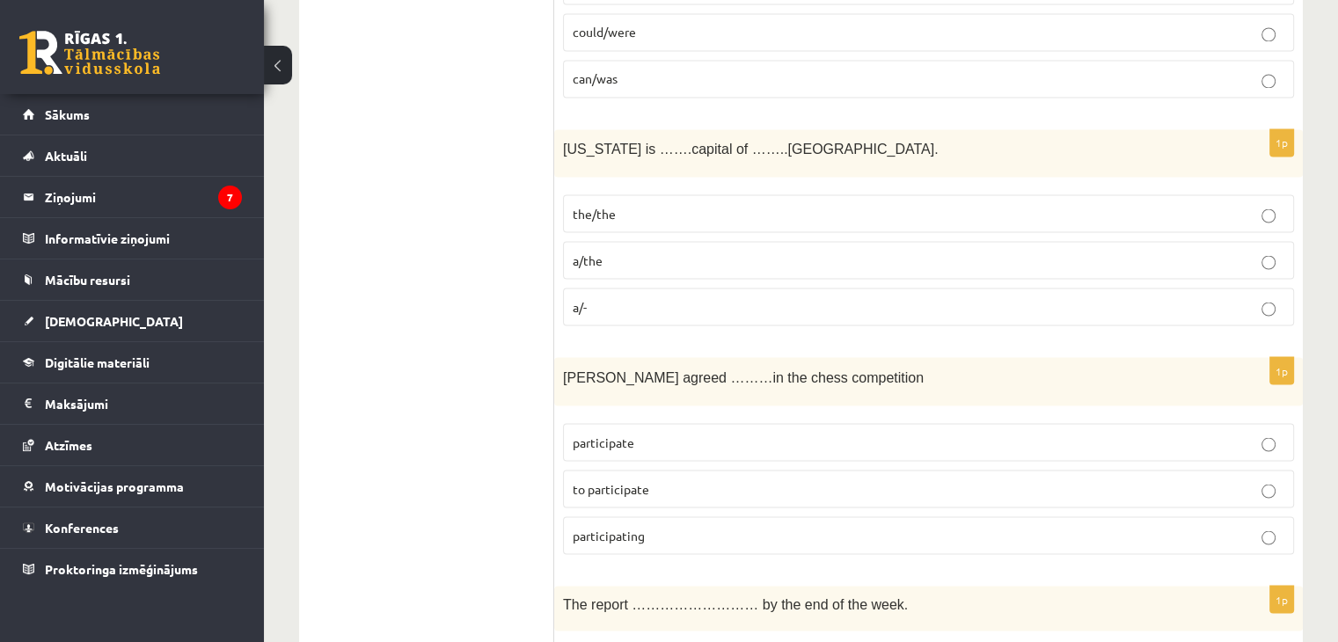
click at [655, 433] on p "participate" at bounding box center [929, 442] width 712 height 18
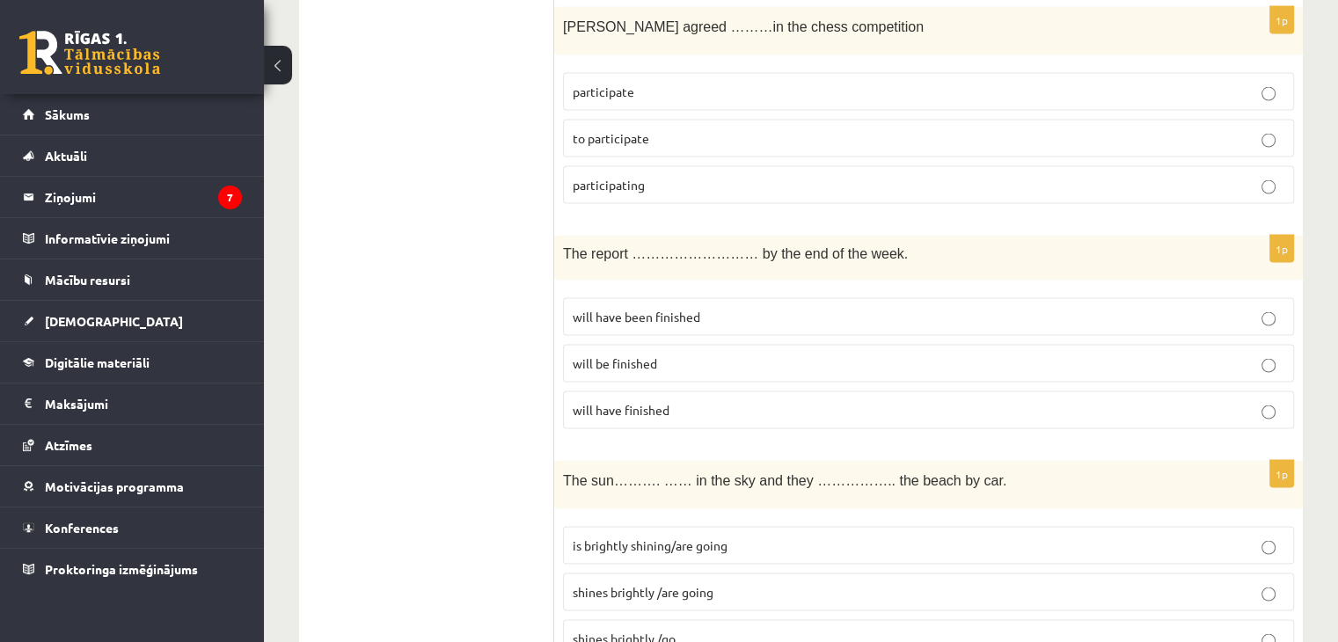
scroll to position [3519, 0]
click at [713, 306] on p "will have been finished" at bounding box center [929, 315] width 712 height 18
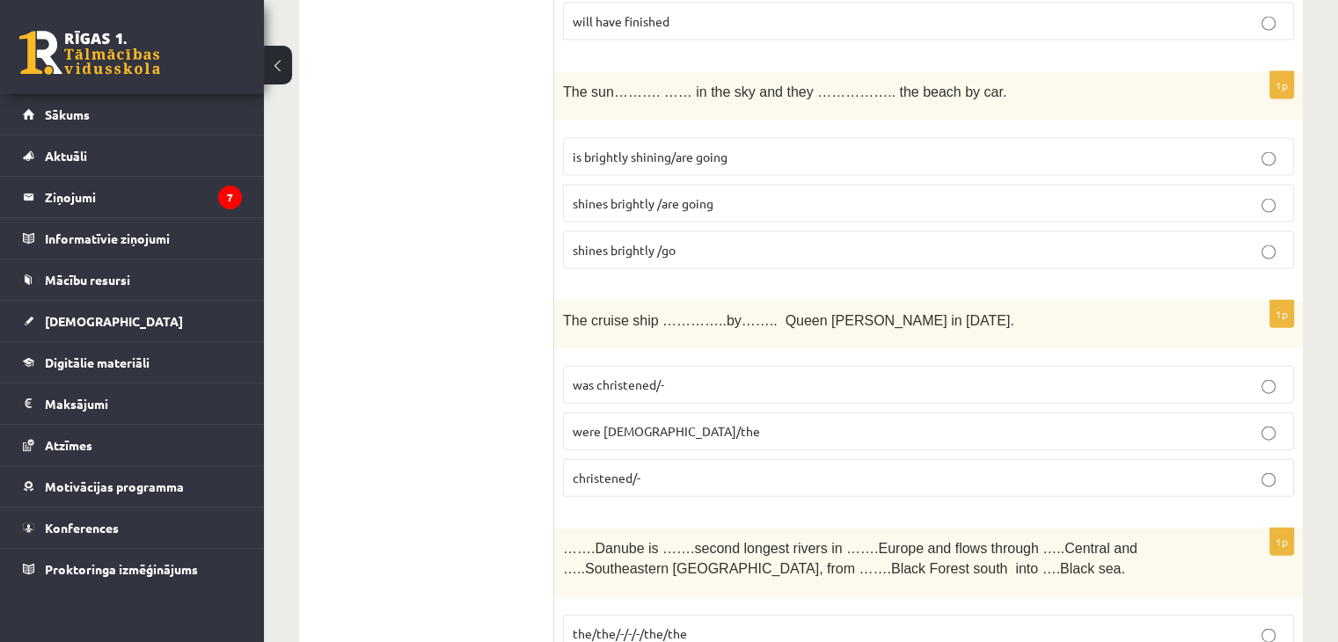
scroll to position [3695, 0]
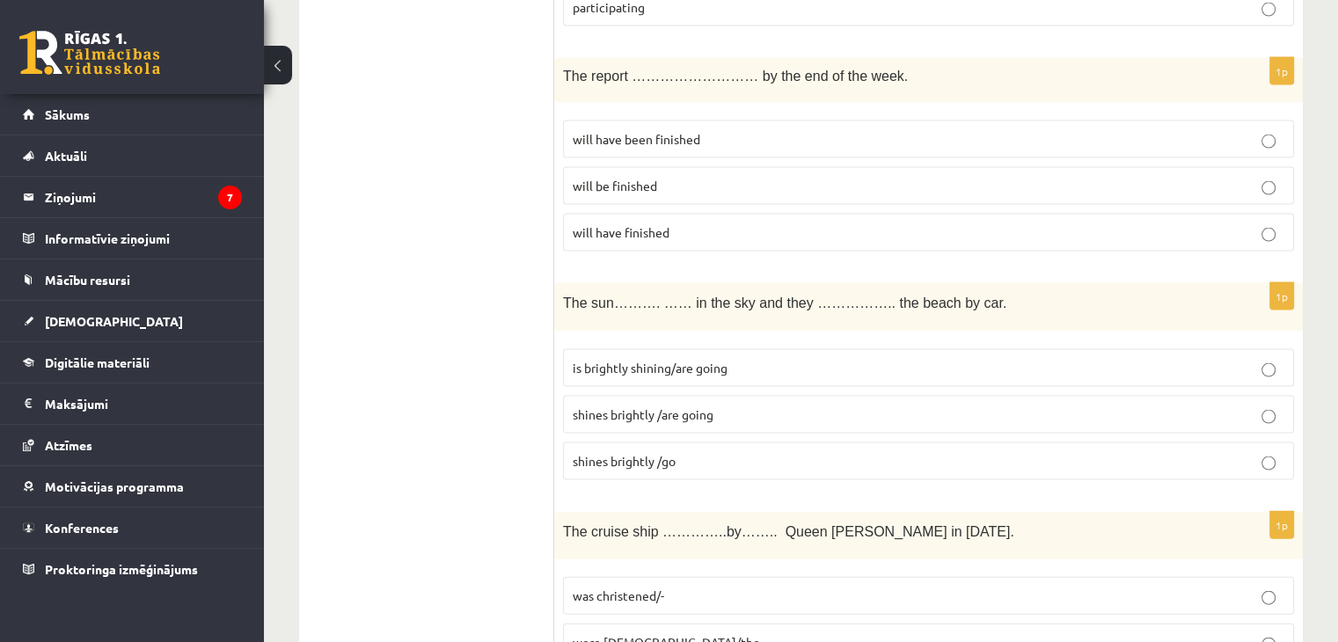
click at [680, 360] on span "is brightly shining/are going" at bounding box center [650, 368] width 155 height 16
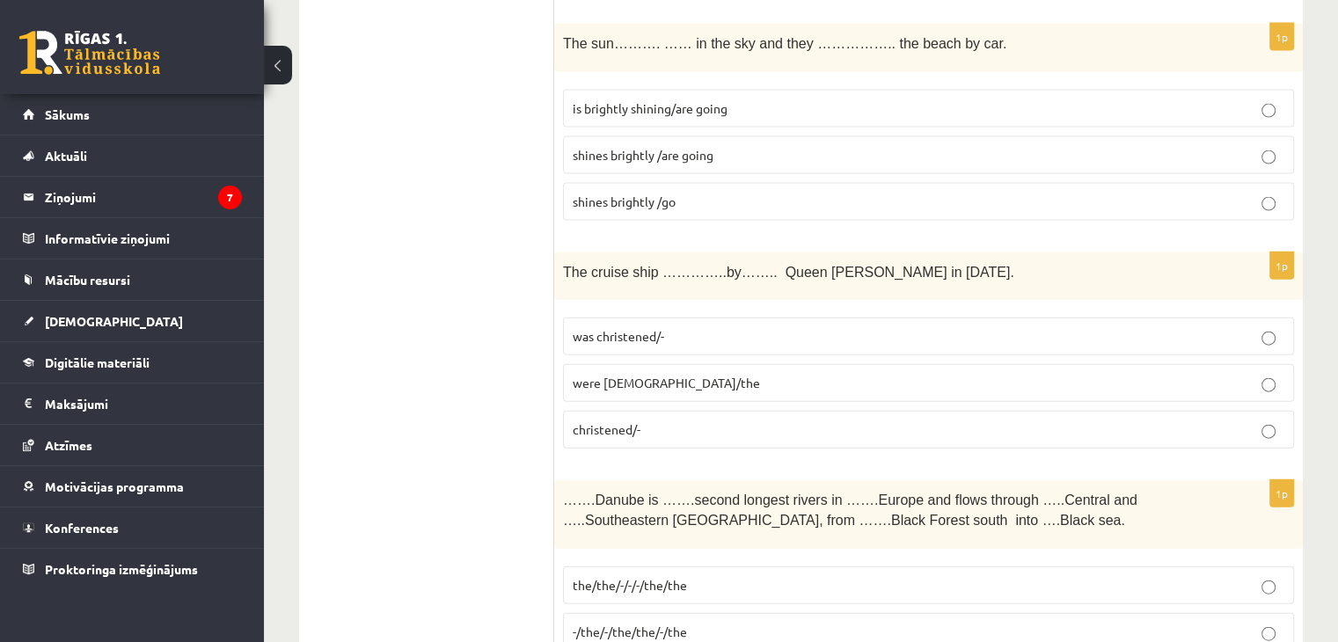
scroll to position [3959, 0]
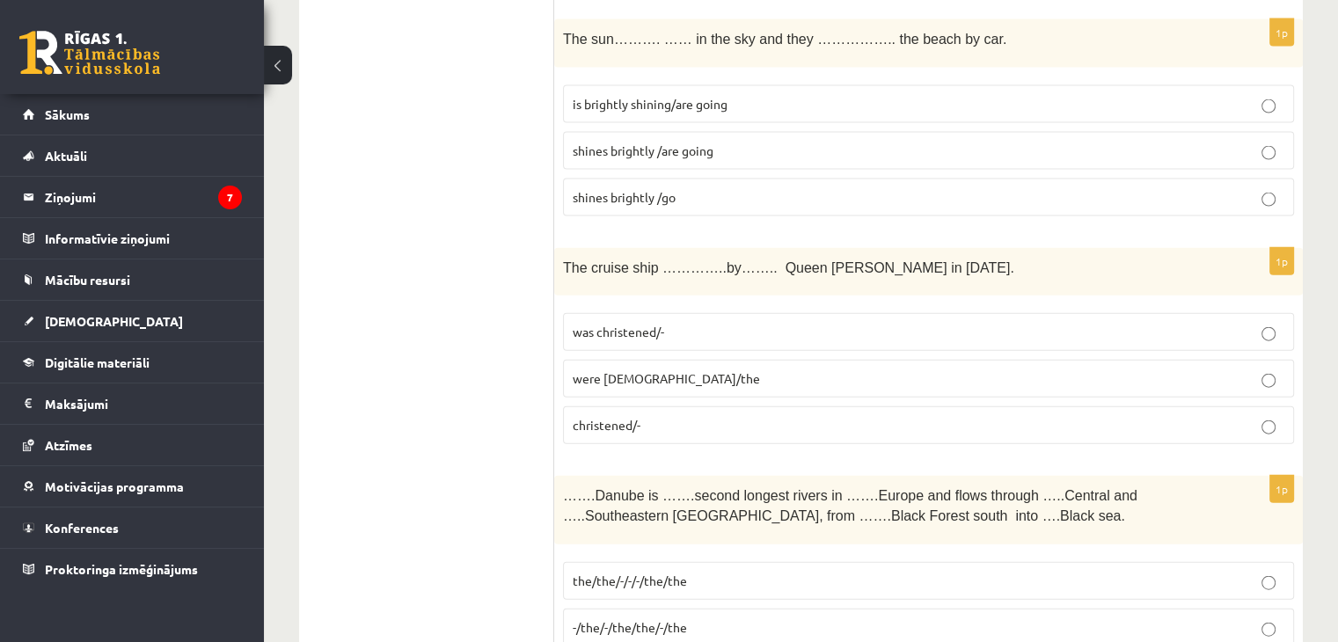
click at [588, 324] on span "was christened/-" at bounding box center [618, 332] width 91 height 16
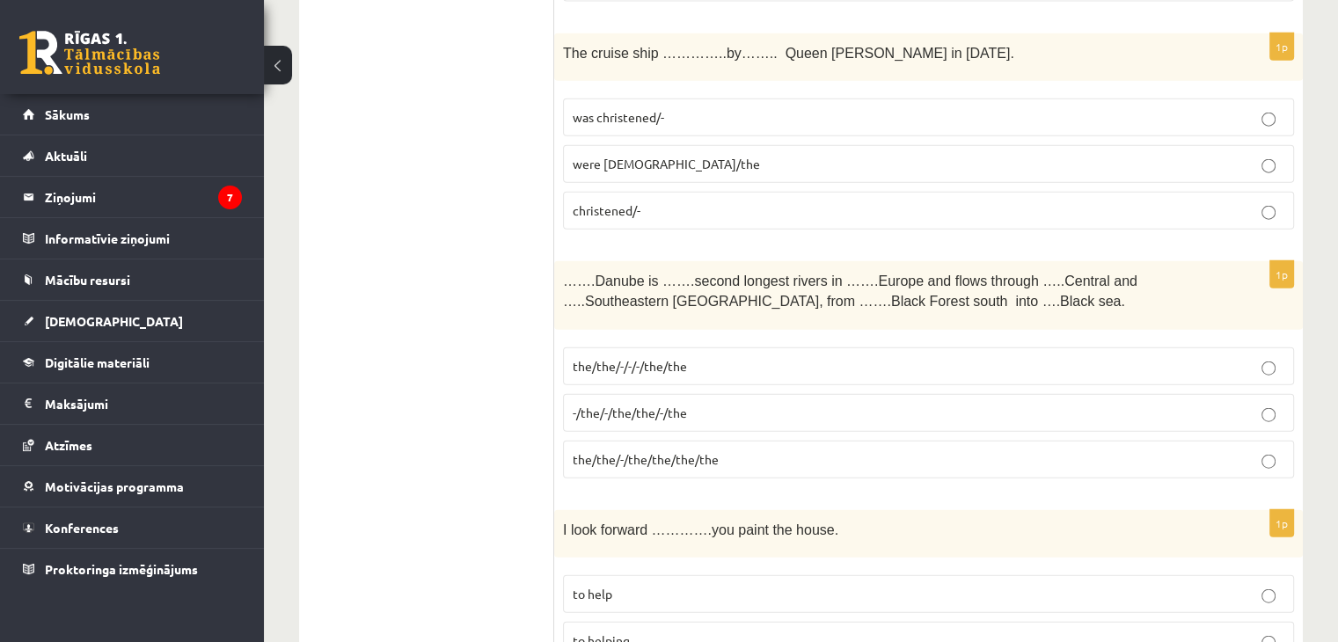
scroll to position [4223, 0]
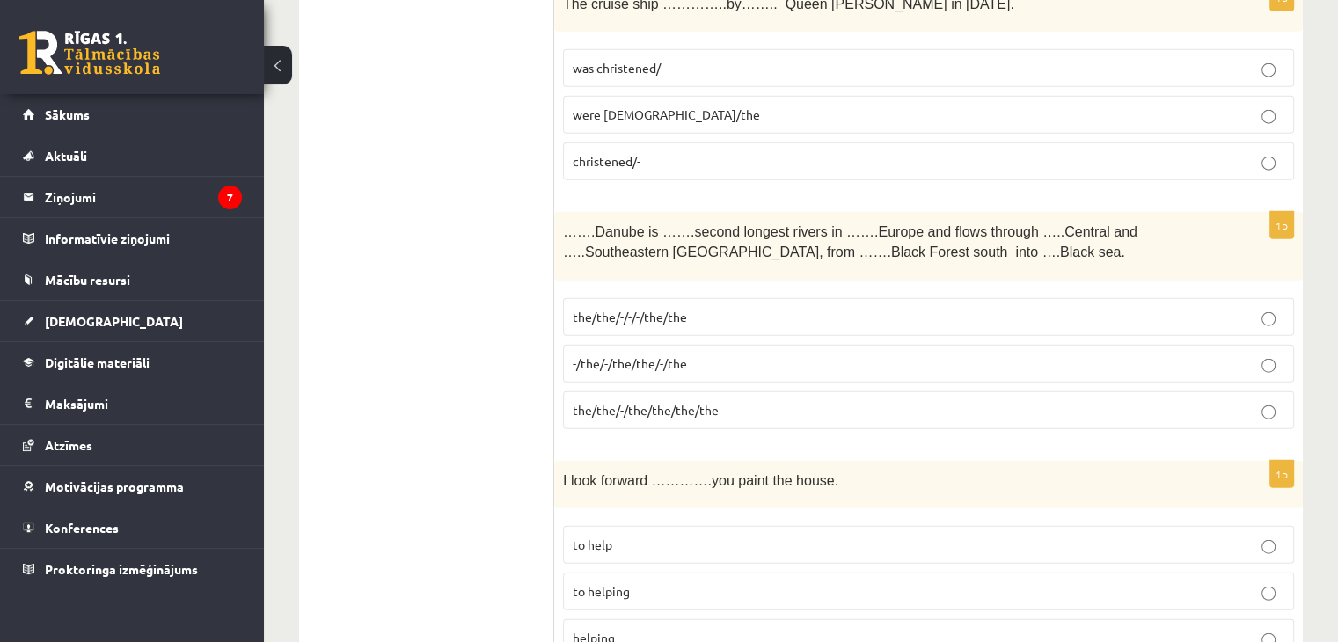
click at [648, 401] on label "the/the/-/the/the/the/the" at bounding box center [928, 411] width 731 height 38
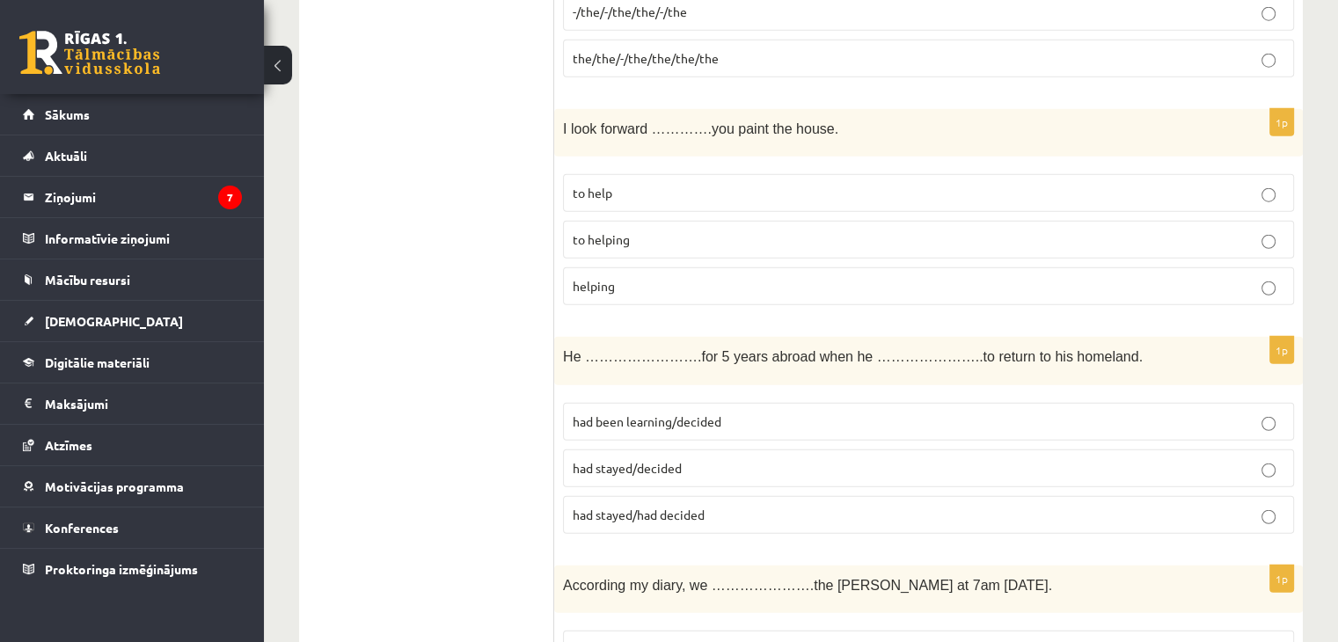
scroll to position [4575, 0]
click at [590, 231] on span "to helping" at bounding box center [601, 239] width 57 height 16
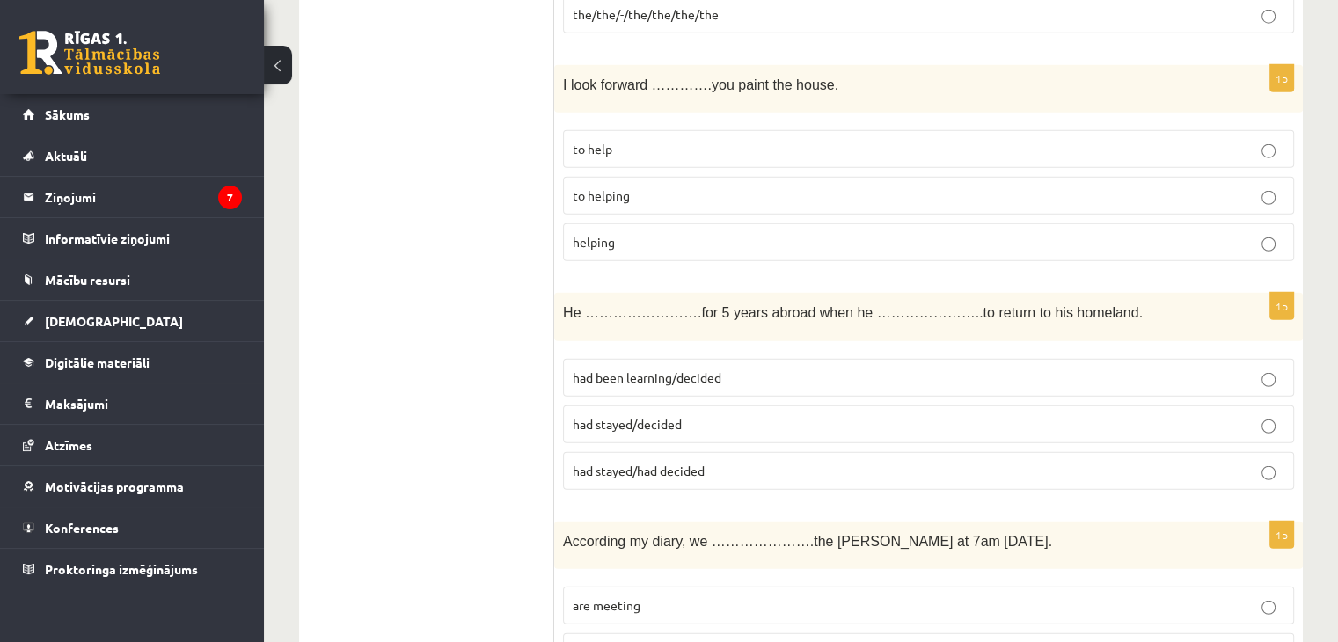
scroll to position [4663, 0]
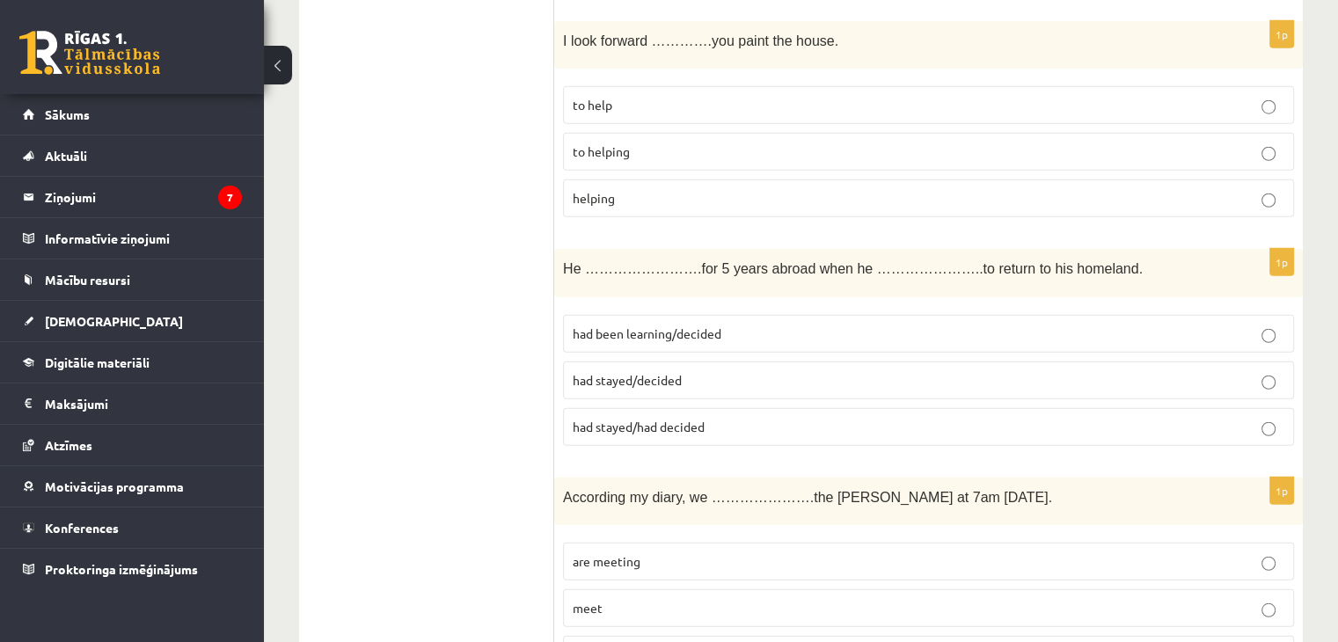
click at [696, 371] on p "had stayed/decided" at bounding box center [929, 380] width 712 height 18
click at [651, 324] on label "had been learning/decided" at bounding box center [928, 334] width 731 height 38
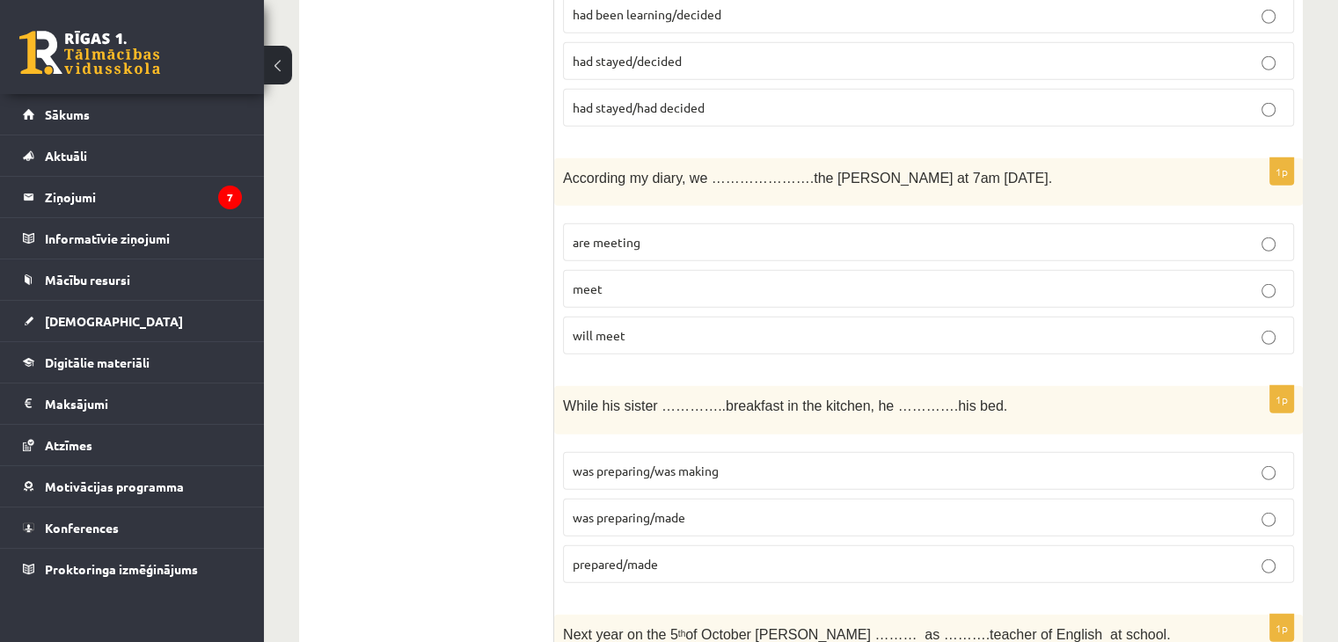
scroll to position [5015, 0]
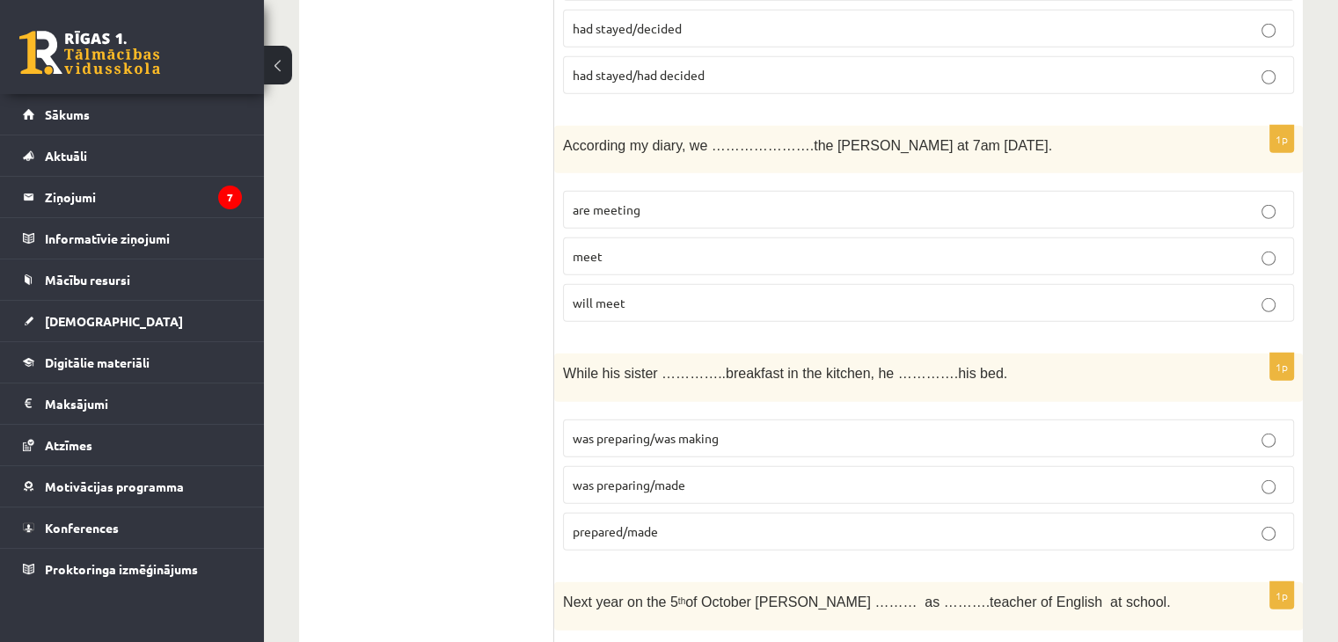
drag, startPoint x: 637, startPoint y: 189, endPoint x: 563, endPoint y: 252, distance: 96.8
click at [636, 201] on span "are meeting" at bounding box center [607, 209] width 68 height 16
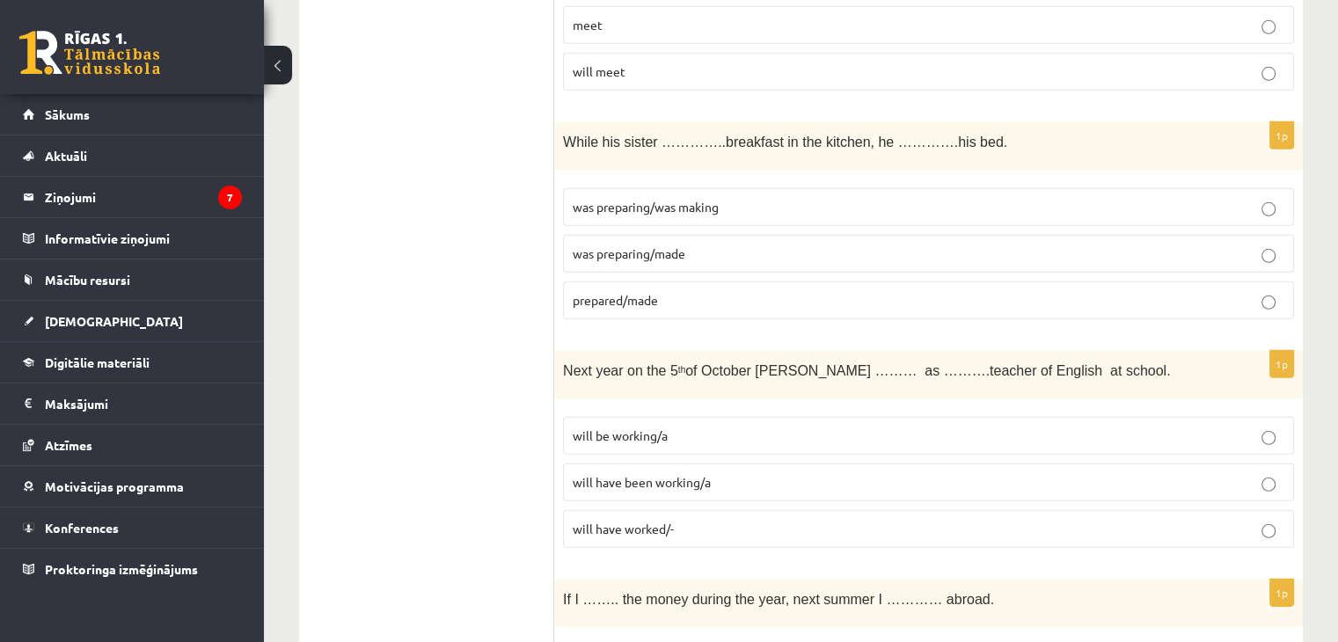
scroll to position [5191, 0]
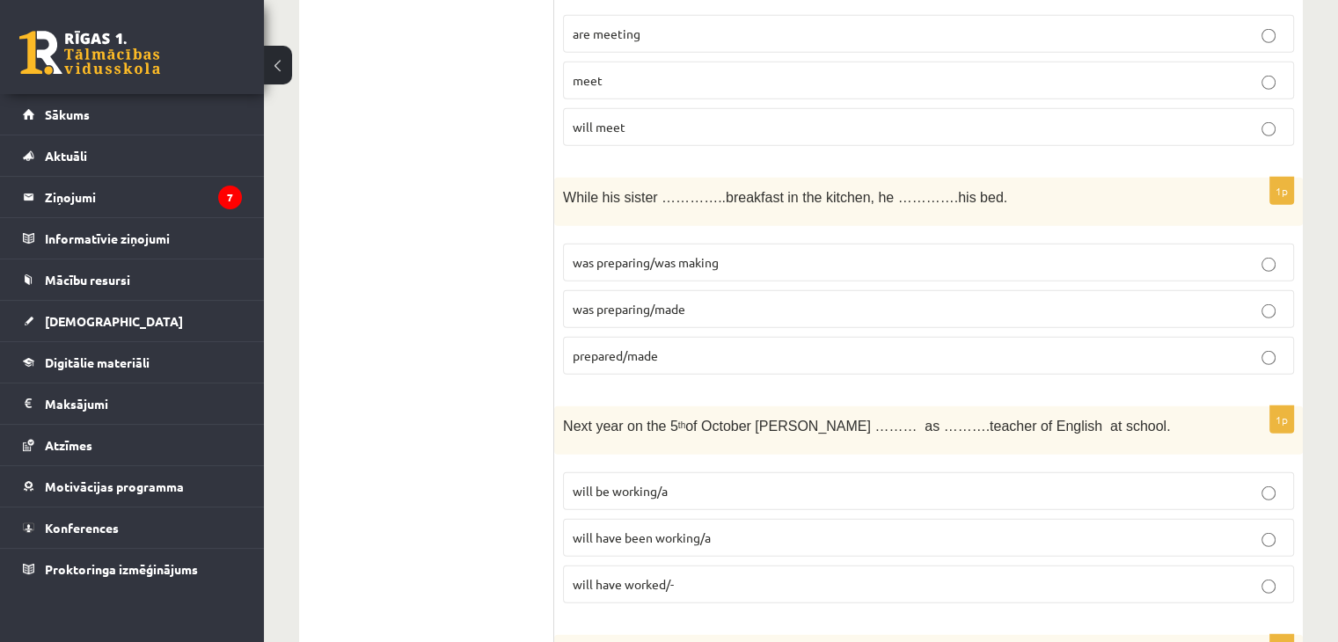
click at [595, 26] on span "are meeting" at bounding box center [607, 34] width 68 height 16
click at [636, 483] on span "will be working/a" at bounding box center [620, 491] width 95 height 16
click at [700, 254] on span "was preparing/was making" at bounding box center [646, 262] width 146 height 16
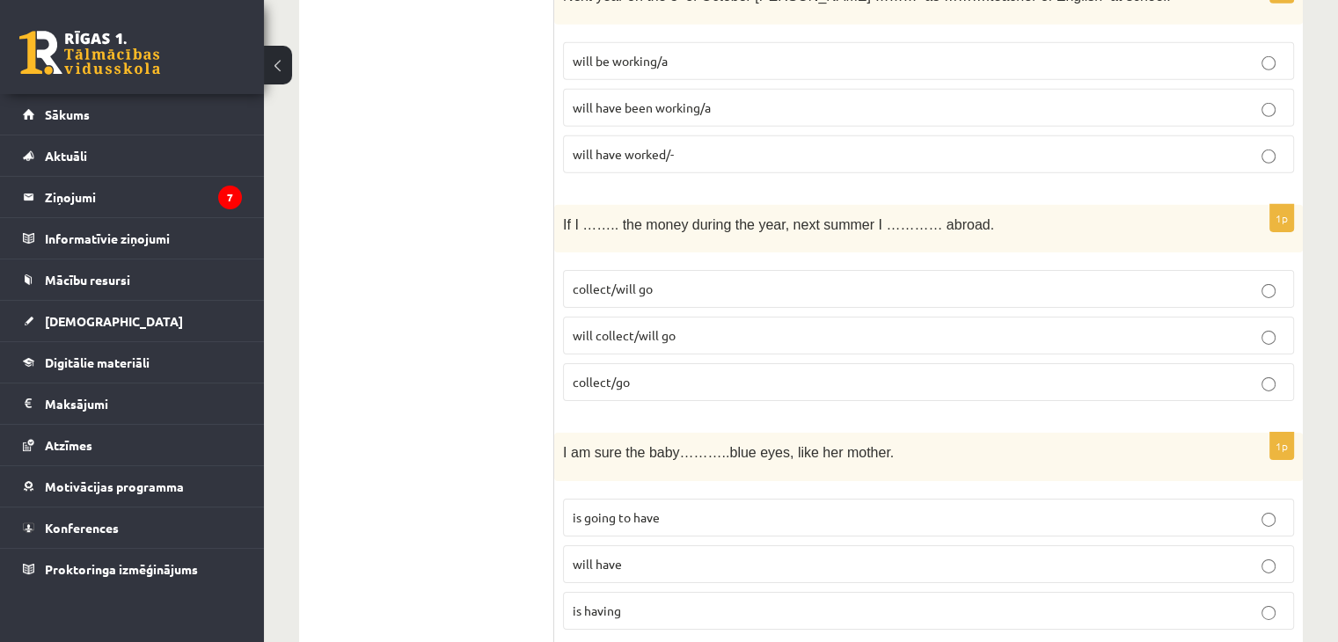
scroll to position [5631, 0]
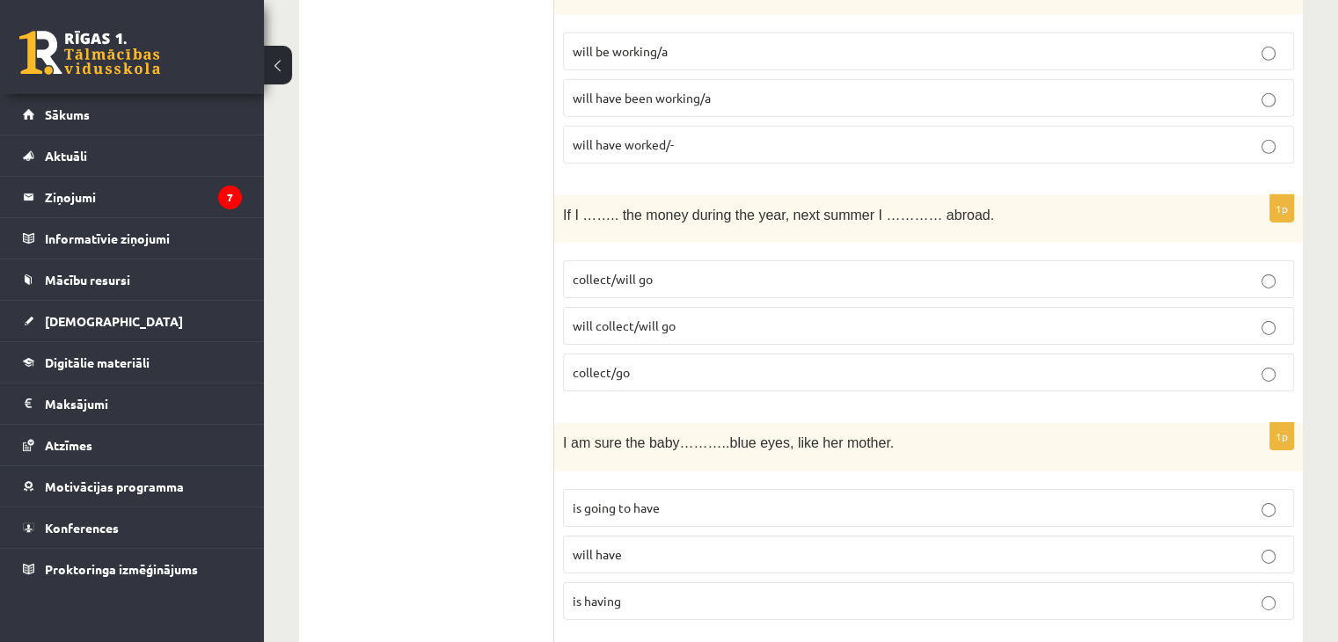
click at [638, 271] on span "collect/will go" at bounding box center [613, 279] width 80 height 16
click at [605, 260] on label "collect/will go" at bounding box center [928, 279] width 731 height 38
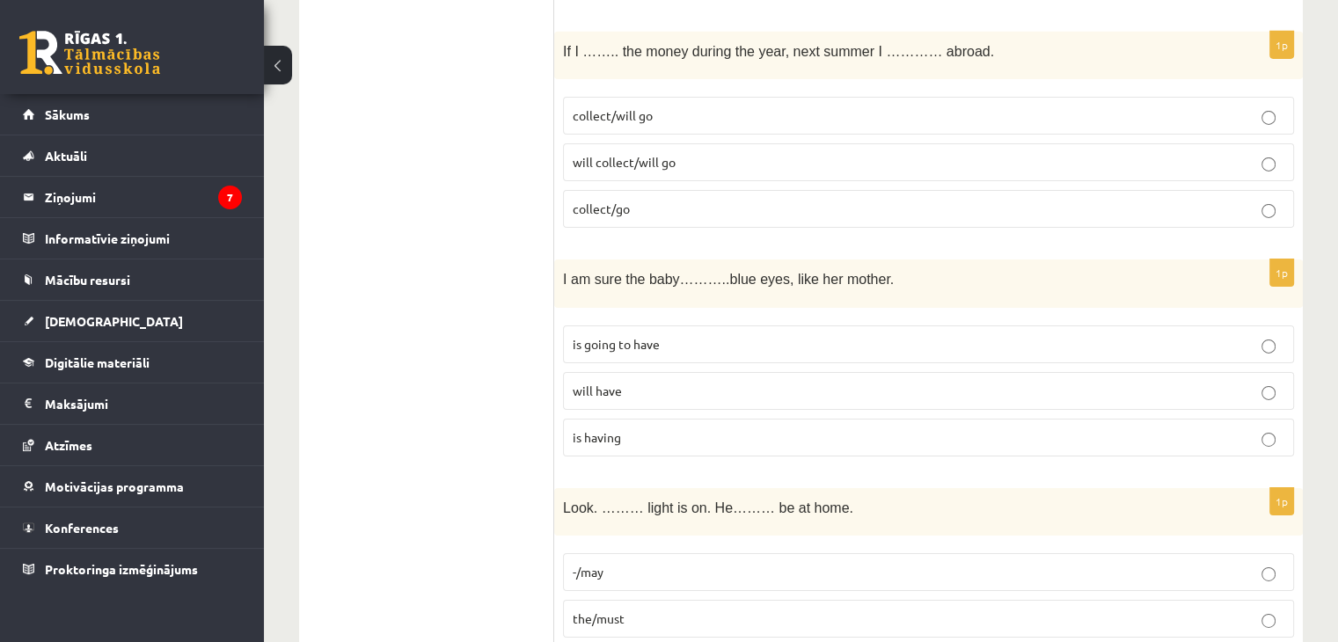
scroll to position [5807, 0]
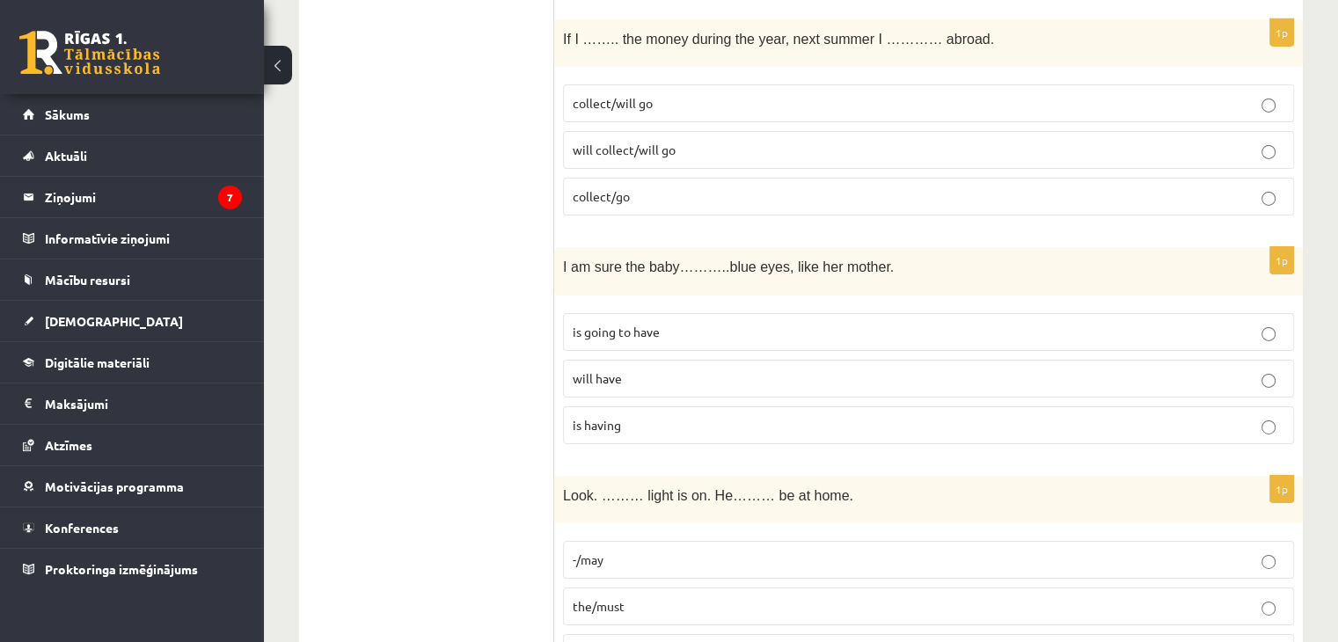
click at [584, 323] on p "is going to have" at bounding box center [929, 332] width 712 height 18
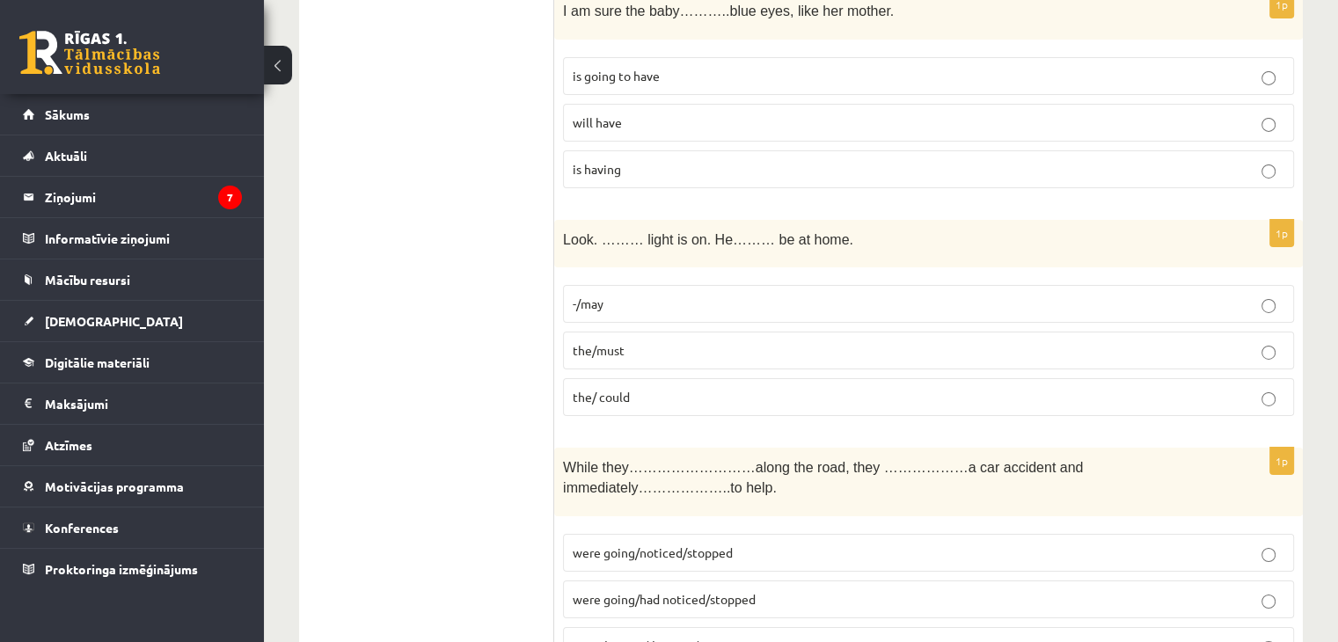
scroll to position [6071, 0]
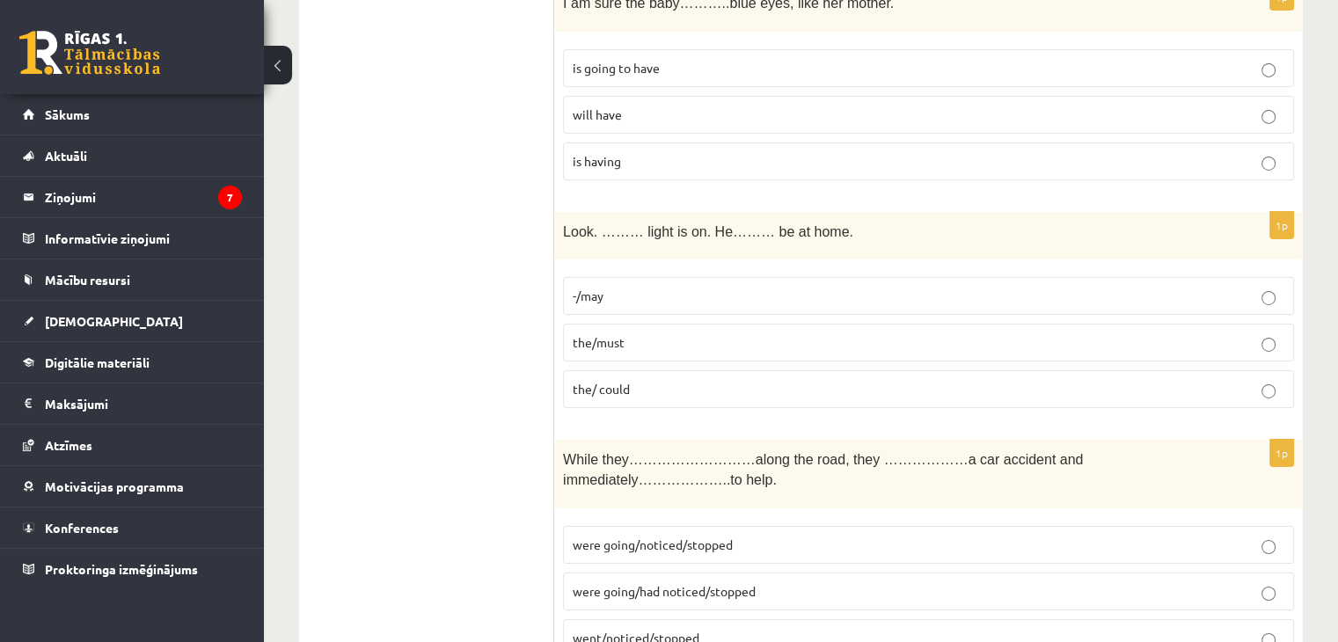
click at [605, 324] on label "the/must" at bounding box center [928, 343] width 731 height 38
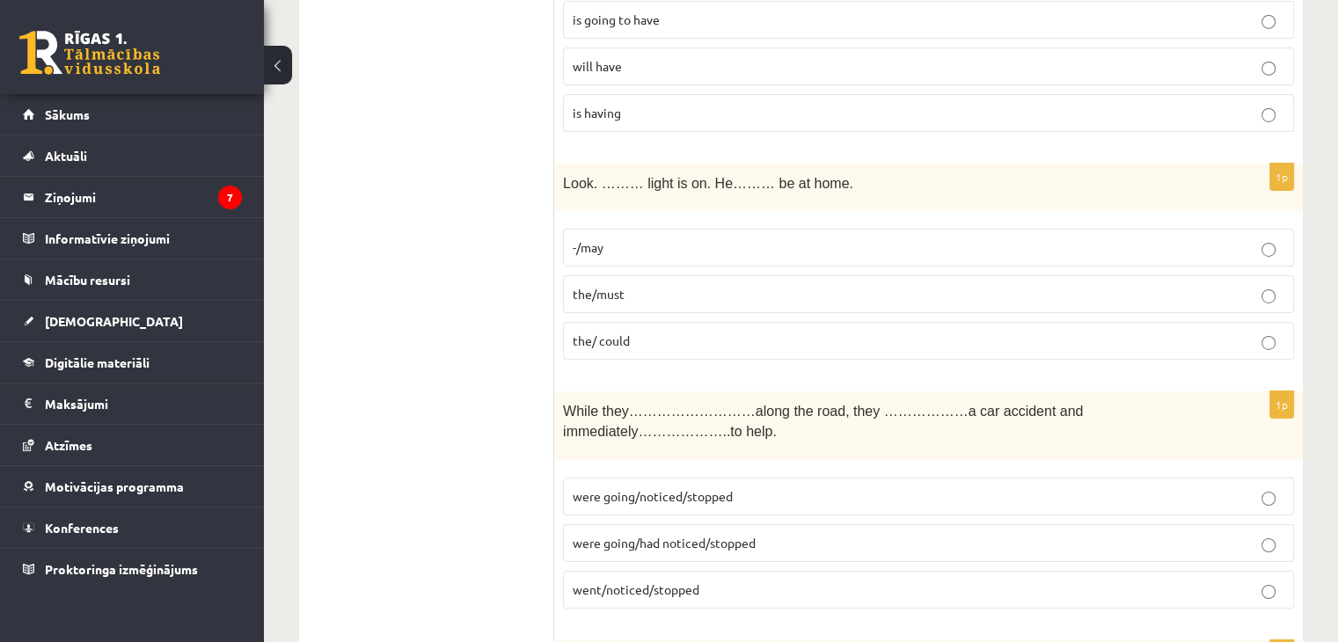
scroll to position [6325, 0]
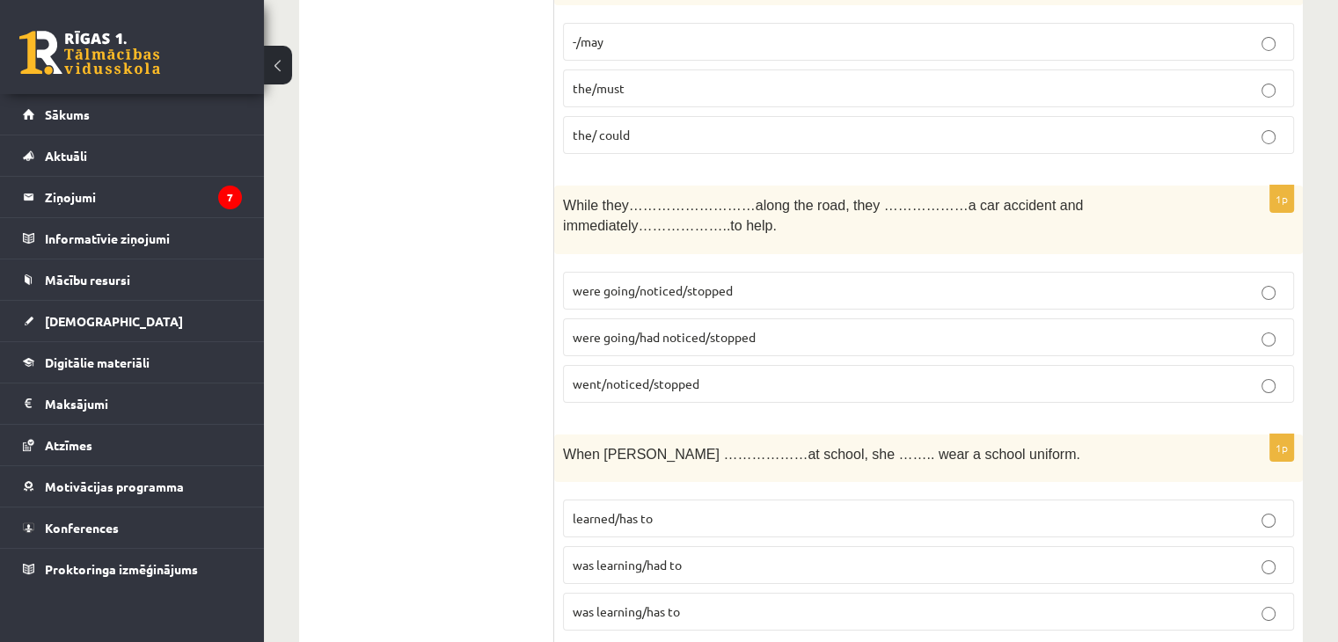
click at [634, 318] on label "were going/had noticed/stopped" at bounding box center [928, 337] width 731 height 38
click at [614, 282] on span "were going/noticed/stopped" at bounding box center [653, 290] width 160 height 16
drag, startPoint x: 636, startPoint y: 501, endPoint x: 633, endPoint y: 489, distance: 12.8
click at [636, 556] on p "was learning/had to" at bounding box center [929, 565] width 712 height 18
click at [626, 510] on span "learned/has to" at bounding box center [613, 518] width 80 height 16
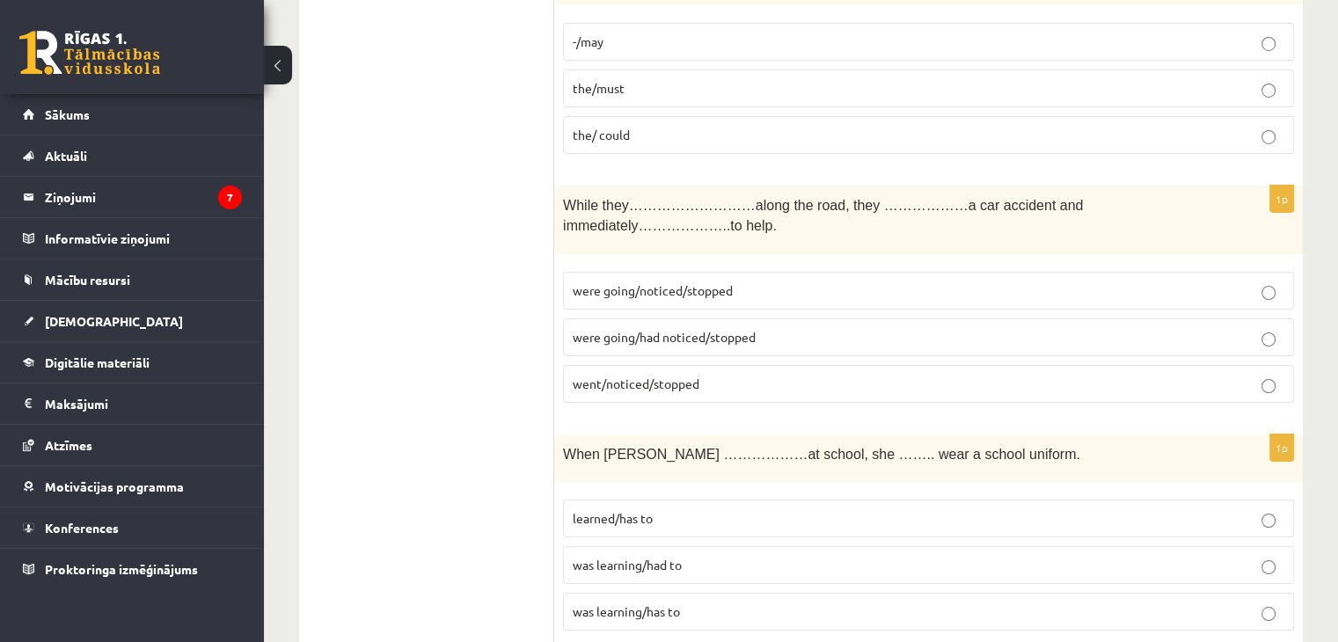
click at [646, 557] on span "was learning/had to" at bounding box center [627, 565] width 109 height 16
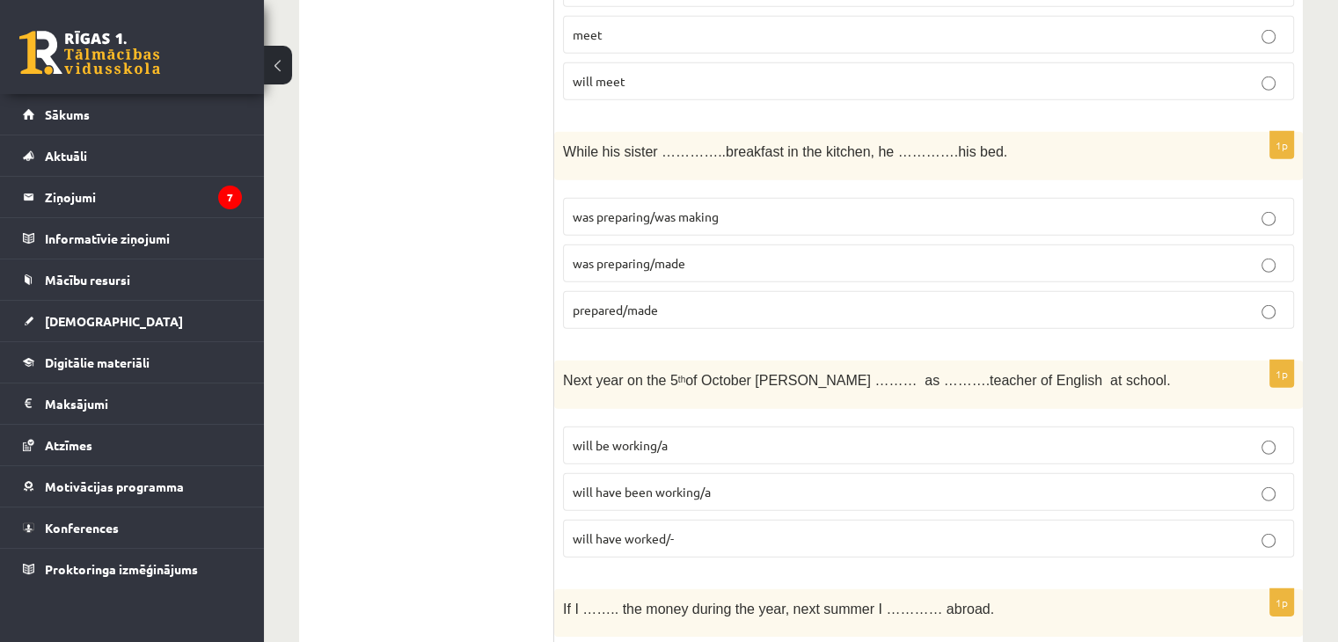
scroll to position [0, 0]
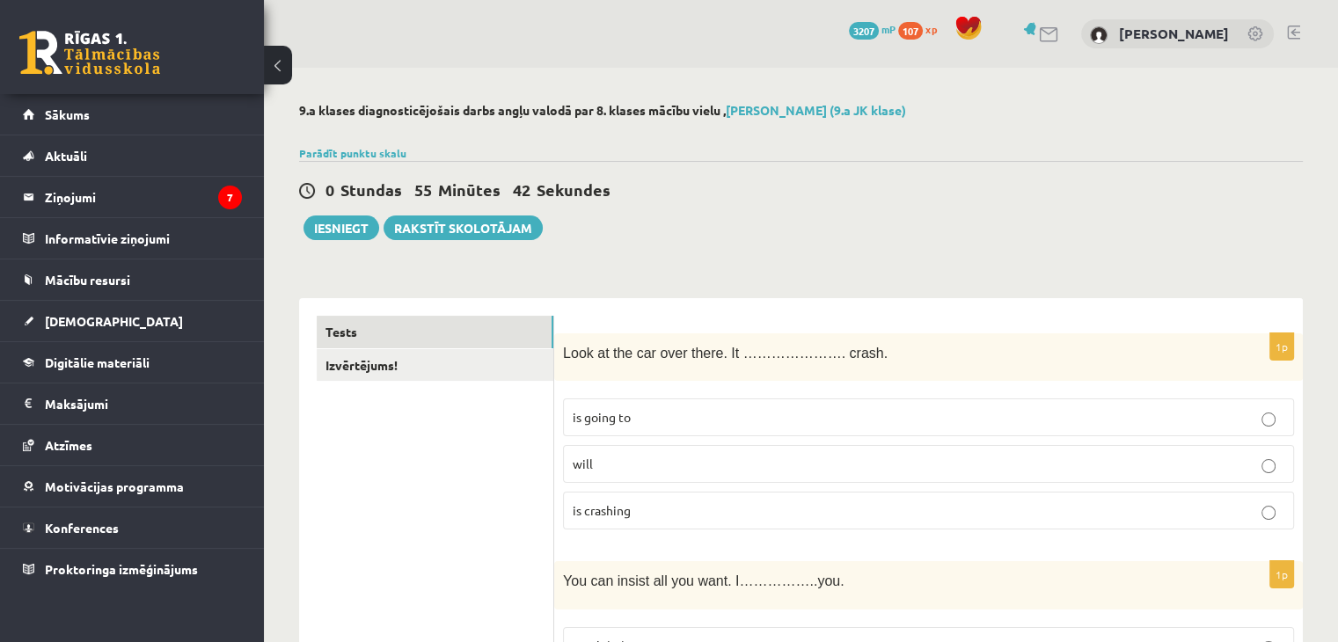
click at [459, 372] on link "Izvērtējums!" at bounding box center [435, 365] width 237 height 33
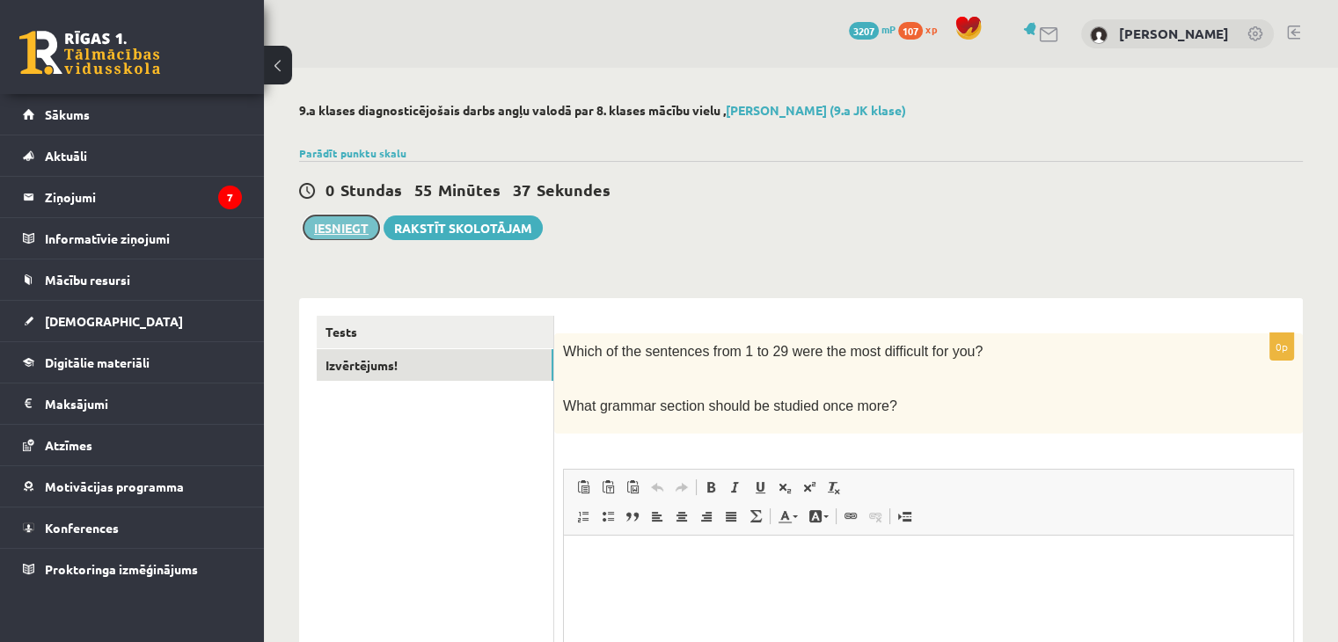
click at [341, 218] on button "Iesniegt" at bounding box center [342, 228] width 76 height 25
